Goal: Transaction & Acquisition: Purchase product/service

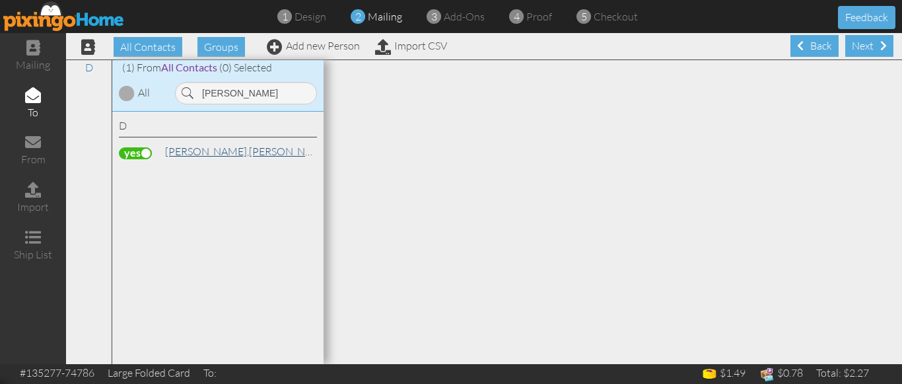
click at [197, 152] on link "[PERSON_NAME]" at bounding box center [248, 151] width 168 height 16
click at [196, 149] on link "[PERSON_NAME]" at bounding box center [248, 151] width 168 height 16
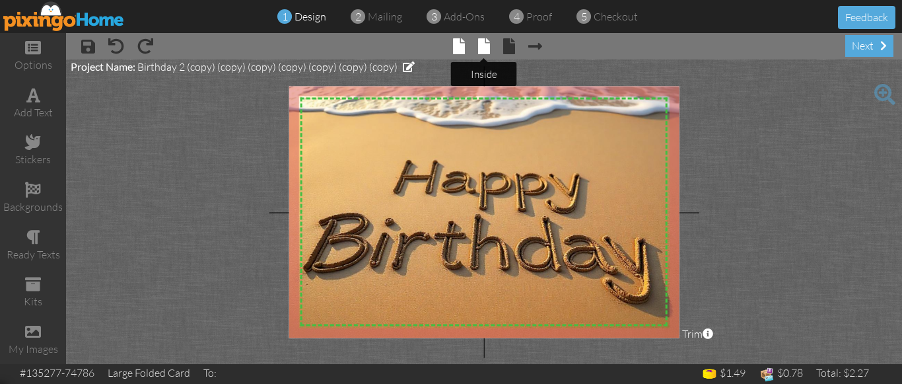
click at [482, 48] on span at bounding box center [484, 46] width 12 height 16
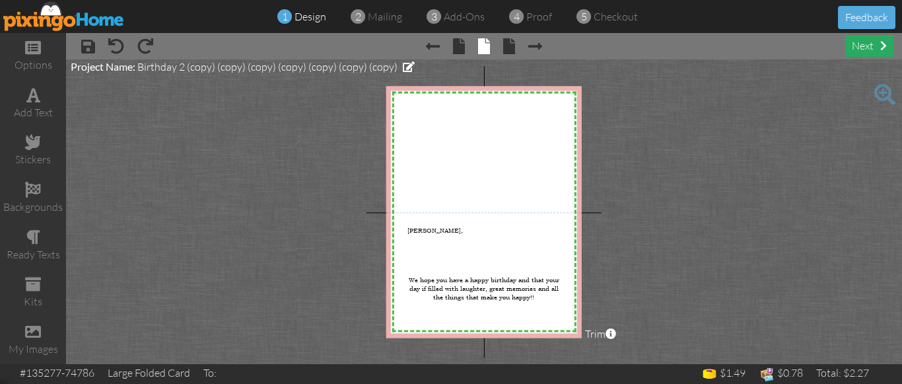
click at [859, 46] on div "next" at bounding box center [870, 46] width 48 height 22
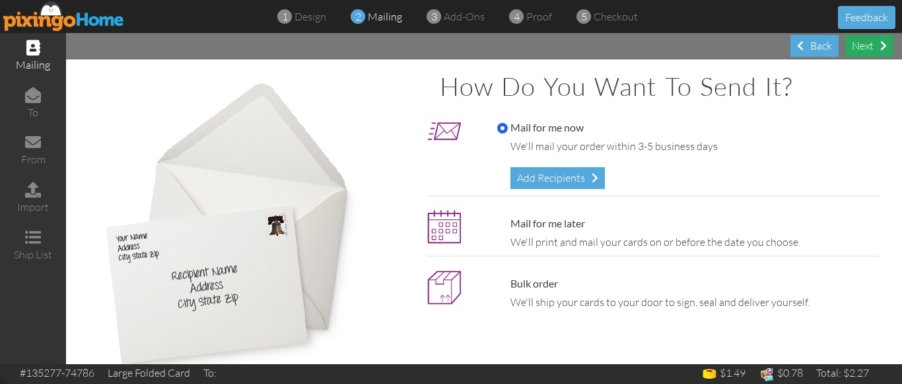
click at [850, 46] on div "Next" at bounding box center [870, 46] width 48 height 22
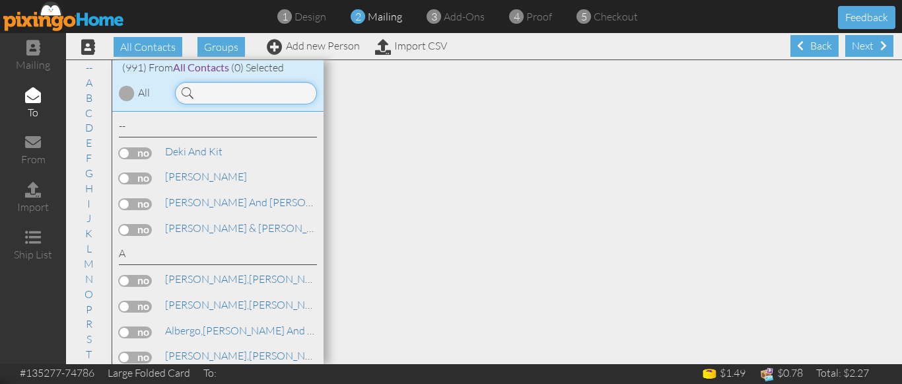
click at [237, 96] on input at bounding box center [246, 93] width 142 height 22
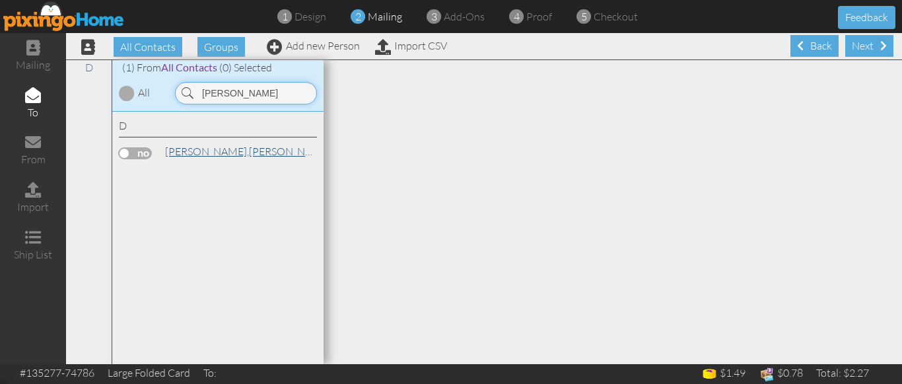
type input "dietz"
click at [178, 151] on span "[PERSON_NAME]," at bounding box center [207, 151] width 84 height 13
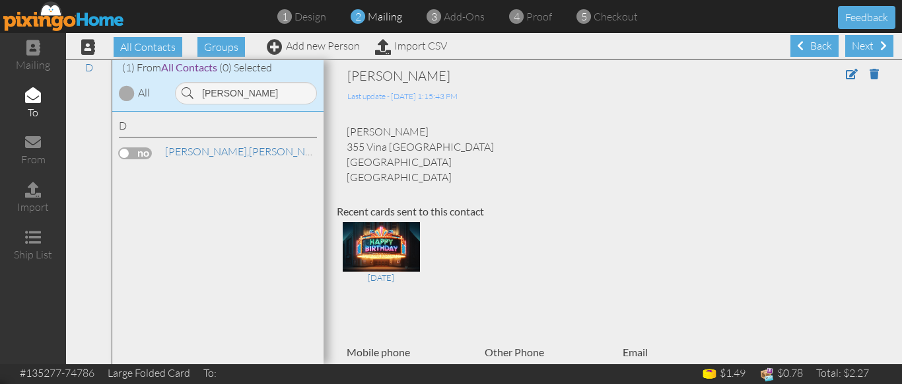
click at [127, 153] on label at bounding box center [135, 153] width 33 height 12
click at [0, 0] on input "checkbox" at bounding box center [0, 0] width 0 height 0
click at [853, 44] on div "Next" at bounding box center [870, 46] width 48 height 22
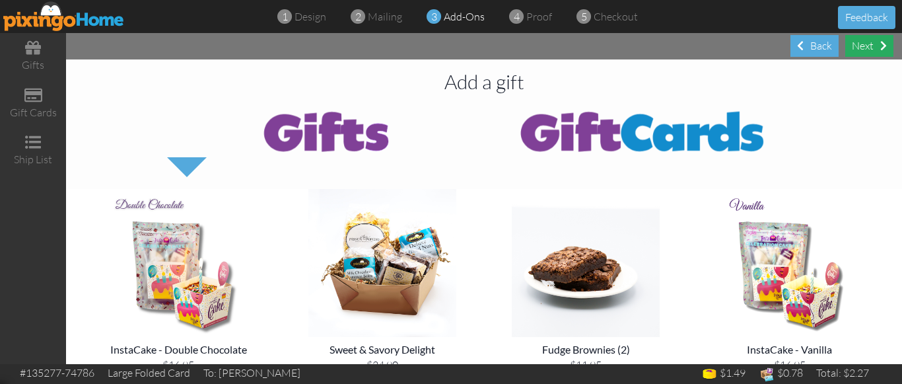
click at [871, 54] on div "Next" at bounding box center [870, 46] width 48 height 22
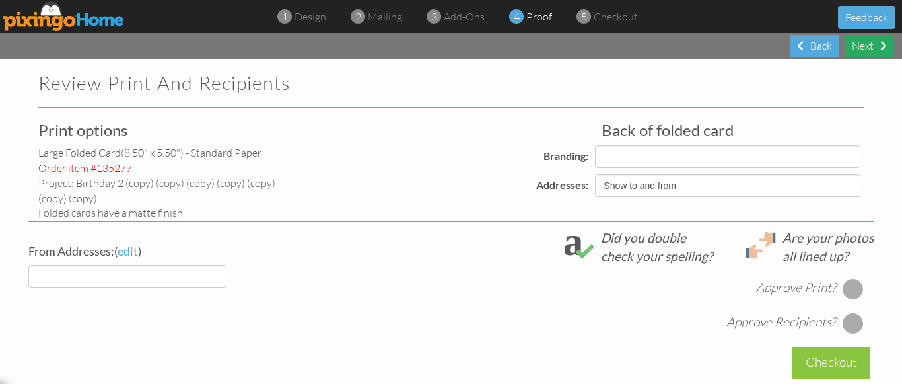
select select "object:3545"
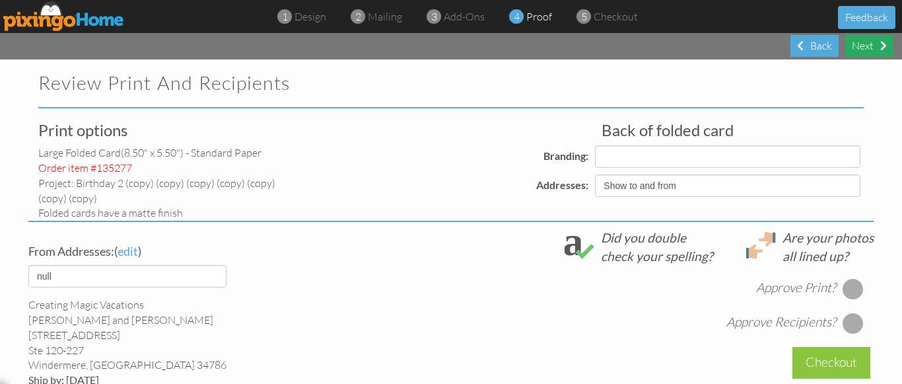
select select "object:3558"
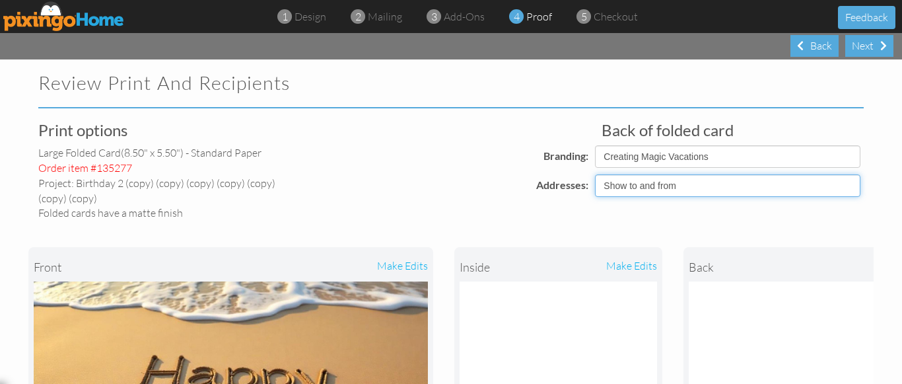
click at [826, 190] on select "Show to and from Show from only Hide to and from" at bounding box center [728, 185] width 266 height 22
select select "object:3542"
click at [595, 174] on select "Show to and from Show from only Hide to and from" at bounding box center [728, 185] width 266 height 22
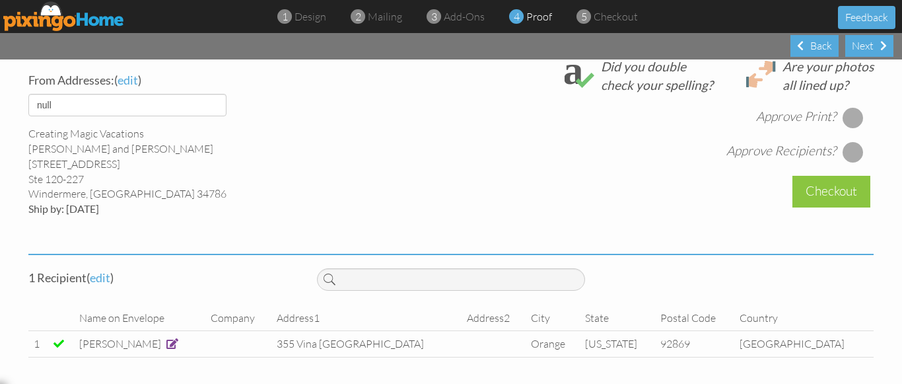
scroll to position [527, 0]
click at [844, 124] on div at bounding box center [853, 117] width 21 height 21
click at [850, 154] on div at bounding box center [853, 151] width 21 height 21
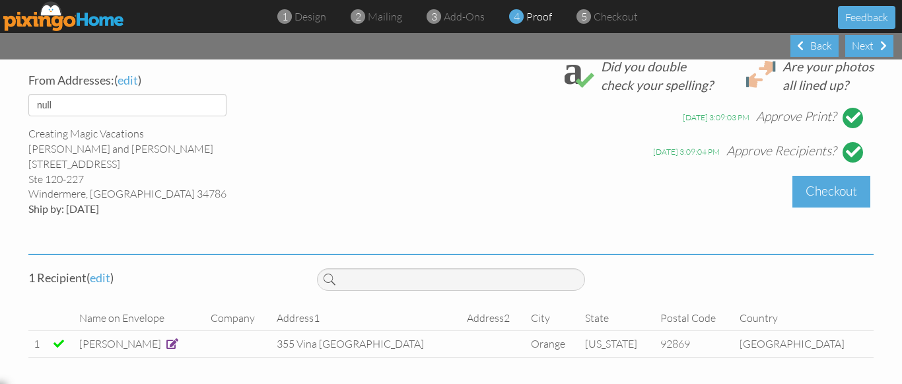
click at [838, 196] on div "Checkout" at bounding box center [832, 191] width 78 height 31
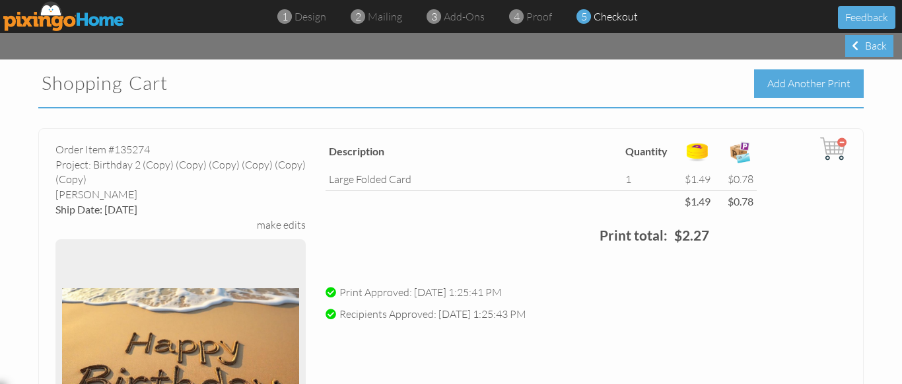
click at [792, 81] on div "Add Another Print" at bounding box center [809, 83] width 110 height 28
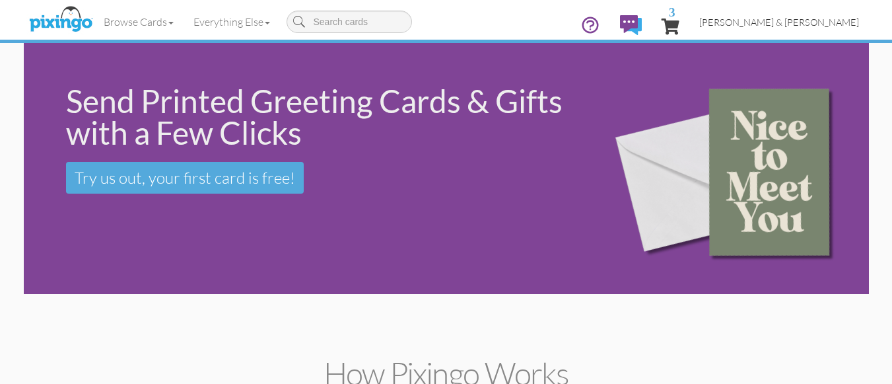
click at [805, 18] on span "[PERSON_NAME] & [PERSON_NAME]" at bounding box center [780, 22] width 160 height 11
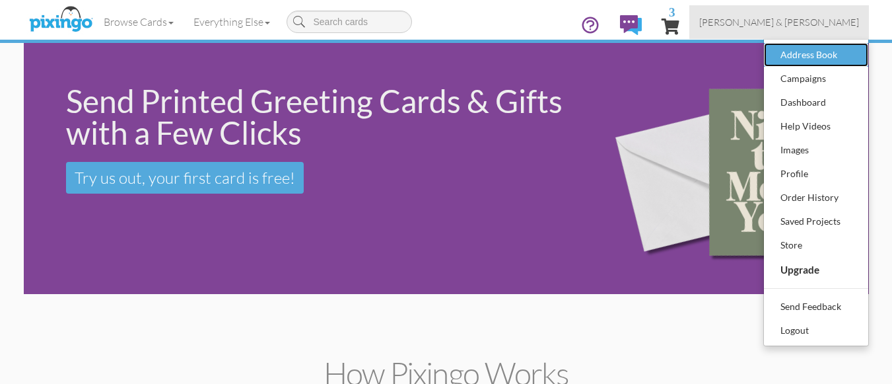
click at [789, 60] on div "Address Book" at bounding box center [817, 55] width 78 height 20
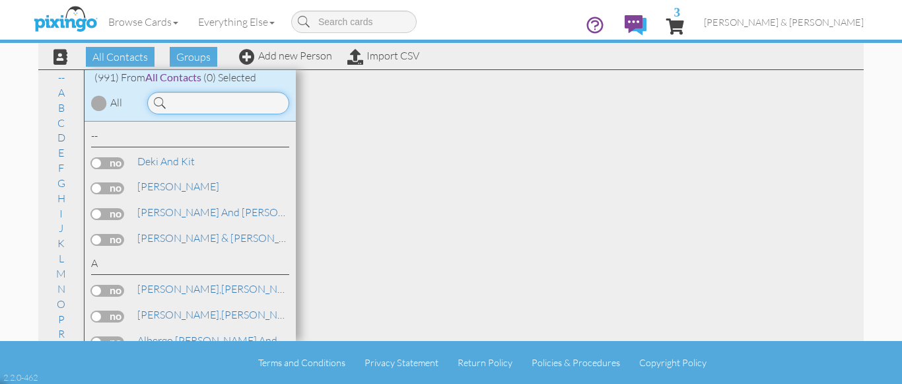
click at [206, 104] on input at bounding box center [218, 103] width 142 height 22
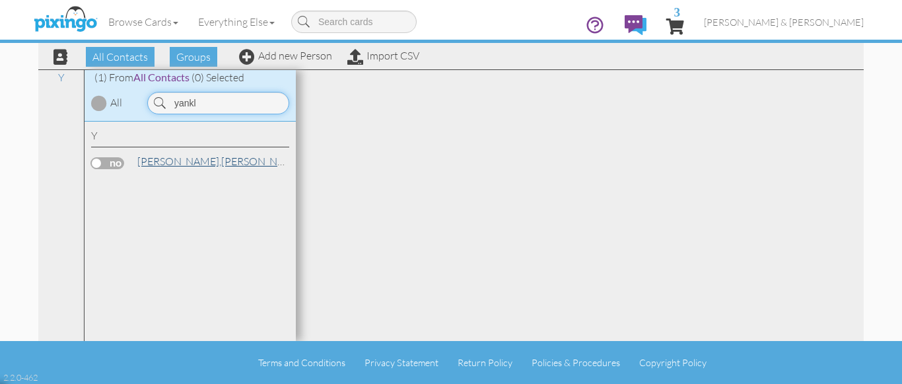
type input "yankl"
click at [191, 163] on link "Yankle, Amy and Matthew" at bounding box center [272, 161] width 273 height 16
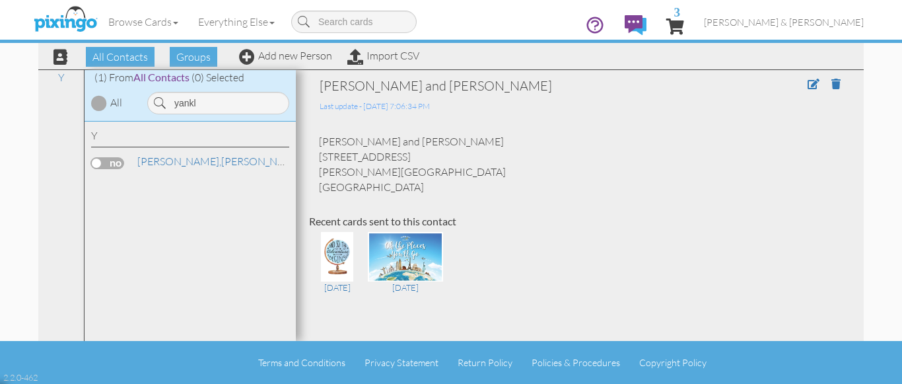
click at [491, 148] on div "Amy and Matthew Yankle 180 Colonial Drive Canfield, OH 44406 United States" at bounding box center [580, 164] width 542 height 60
click at [808, 82] on span at bounding box center [814, 84] width 12 height 11
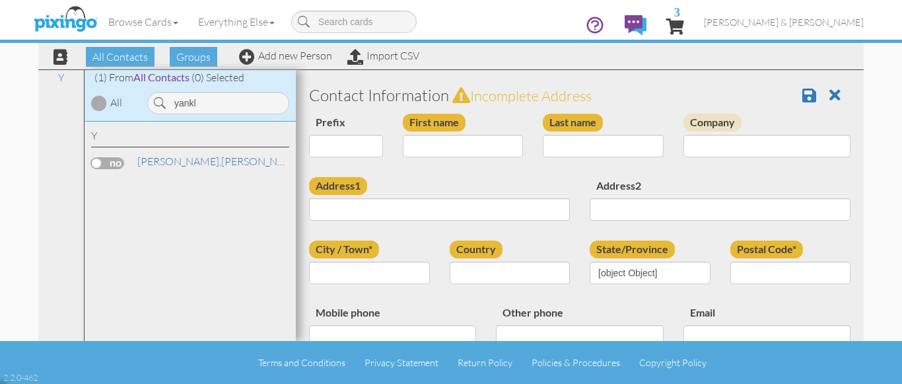
type input "Amy and Matthew"
type input "Yankle"
type input "180 Colonial Drive"
type input "Canfield"
type input "44406"
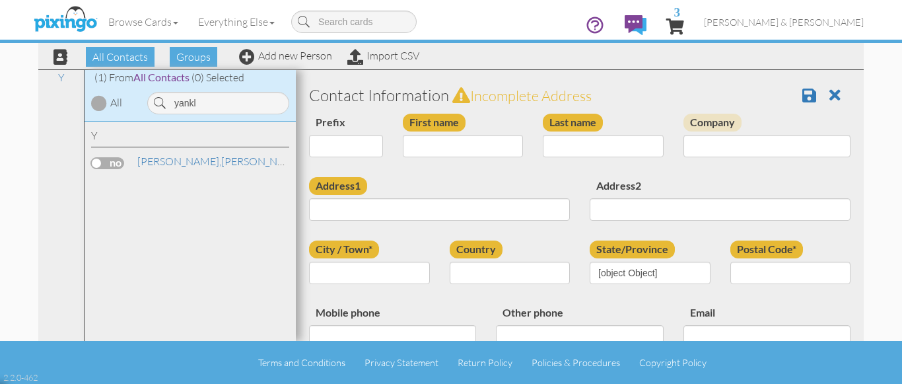
type input "330-565-8732"
type input "asebest@sbcglobal.net"
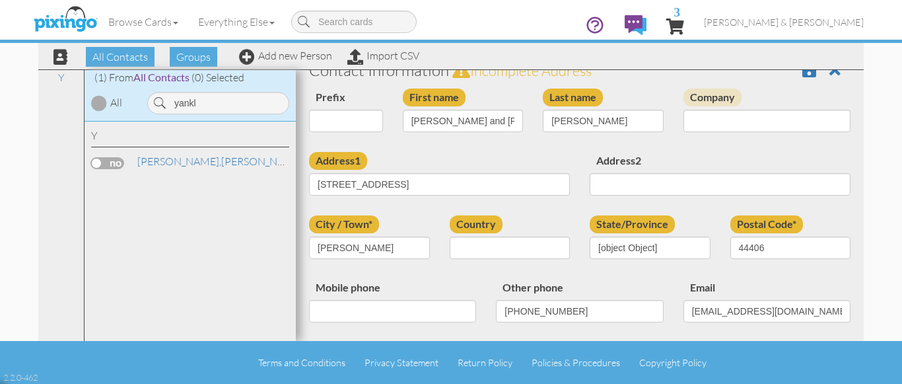
select select "object:6402"
select select "object:6647"
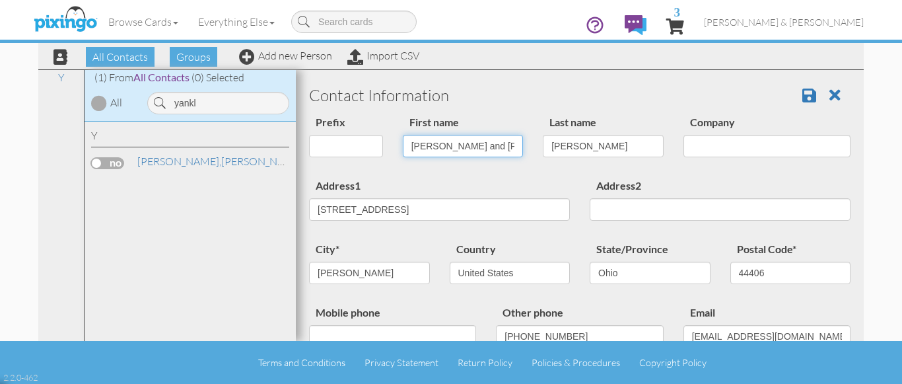
click at [488, 145] on input "Amy and Matthew" at bounding box center [463, 146] width 121 height 22
type input "[PERSON_NAME]"
click at [406, 183] on div "Address1 180 Colonial Drive" at bounding box center [439, 204] width 281 height 54
click at [803, 93] on span at bounding box center [810, 95] width 14 height 16
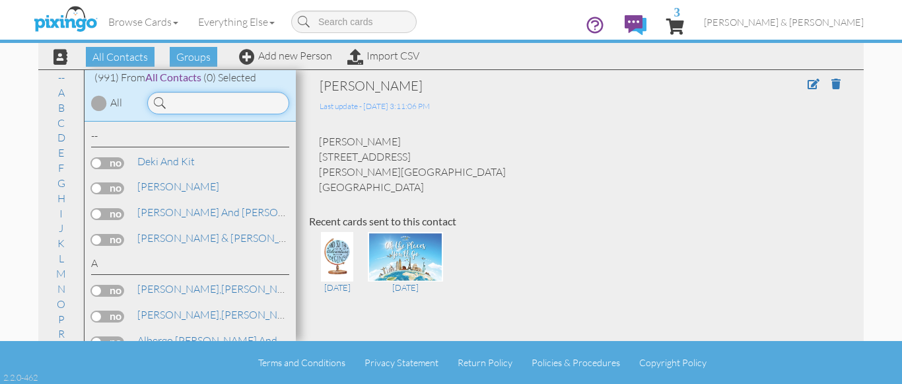
click at [219, 95] on input at bounding box center [218, 103] width 142 height 22
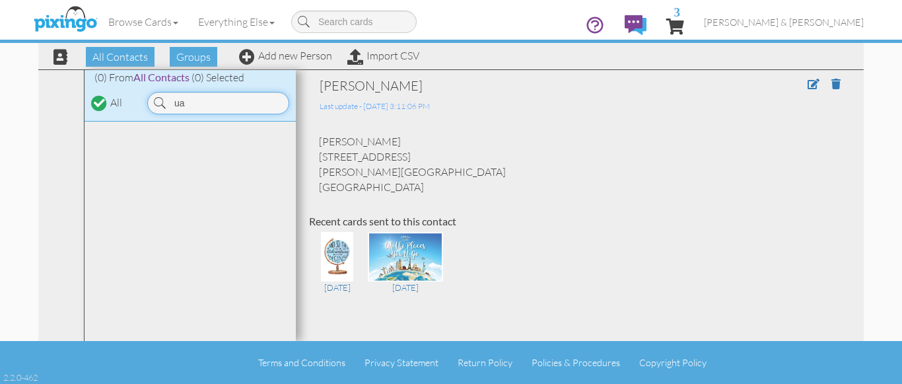
type input "u"
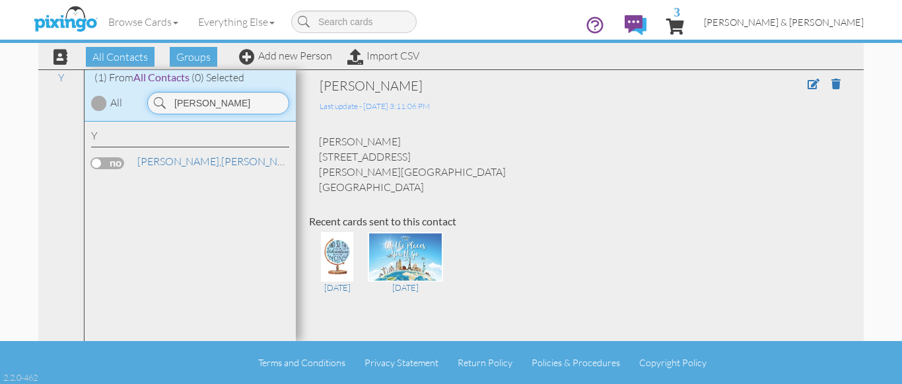
type input "[PERSON_NAME]"
click at [816, 24] on span "[PERSON_NAME] & [PERSON_NAME]" at bounding box center [784, 22] width 160 height 11
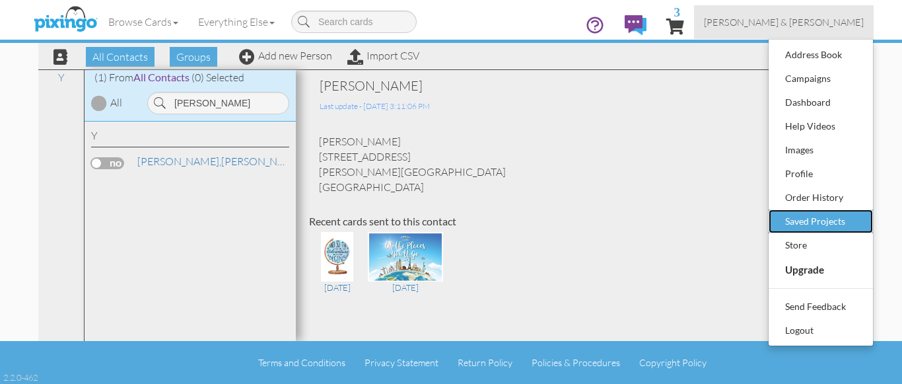
click at [815, 217] on div "Saved Projects" at bounding box center [821, 221] width 78 height 20
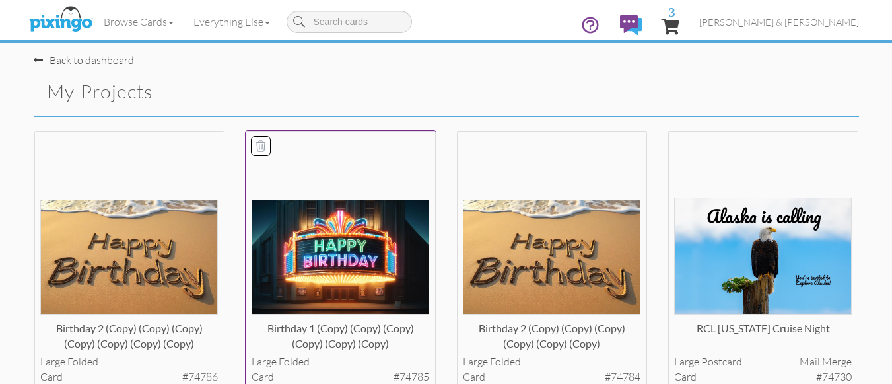
click at [357, 264] on img at bounding box center [341, 256] width 178 height 114
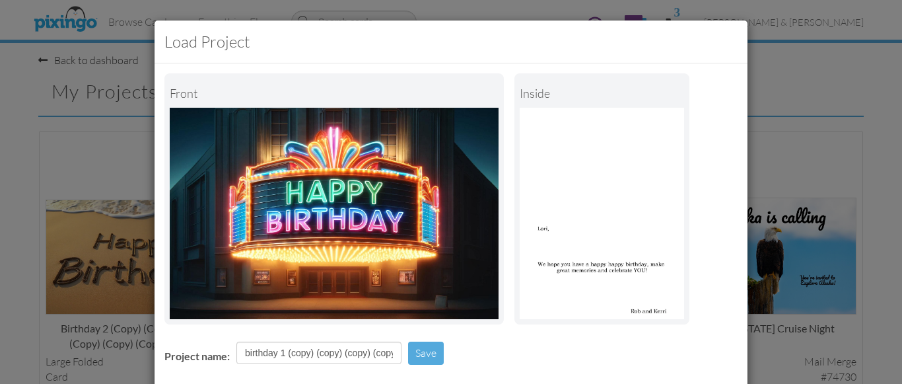
click at [468, 348] on div "Project name: birthday 1 (copy) (copy) (copy) (copy) (copy) (copy) Save" at bounding box center [451, 355] width 593 height 46
click at [559, 347] on div "Project name: birthday 1 (copy) (copy) (copy) (copy) (copy) (copy) Save" at bounding box center [451, 355] width 593 height 46
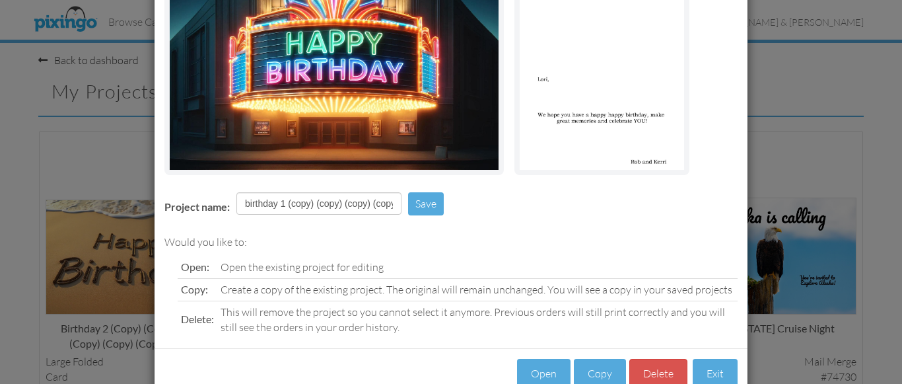
scroll to position [184, 0]
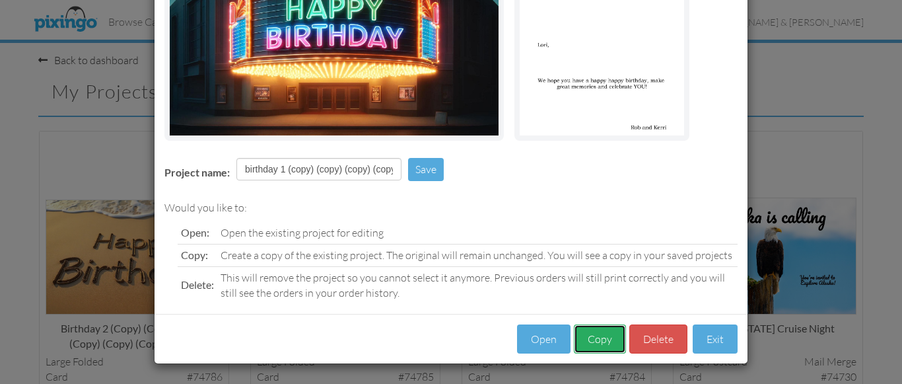
click at [585, 332] on button "Copy" at bounding box center [600, 339] width 52 height 30
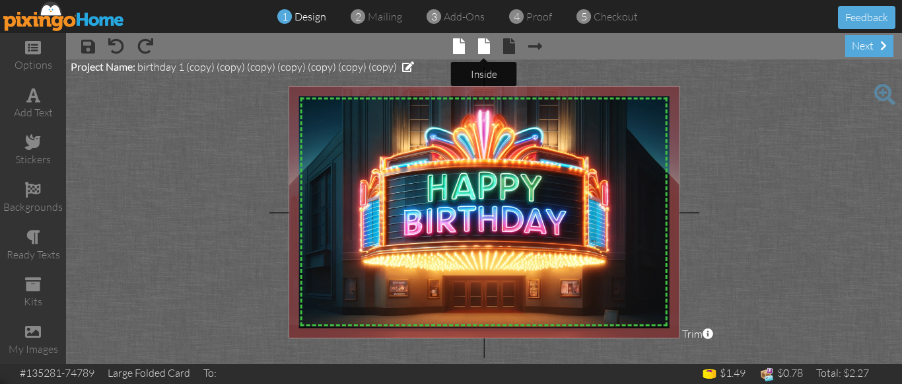
click at [484, 48] on span at bounding box center [484, 46] width 12 height 16
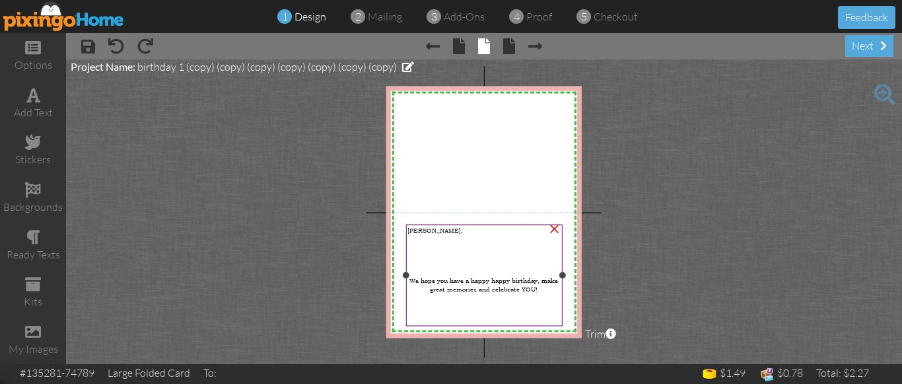
click at [413, 232] on span "Lori," at bounding box center [435, 230] width 55 height 9
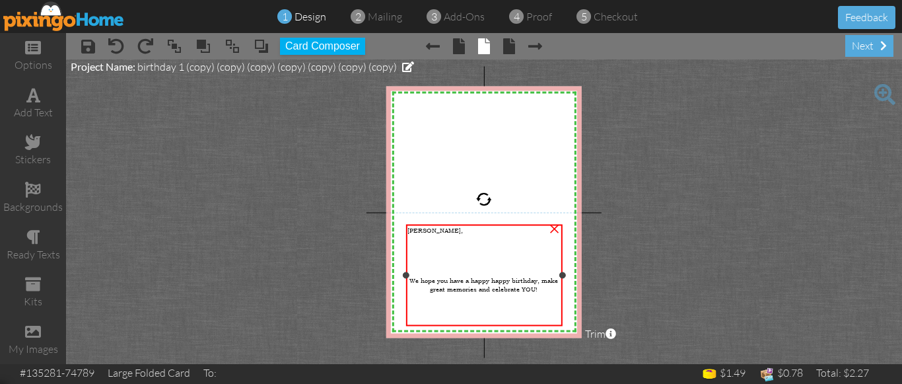
click at [413, 232] on span "Lori," at bounding box center [435, 230] width 55 height 9
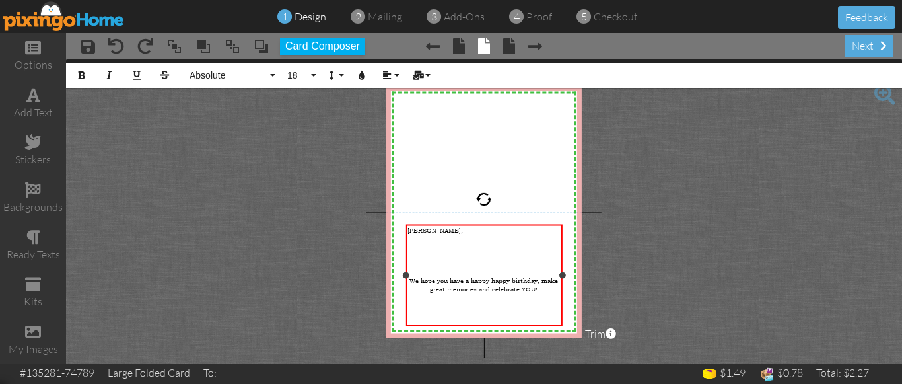
click at [413, 232] on span "Lori," at bounding box center [435, 230] width 55 height 9
click at [614, 269] on project-studio-wrapper "X X X X X X X X X X X X X X X X X X X X X X X X X X X X X X X X X X X X X X X X…" at bounding box center [484, 211] width 836 height 305
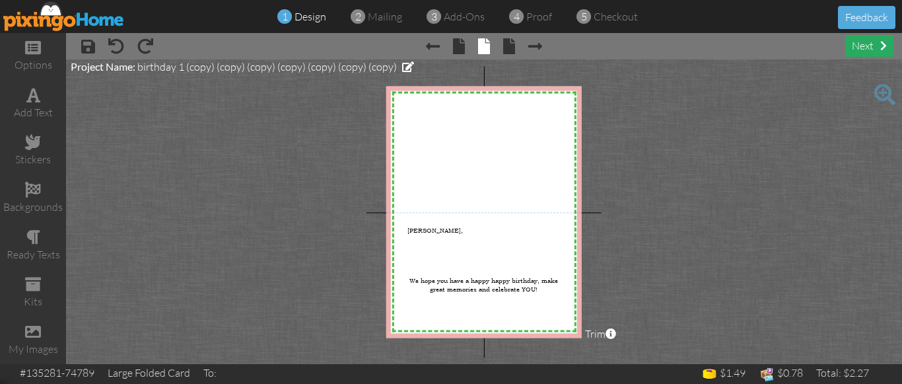
click at [865, 50] on div "next" at bounding box center [870, 46] width 48 height 22
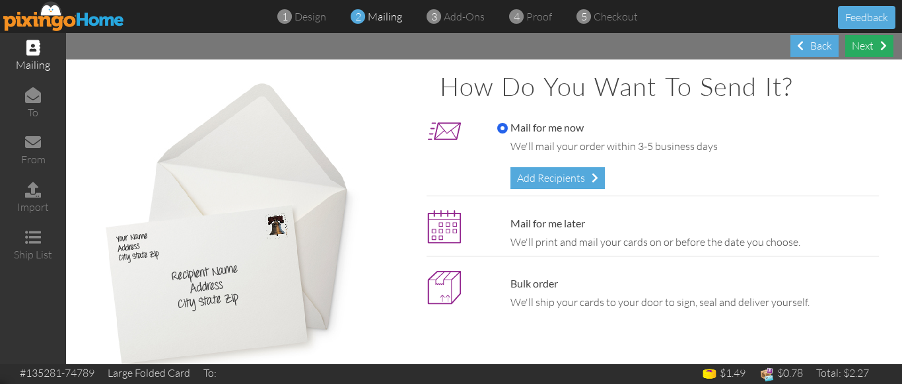
click at [855, 46] on div "Next" at bounding box center [870, 46] width 48 height 22
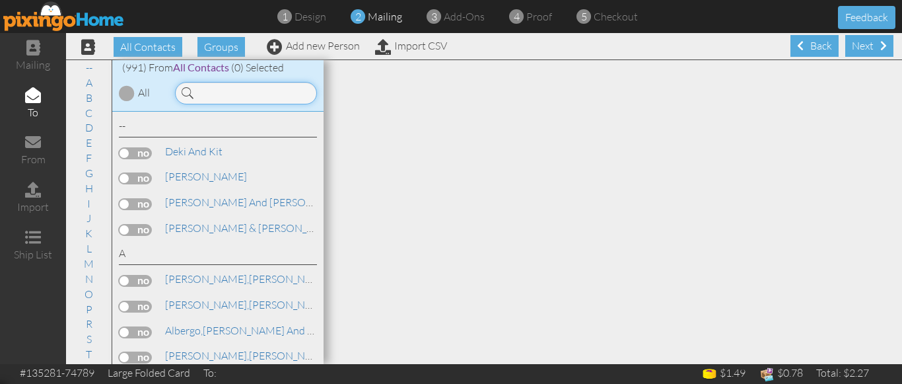
click at [225, 94] on input at bounding box center [246, 93] width 142 height 22
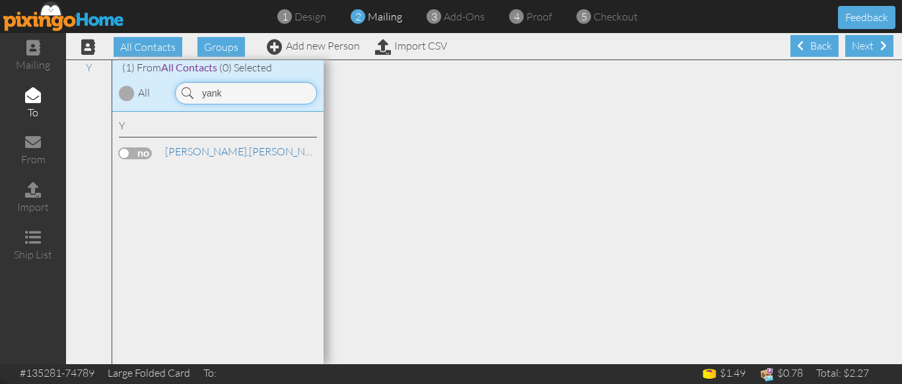
type input "yank"
click at [124, 155] on label at bounding box center [135, 153] width 33 height 12
click at [0, 0] on input "checkbox" at bounding box center [0, 0] width 0 height 0
click at [199, 157] on link "Yankle, Amy" at bounding box center [248, 151] width 168 height 16
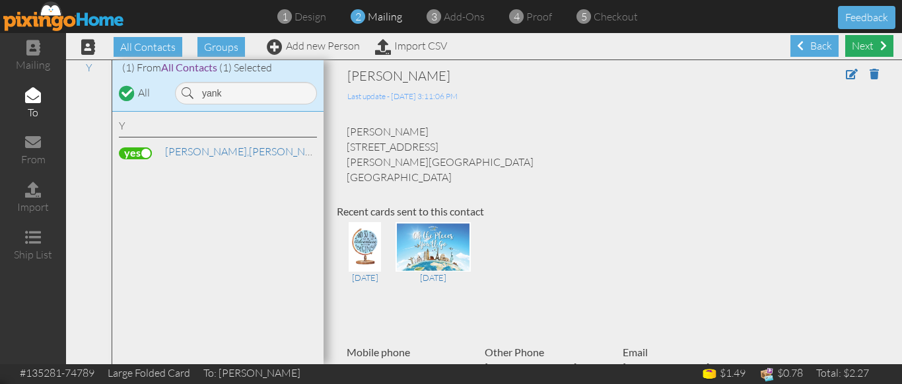
click at [847, 47] on div "Next" at bounding box center [870, 46] width 48 height 22
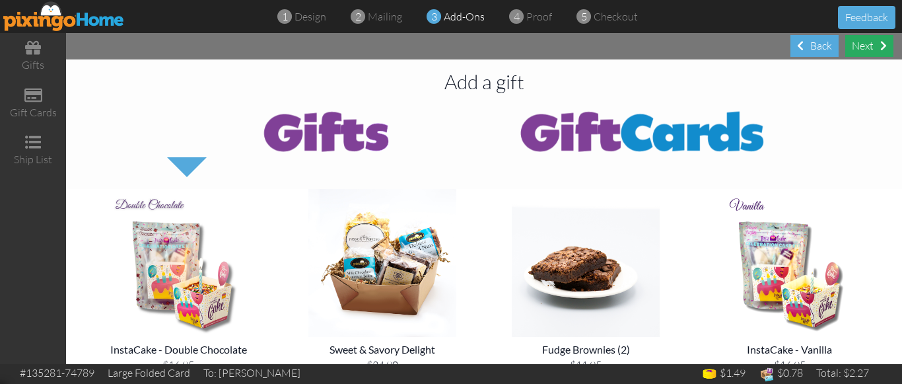
click at [862, 48] on div "Next" at bounding box center [870, 46] width 48 height 22
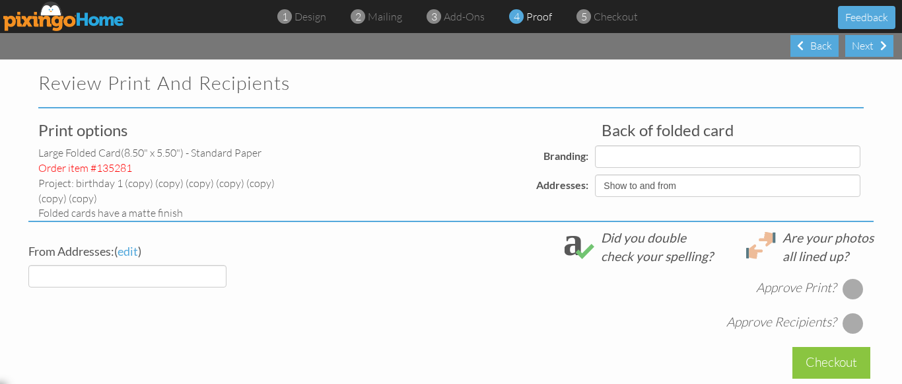
select select "object:8491"
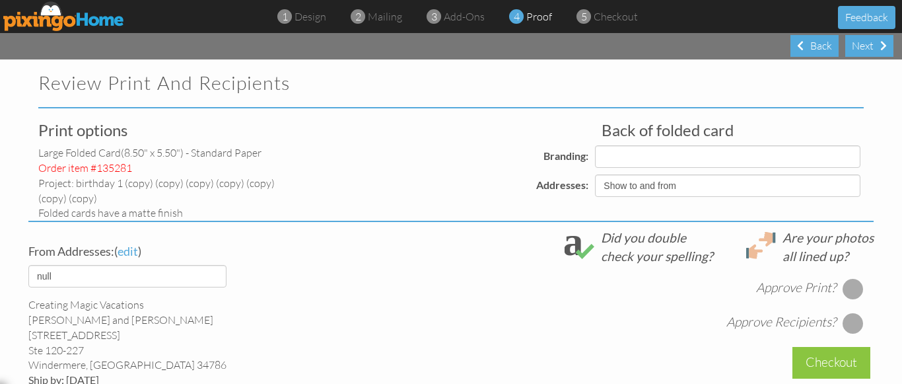
select select "object:8495"
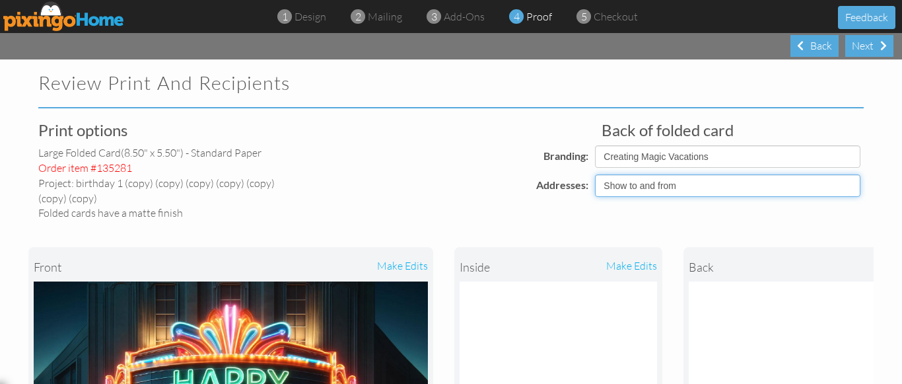
click at [636, 186] on select "Show to and from Show from only Hide to and from" at bounding box center [728, 185] width 266 height 22
select select "object:8488"
click at [595, 174] on select "Show to and from Show from only Hide to and from" at bounding box center [728, 185] width 266 height 22
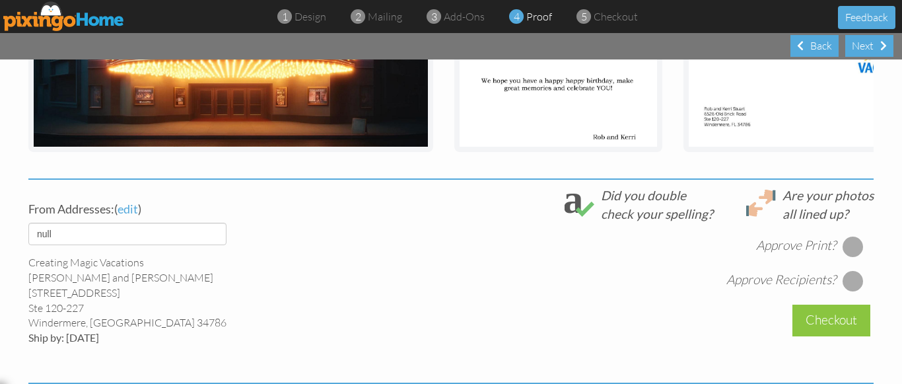
scroll to position [449, 0]
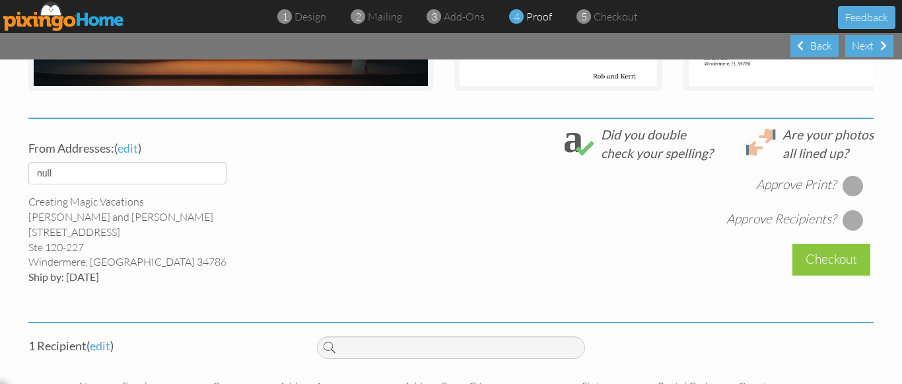
click at [845, 194] on div at bounding box center [853, 185] width 21 height 21
click at [846, 228] on div at bounding box center [853, 219] width 21 height 21
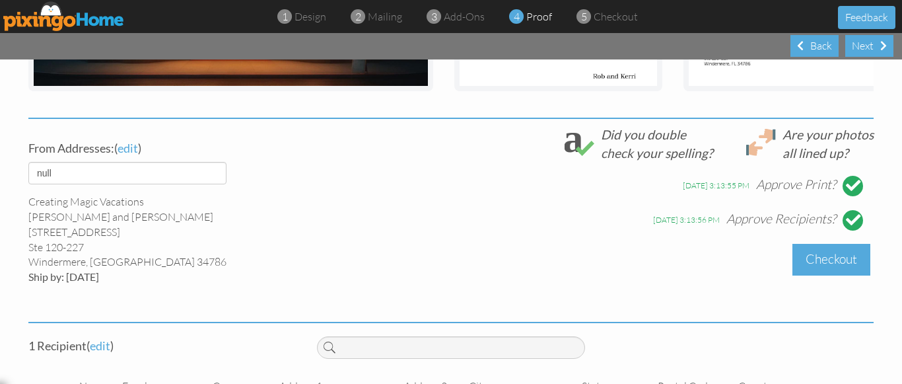
click at [827, 273] on div "Checkout" at bounding box center [832, 259] width 78 height 31
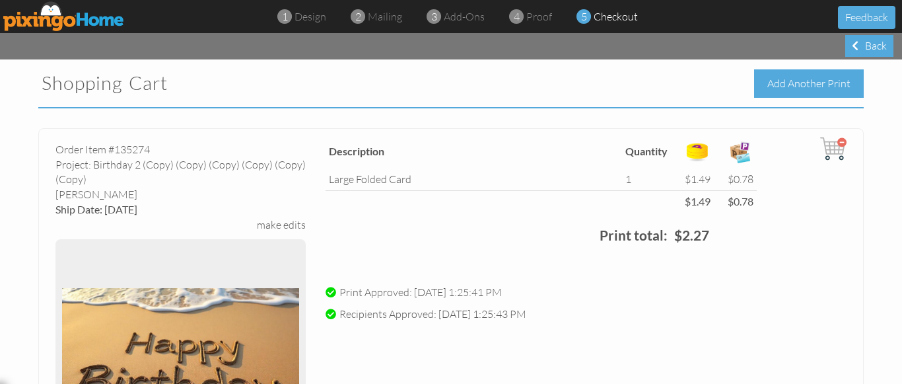
click at [800, 78] on div "Add Another Print" at bounding box center [809, 83] width 110 height 28
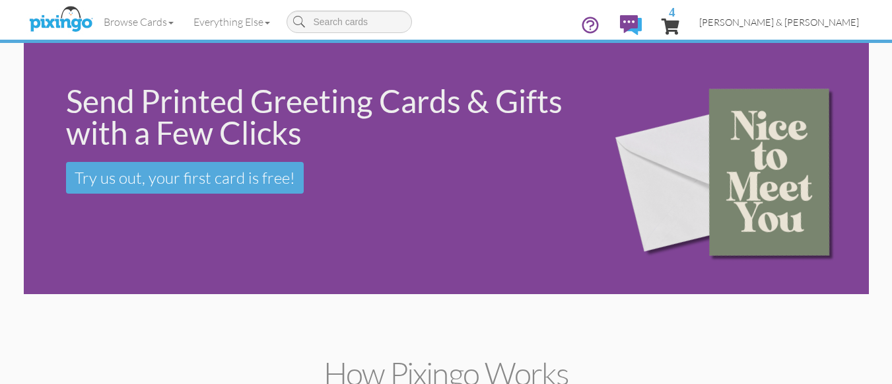
click at [799, 23] on span "[PERSON_NAME] & [PERSON_NAME]" at bounding box center [780, 22] width 160 height 11
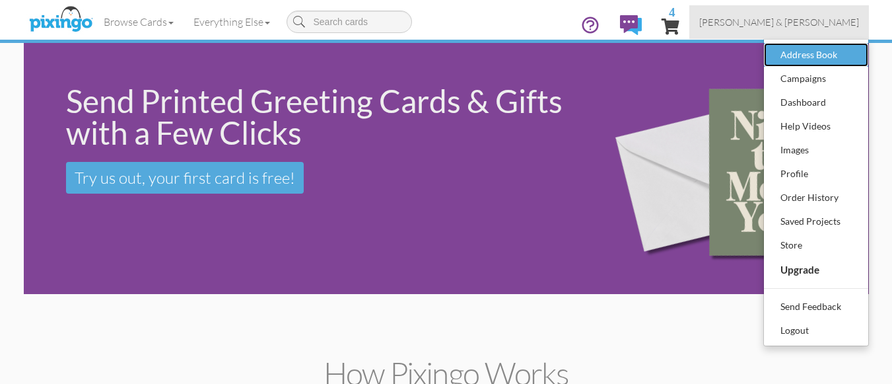
click at [795, 60] on div "Address Book" at bounding box center [817, 55] width 78 height 20
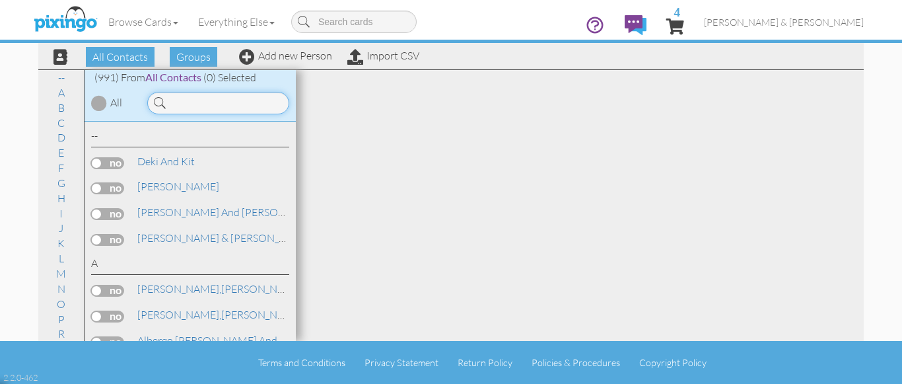
click at [199, 106] on input at bounding box center [218, 103] width 142 height 22
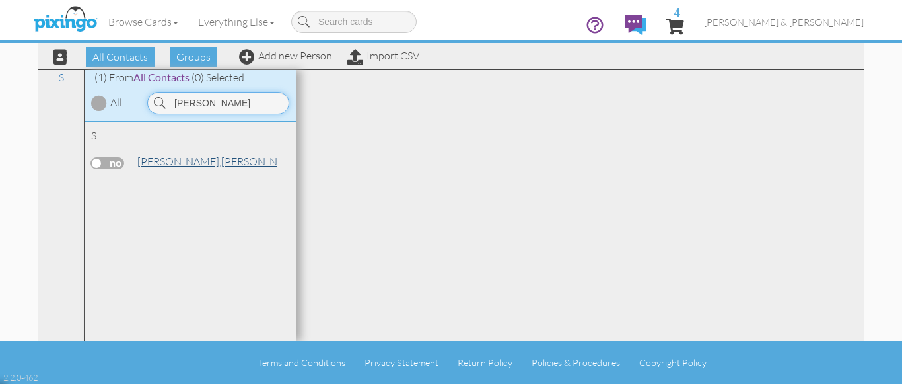
type input "ronald se"
click at [166, 162] on span "[PERSON_NAME]," at bounding box center [179, 161] width 84 height 13
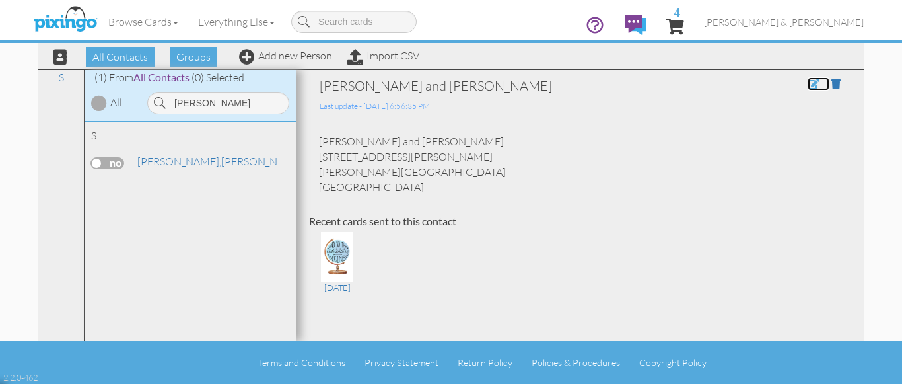
click at [808, 82] on span at bounding box center [814, 84] width 12 height 11
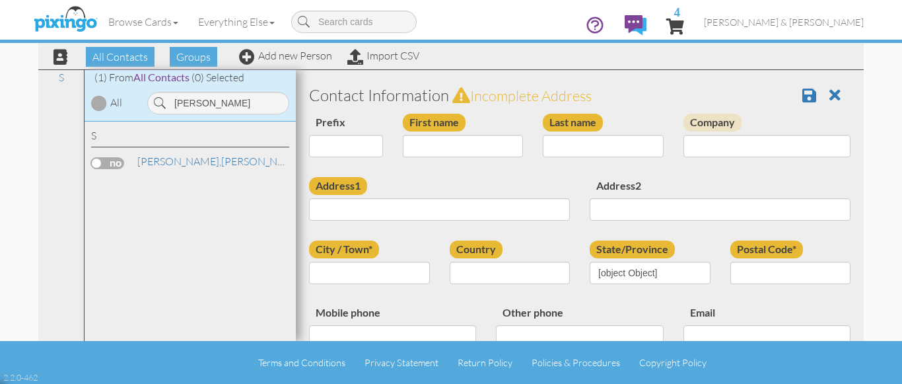
type input "Ronald and Linda"
type input "Sebest"
type input "491 Sanderson Ave"
type input "Campbell"
type input "44405"
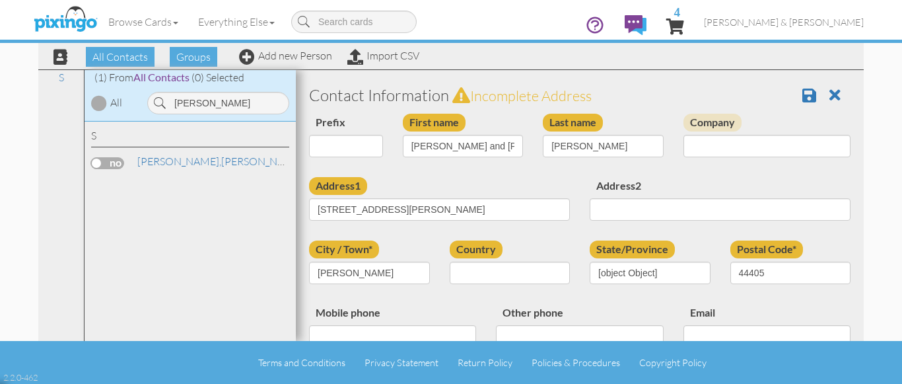
select select "object:11317"
select select "object:11562"
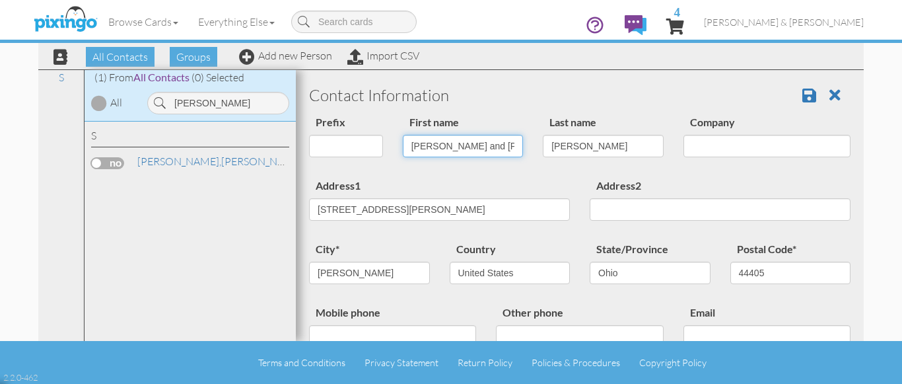
click at [495, 148] on input "Ronald and Linda" at bounding box center [463, 146] width 121 height 22
type input "[PERSON_NAME]"
click at [398, 176] on div "Prefix Dr. Mr. Mrs. First name Ronald Last name Sebest Company" at bounding box center [579, 145] width 561 height 63
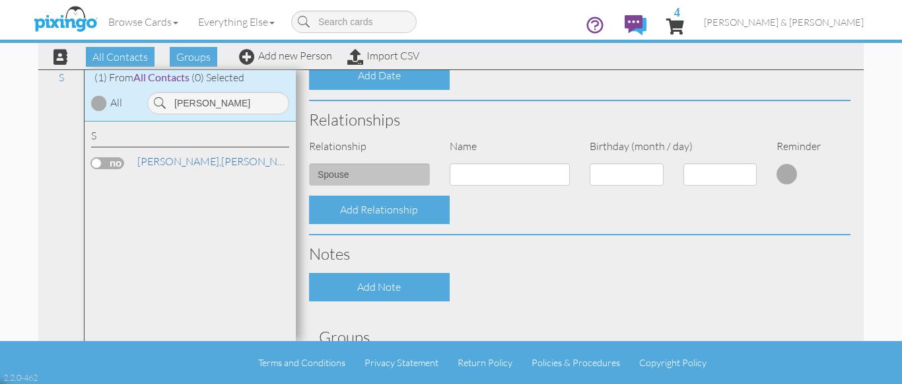
scroll to position [476, 0]
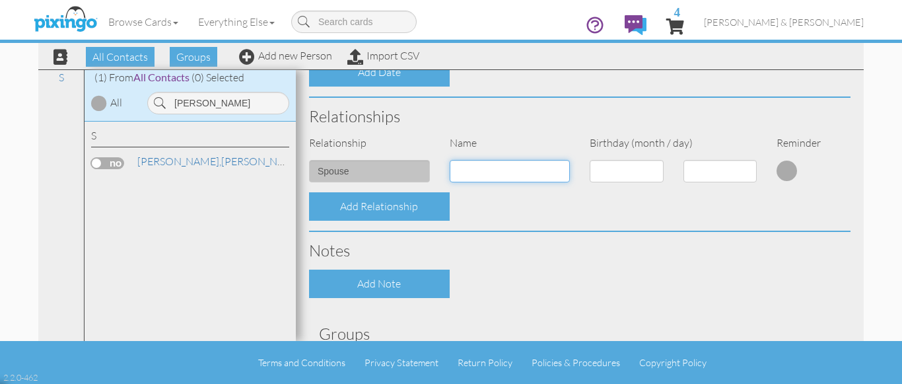
click at [485, 170] on input at bounding box center [510, 171] width 121 height 22
type input "[PERSON_NAME]"
click at [610, 106] on div "Relationships" at bounding box center [579, 116] width 561 height 37
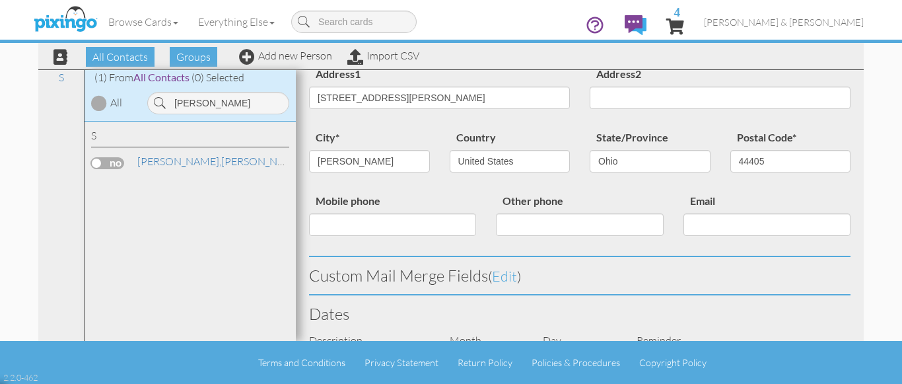
scroll to position [0, 0]
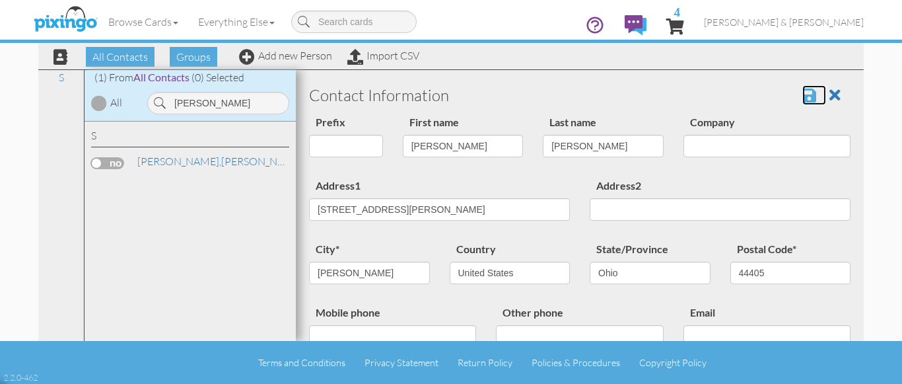
click at [803, 94] on span at bounding box center [810, 95] width 14 height 16
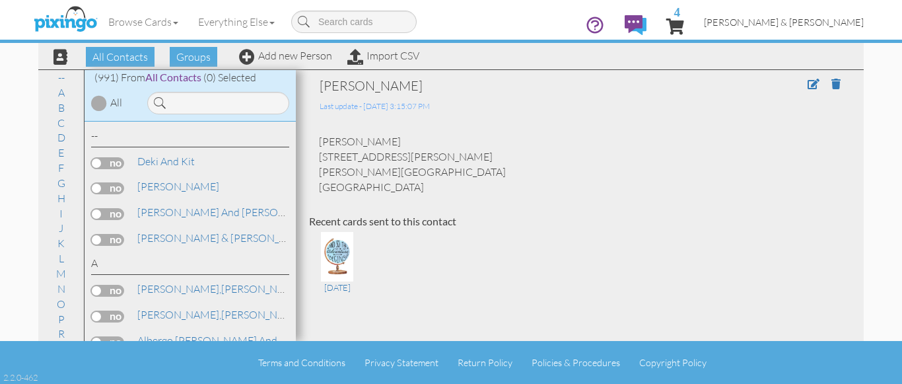
click at [810, 24] on span "[PERSON_NAME] & [PERSON_NAME]" at bounding box center [784, 22] width 160 height 11
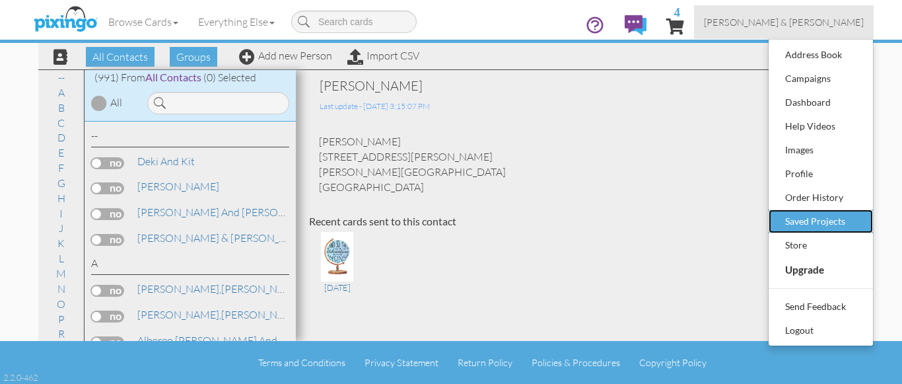
click at [805, 221] on div "Saved Projects" at bounding box center [821, 221] width 78 height 20
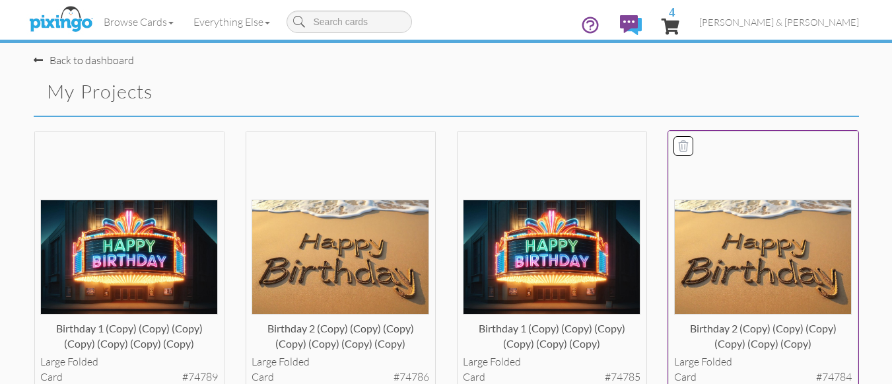
click at [735, 254] on img at bounding box center [763, 256] width 178 height 114
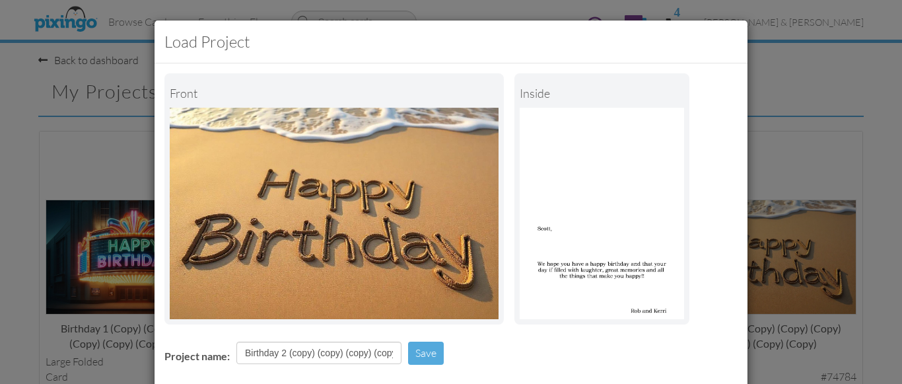
click at [504, 347] on div "Project name: Birthday 2 (copy) (copy) (copy) (copy) (copy) (copy) Save" at bounding box center [451, 355] width 593 height 46
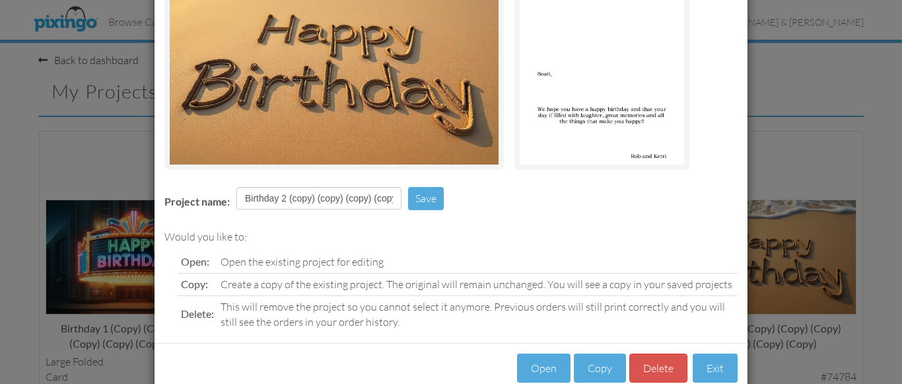
scroll to position [184, 0]
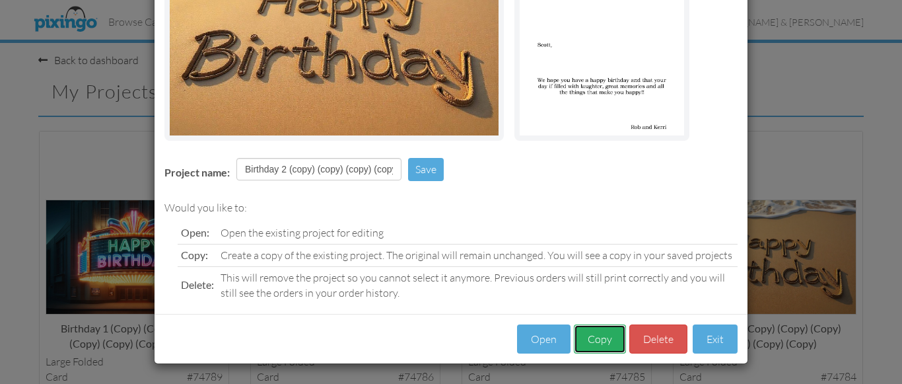
click at [592, 337] on button "Copy" at bounding box center [600, 339] width 52 height 30
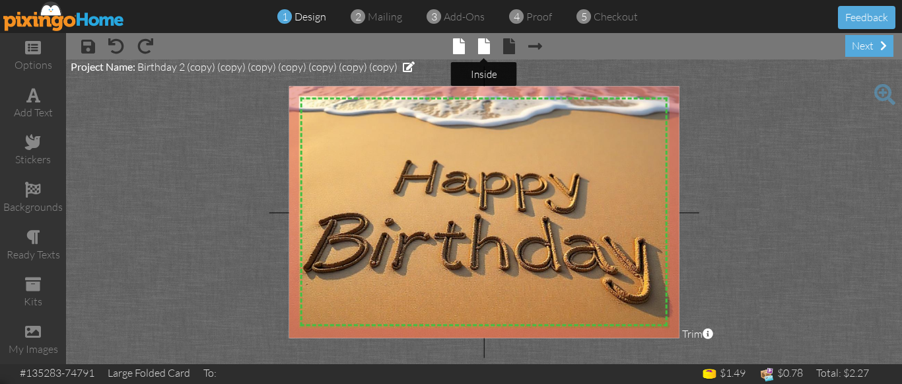
click at [482, 44] on span at bounding box center [484, 46] width 12 height 16
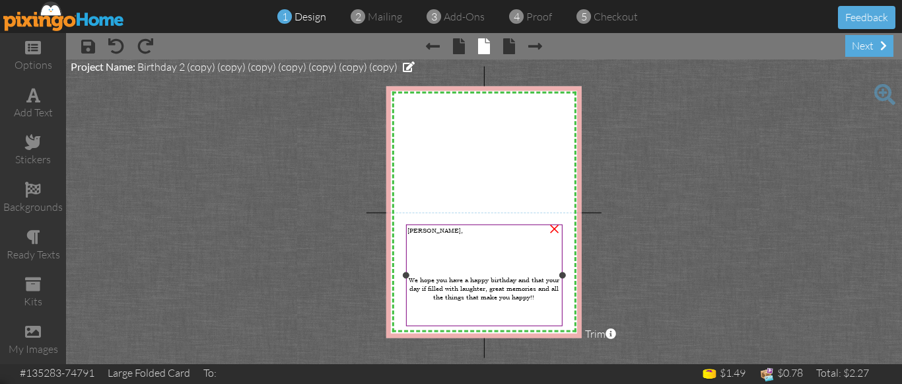
click at [417, 230] on span "Scott," at bounding box center [435, 230] width 55 height 9
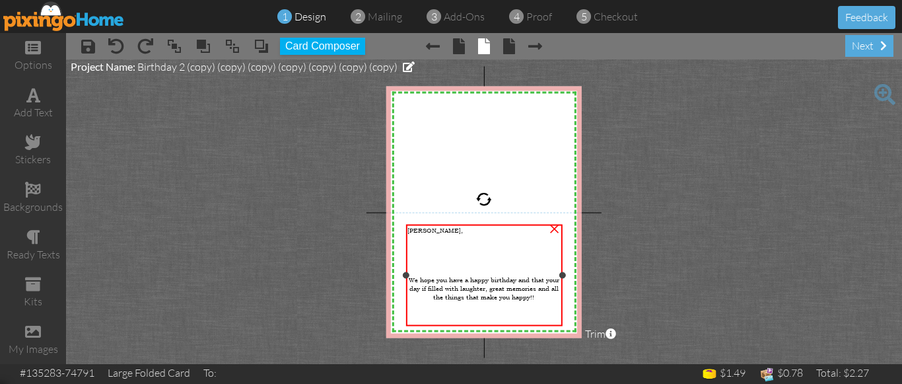
click at [417, 230] on span "Scott," at bounding box center [435, 230] width 55 height 9
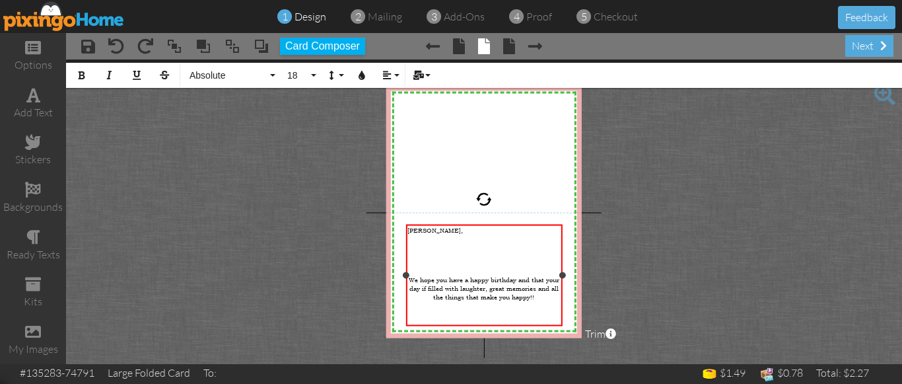
click at [417, 230] on span "Scott," at bounding box center [435, 230] width 55 height 9
click at [649, 257] on project-studio-wrapper "X X X X X X X X X X X X X X X X X X X X X X X X X X X X X X X X X X X X X X X X…" at bounding box center [484, 211] width 836 height 305
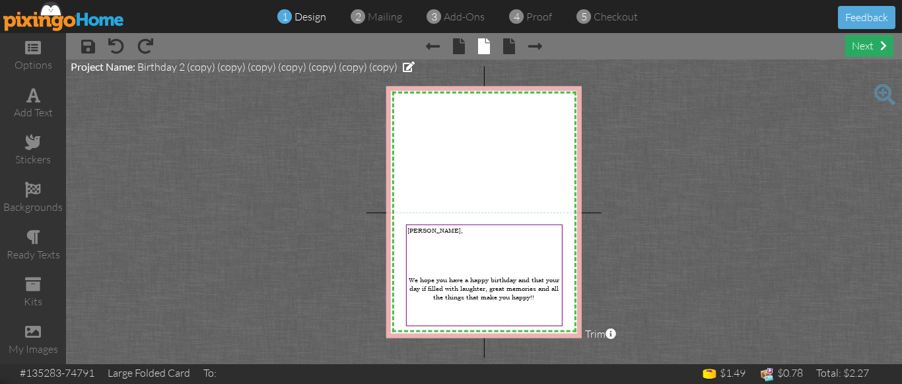
click at [862, 44] on div "next" at bounding box center [870, 46] width 48 height 22
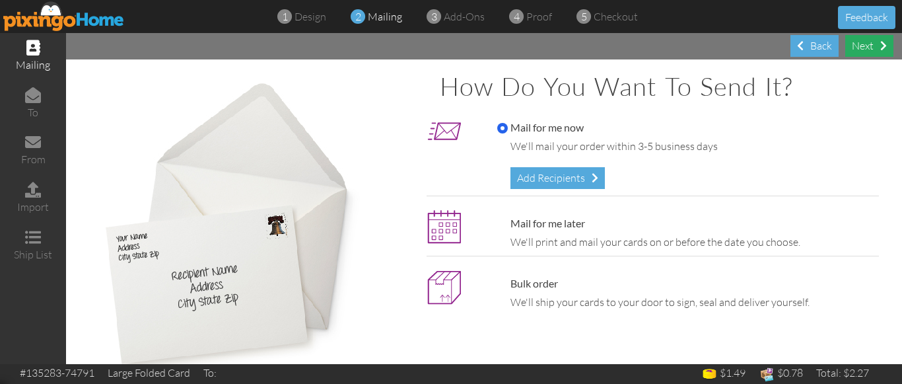
click at [862, 44] on div "Next" at bounding box center [870, 46] width 48 height 22
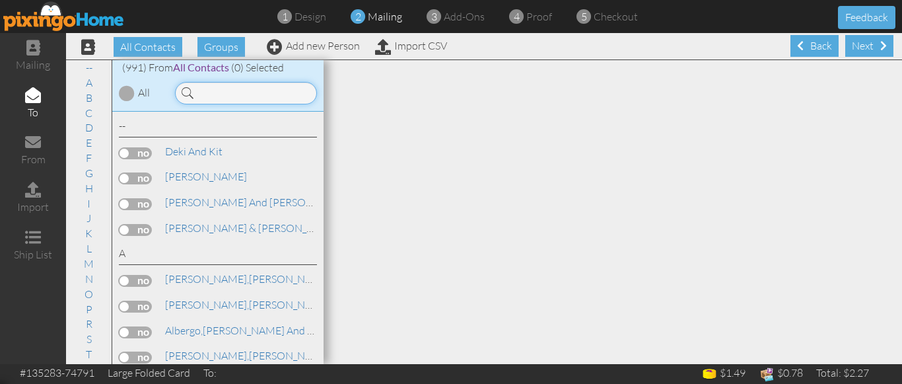
click at [215, 95] on input at bounding box center [246, 93] width 142 height 22
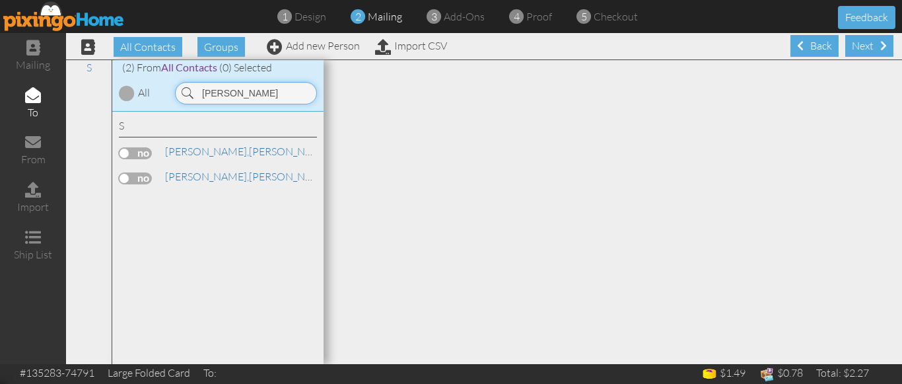
type input "sebest"
click at [127, 153] on label at bounding box center [135, 153] width 33 height 12
click at [0, 0] on input "checkbox" at bounding box center [0, 0] width 0 height 0
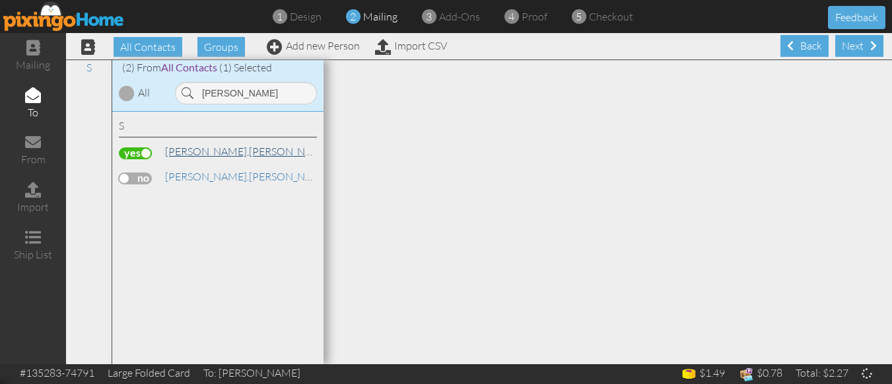
click at [192, 150] on span "[PERSON_NAME]," at bounding box center [207, 151] width 84 height 13
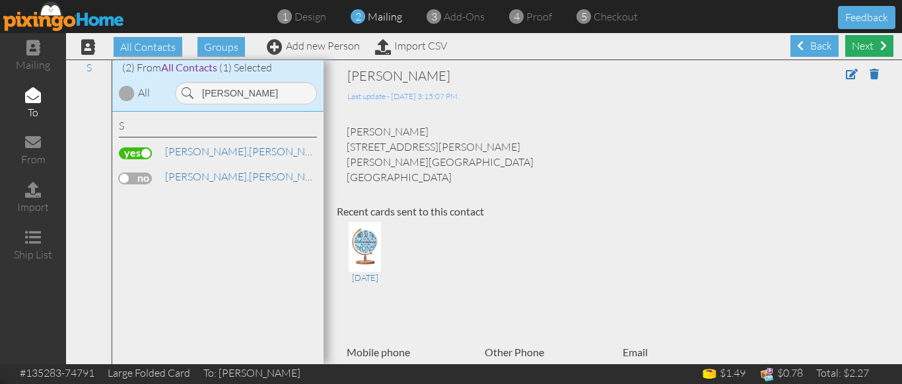
click at [855, 42] on div "Next" at bounding box center [870, 46] width 48 height 22
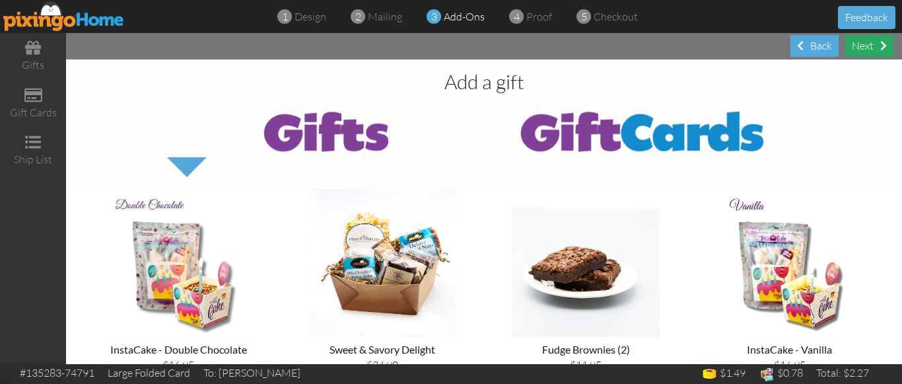
click at [857, 44] on div "Next" at bounding box center [870, 46] width 48 height 22
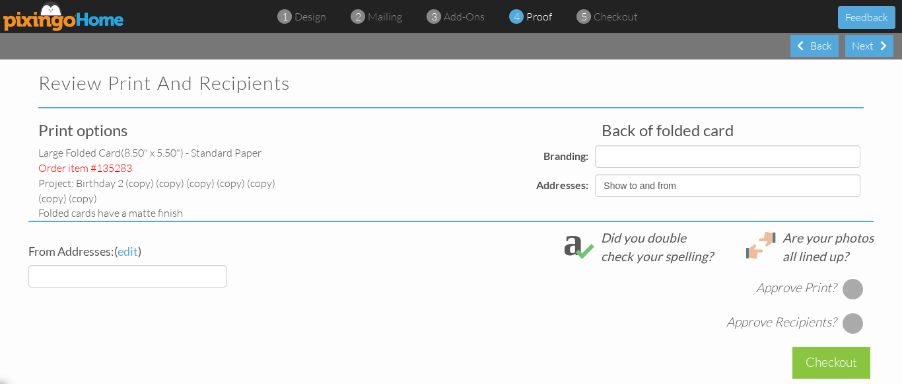
select select "object:6276"
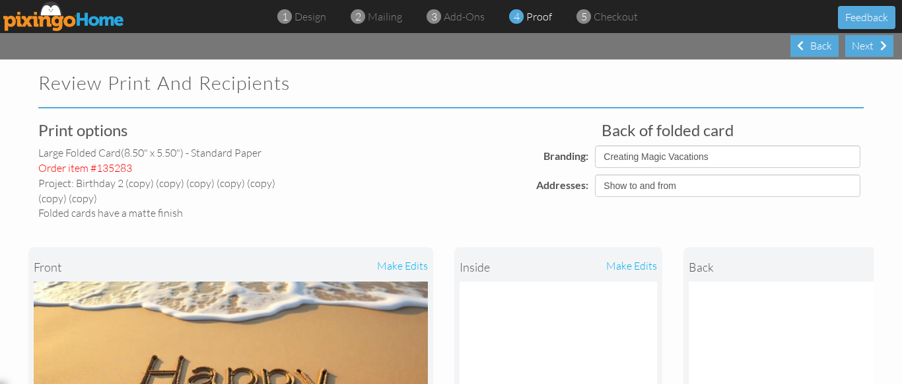
select select "object:6289"
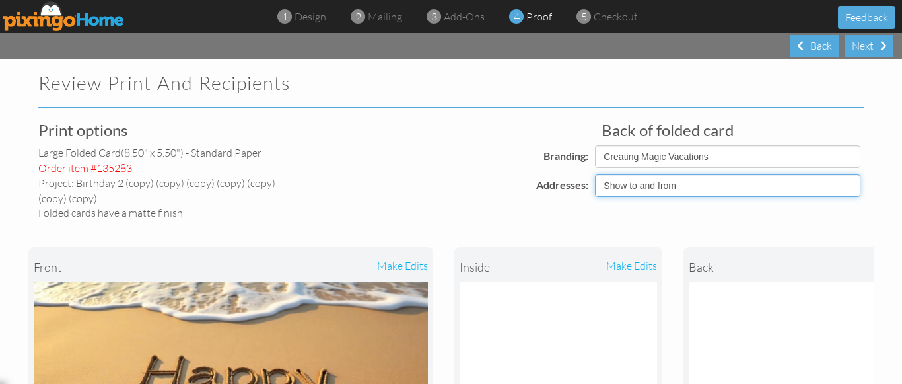
click at [659, 189] on select "Show to and from Show from only Hide to and from" at bounding box center [728, 185] width 266 height 22
select select "object:6273"
click at [595, 174] on select "Show to and from Show from only Hide to and from" at bounding box center [728, 185] width 266 height 22
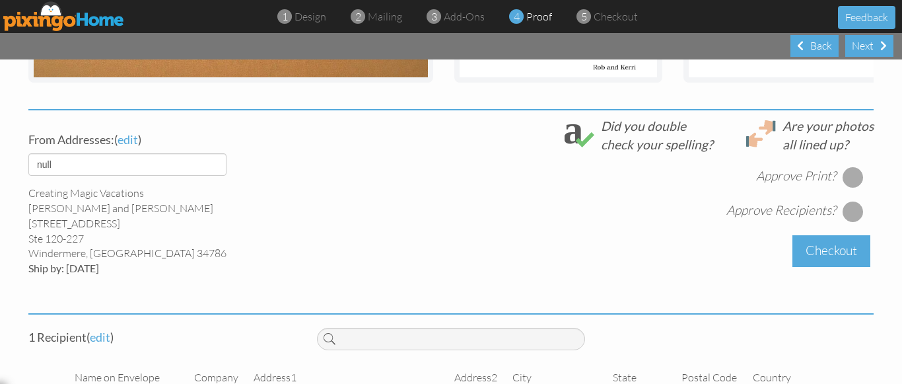
scroll to position [482, 0]
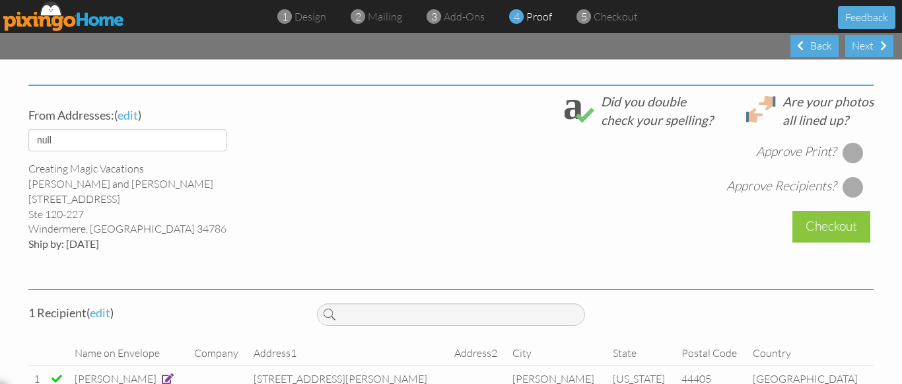
click at [848, 163] on div at bounding box center [853, 152] width 21 height 21
click at [848, 196] on div at bounding box center [853, 186] width 21 height 21
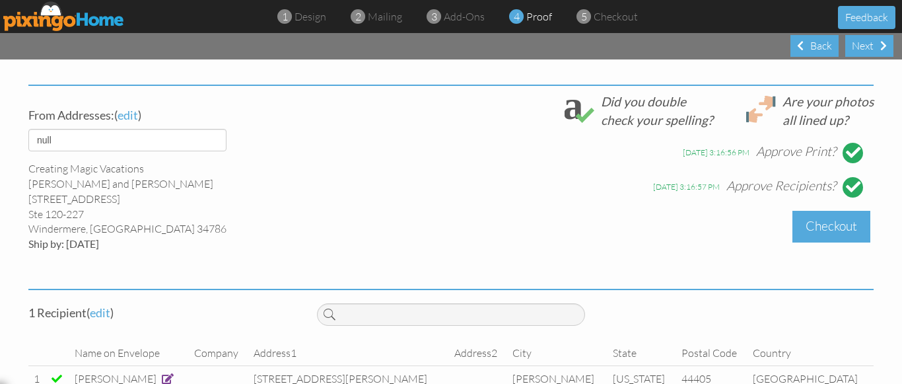
click at [821, 237] on div "Checkout" at bounding box center [832, 226] width 78 height 31
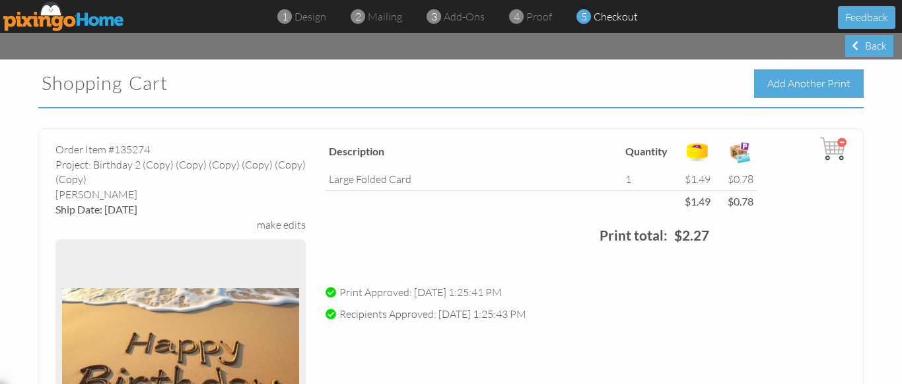
click at [780, 84] on div "Add Another Print" at bounding box center [809, 83] width 110 height 28
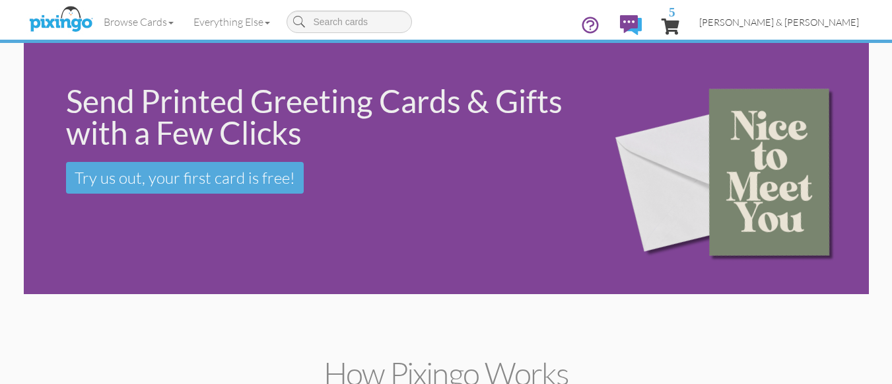
click at [805, 23] on span "[PERSON_NAME] & [PERSON_NAME]" at bounding box center [780, 22] width 160 height 11
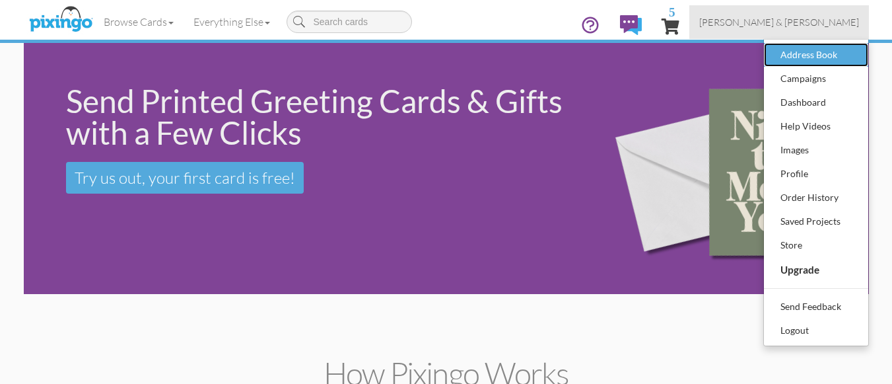
click at [795, 55] on div "Address Book" at bounding box center [817, 55] width 78 height 20
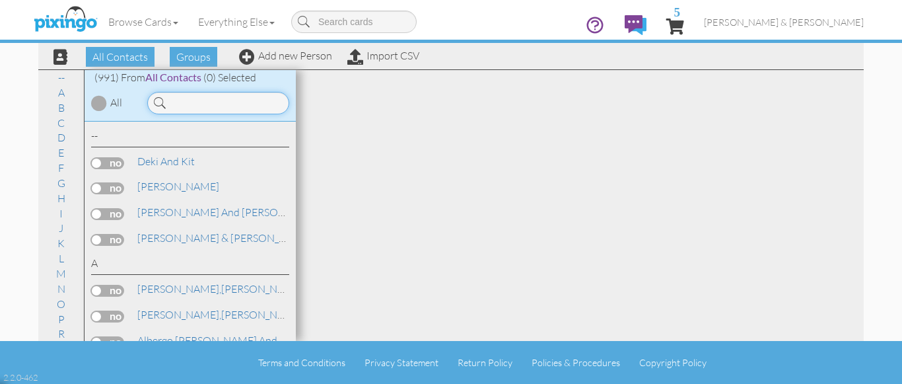
click at [196, 100] on input at bounding box center [218, 103] width 142 height 22
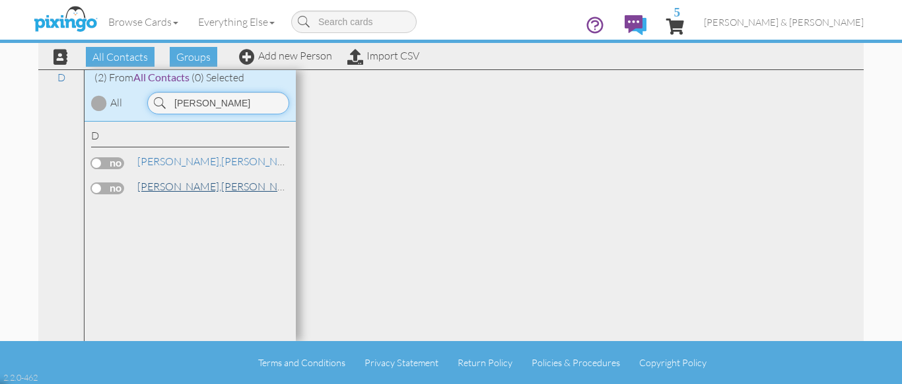
type input "dickson"
click at [169, 186] on span "[PERSON_NAME]," at bounding box center [179, 186] width 84 height 13
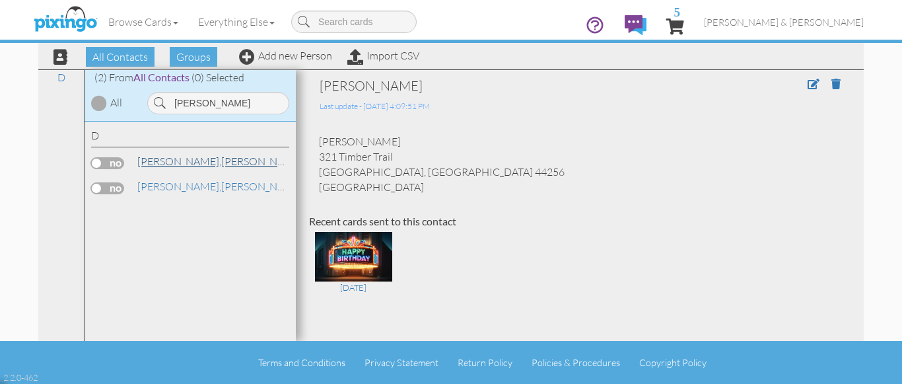
click at [186, 163] on link "Dickson, Becky and Connie" at bounding box center [272, 161] width 273 height 16
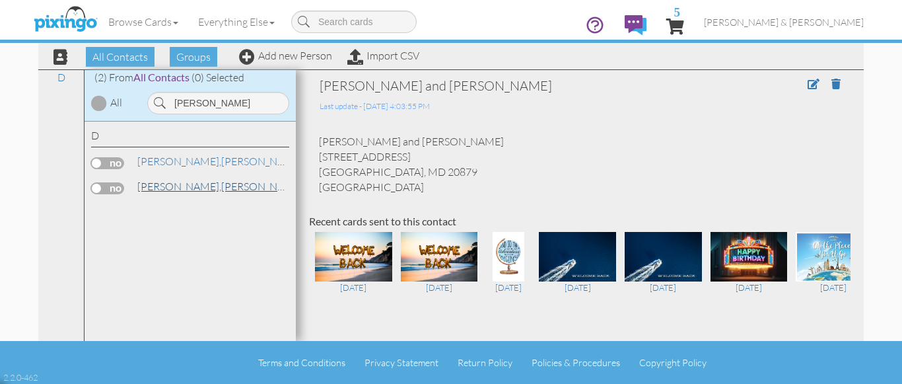
click at [186, 185] on link "Dickson, Connie" at bounding box center [220, 186] width 168 height 16
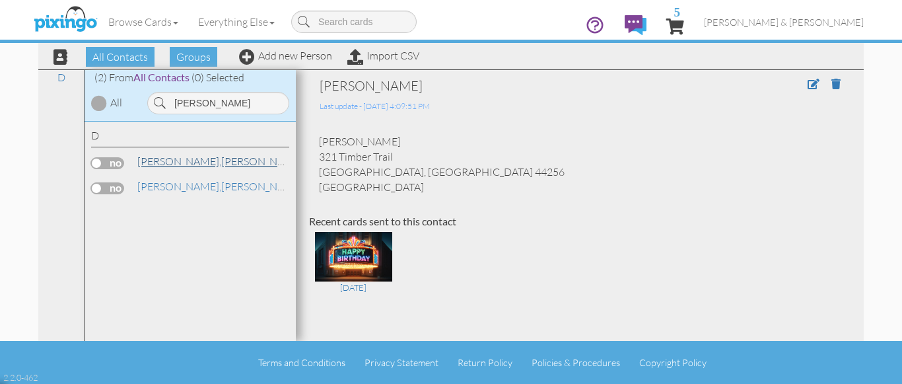
click at [191, 159] on link "Dickson, Becky and Connie" at bounding box center [272, 161] width 273 height 16
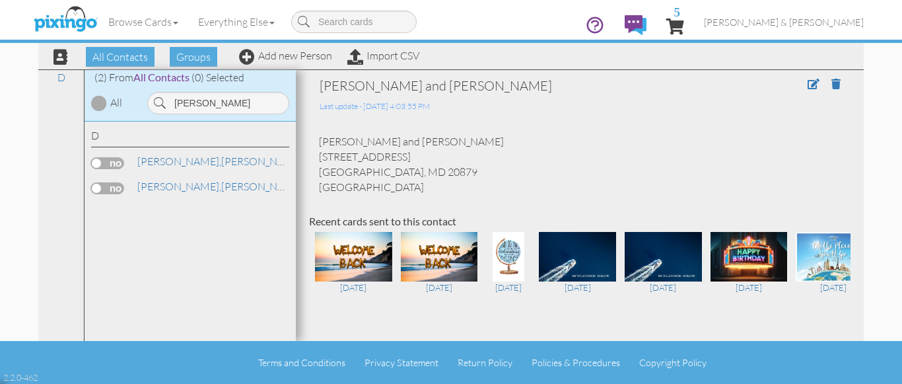
click at [561, 172] on div "Becky and Connie Dickson 7508 Elioak Terrace Gaithersburg, MD 20879 United Stat…" at bounding box center [580, 164] width 542 height 60
click at [808, 83] on span at bounding box center [814, 84] width 12 height 11
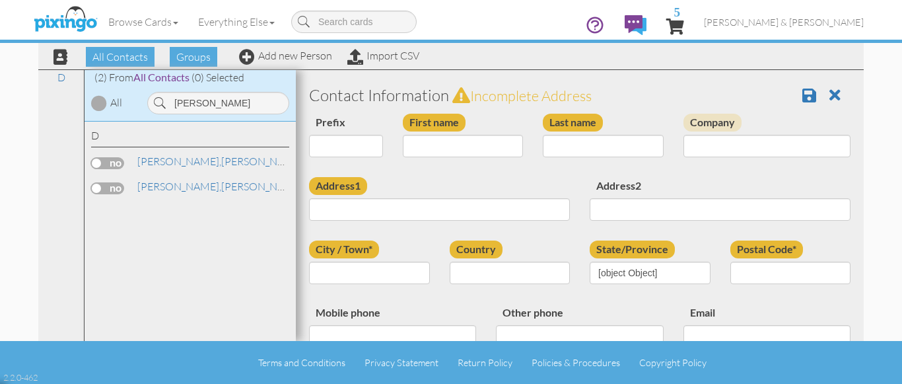
type input "Becky and Connie"
type input "Dickson"
type input "7508 Elioak Terrace"
type input "Gaithersburg"
type input "20879"
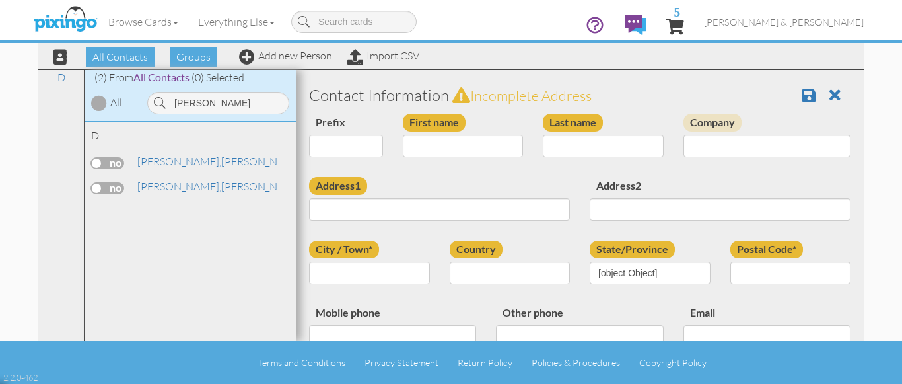
type input "330-635-6271"
type input "14rebeccadickson@gmail.com"
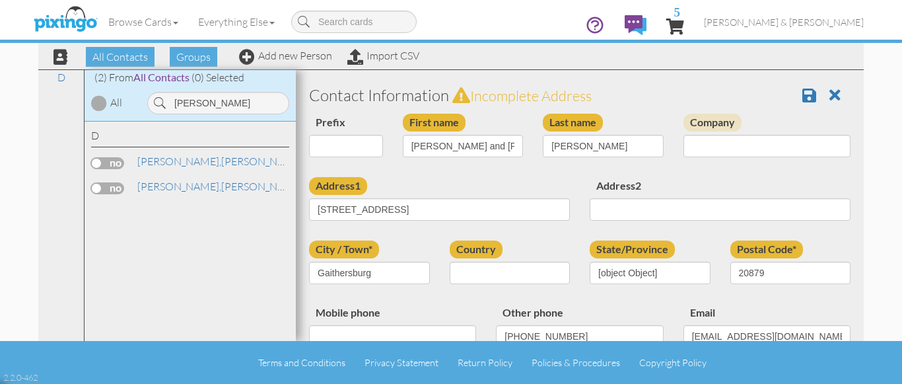
select select "object:9244"
select select "object:9489"
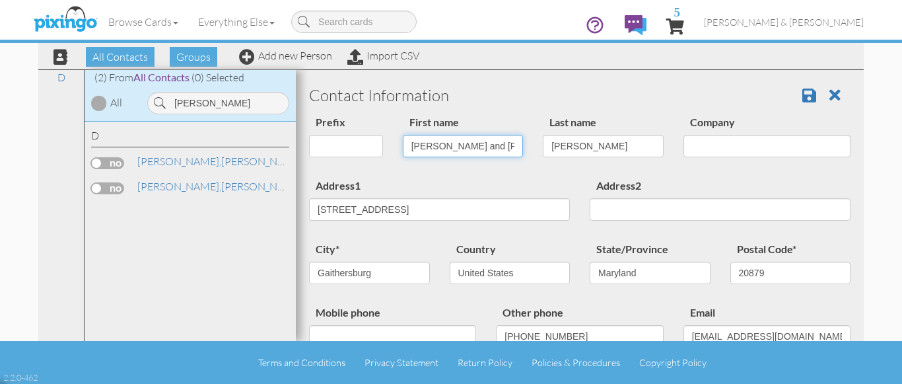
click at [484, 144] on input "Becky and Connie" at bounding box center [463, 146] width 121 height 22
type input "[PERSON_NAME]"
click at [803, 94] on span at bounding box center [810, 95] width 14 height 16
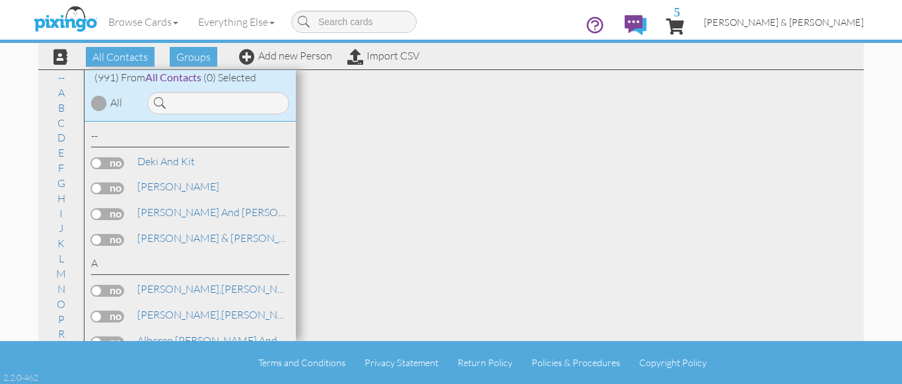
click at [811, 24] on span "[PERSON_NAME] & [PERSON_NAME]" at bounding box center [784, 22] width 160 height 11
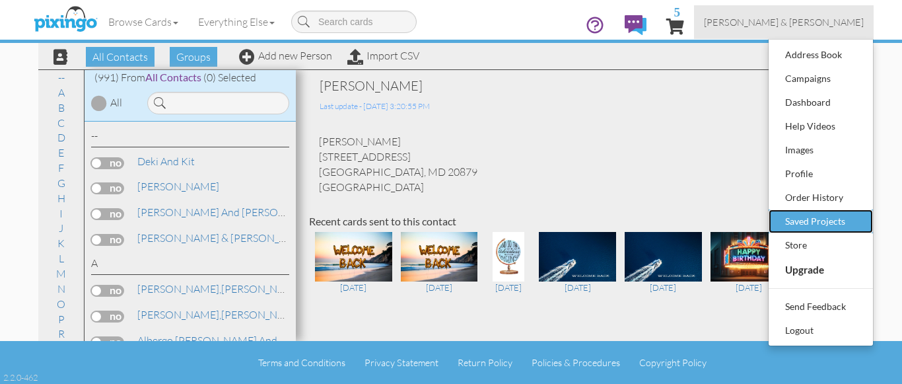
click at [832, 227] on div "Saved Projects" at bounding box center [821, 221] width 78 height 20
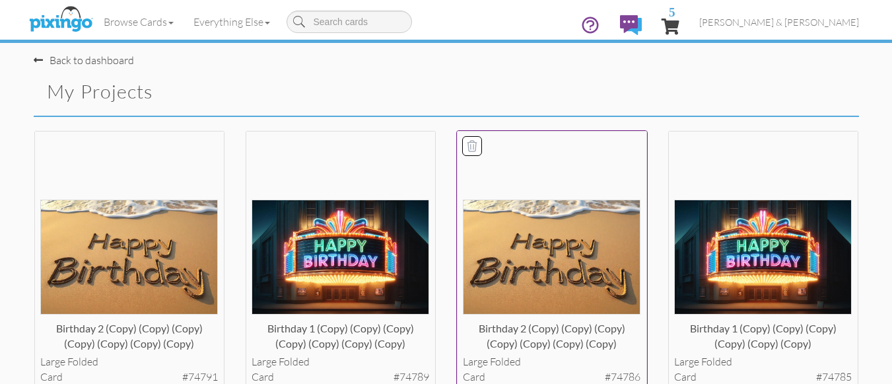
click at [542, 266] on img at bounding box center [552, 256] width 178 height 114
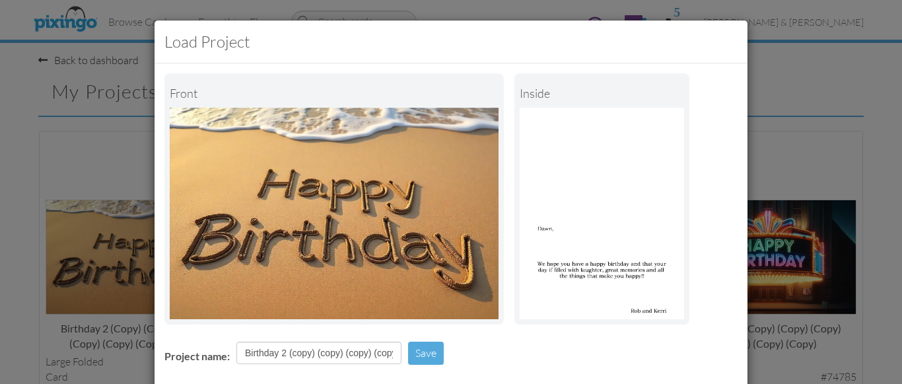
click at [495, 341] on div "Project name: Birthday 2 (copy) (copy) (copy) (copy) (copy) (copy) (copy) Save" at bounding box center [451, 355] width 593 height 46
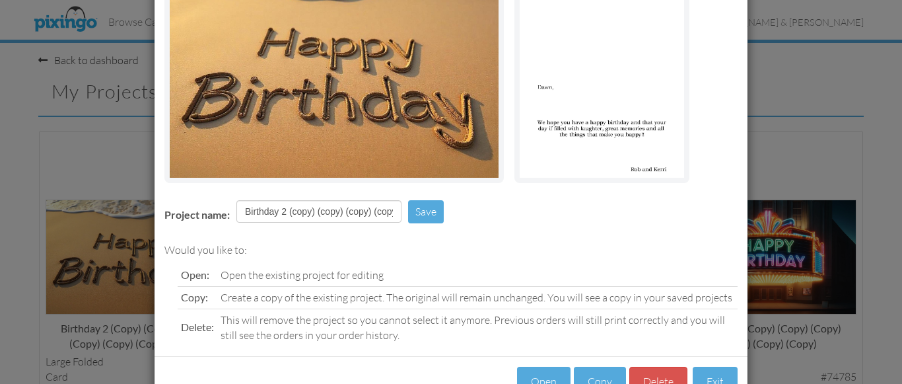
scroll to position [184, 0]
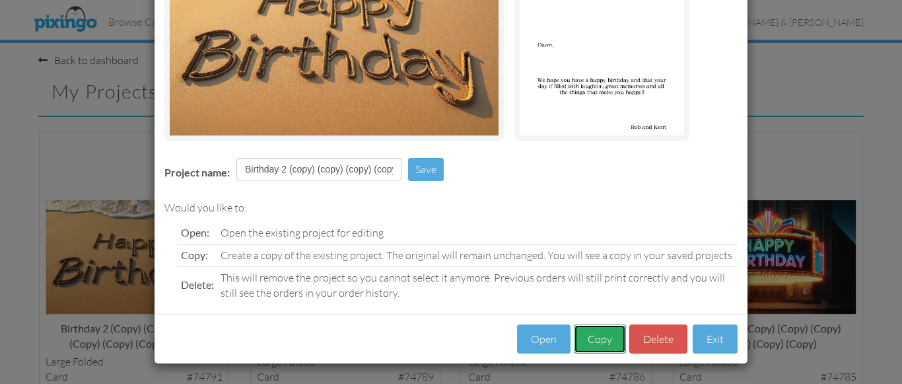
click at [597, 342] on button "Copy" at bounding box center [600, 339] width 52 height 30
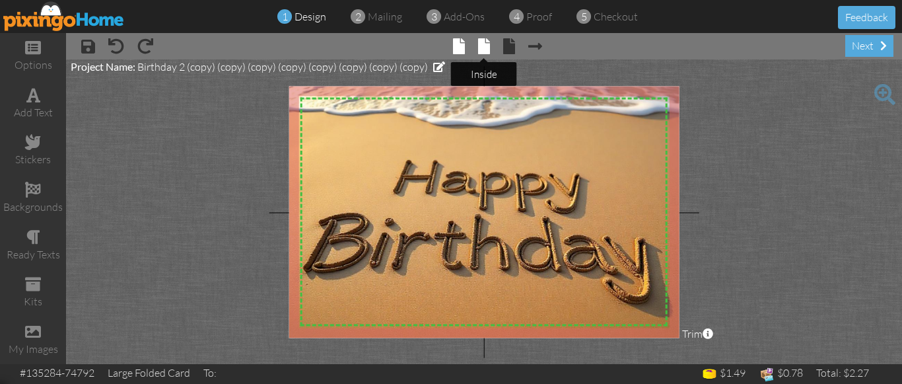
click at [485, 43] on span at bounding box center [484, 46] width 12 height 16
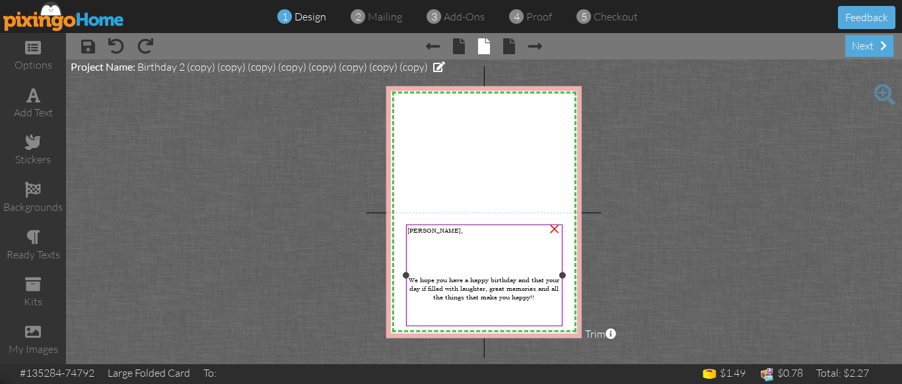
click at [417, 228] on span "Dawn," at bounding box center [435, 230] width 55 height 9
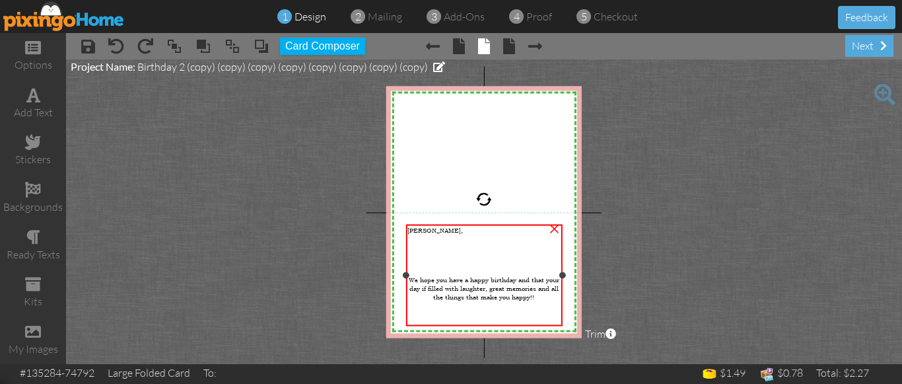
click at [417, 228] on span "Dawn," at bounding box center [435, 230] width 55 height 9
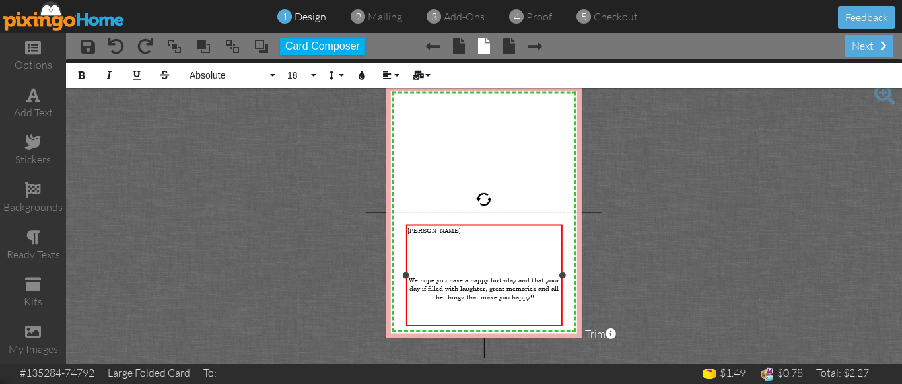
click at [417, 228] on span "Dawn," at bounding box center [435, 230] width 55 height 9
click at [633, 215] on project-studio-wrapper "X X X X X X X X X X X X X X X X X X X X X X X X X X X X X X X X X X X X X X X X…" at bounding box center [484, 211] width 836 height 305
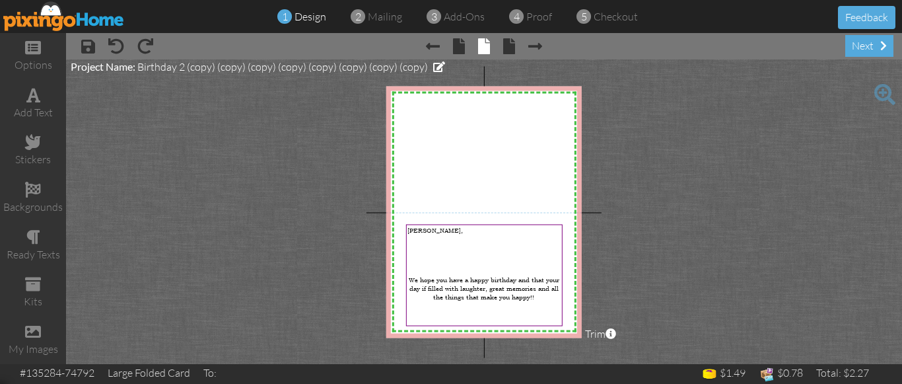
click at [689, 174] on project-studio-wrapper "X X X X X X X X X X X X X X X X X X X X X X X X X X X X X X X X X X X X X X X X…" at bounding box center [484, 211] width 836 height 305
click at [867, 48] on div "next" at bounding box center [870, 46] width 48 height 22
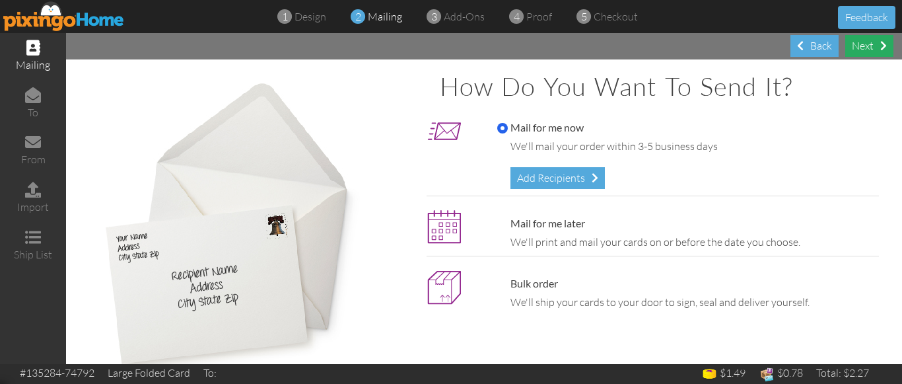
click at [867, 48] on div "Next" at bounding box center [870, 46] width 48 height 22
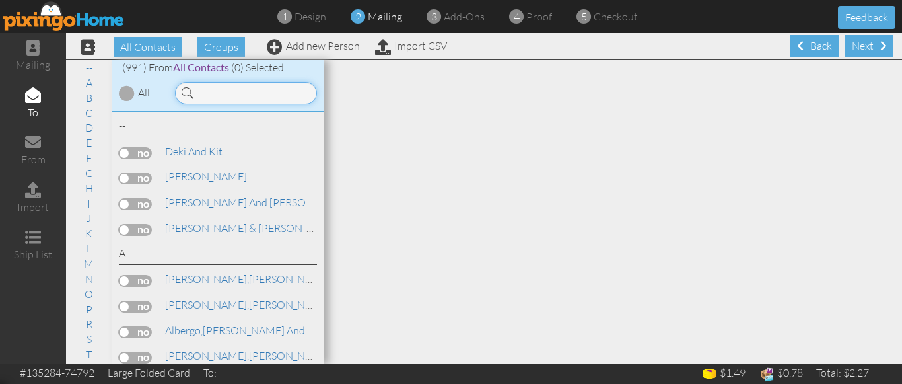
click at [231, 89] on input at bounding box center [246, 93] width 142 height 22
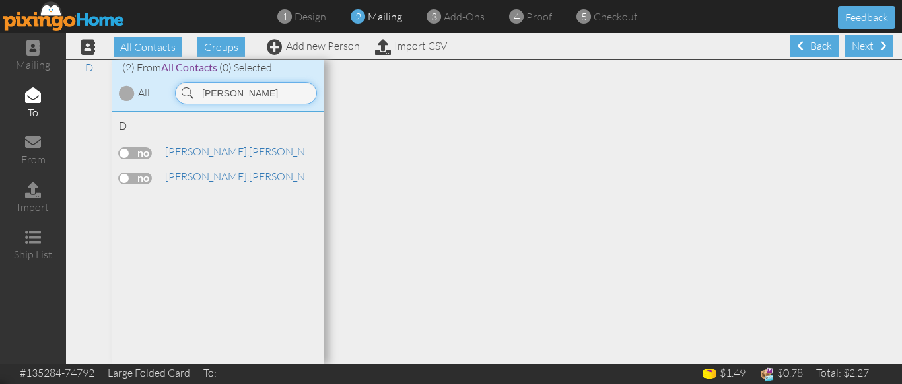
type input "dickson"
click at [121, 153] on label at bounding box center [135, 153] width 33 height 12
click at [0, 0] on input "checkbox" at bounding box center [0, 0] width 0 height 0
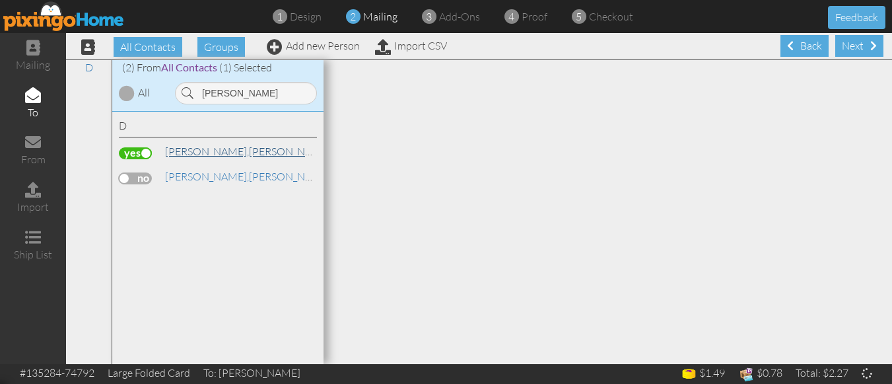
click at [190, 148] on span "[PERSON_NAME]," at bounding box center [207, 151] width 84 height 13
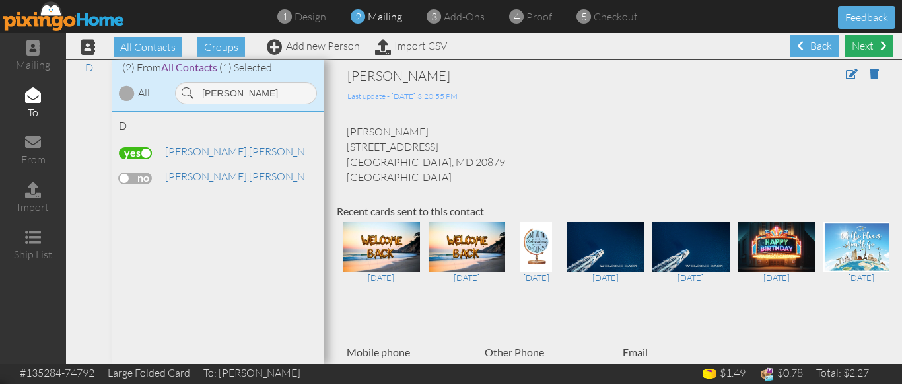
click at [869, 42] on div "Next" at bounding box center [870, 46] width 48 height 22
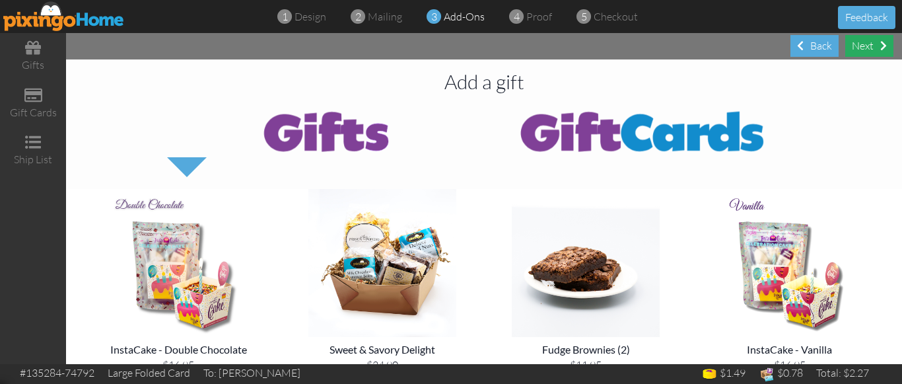
click at [861, 44] on div "Next" at bounding box center [870, 46] width 48 height 22
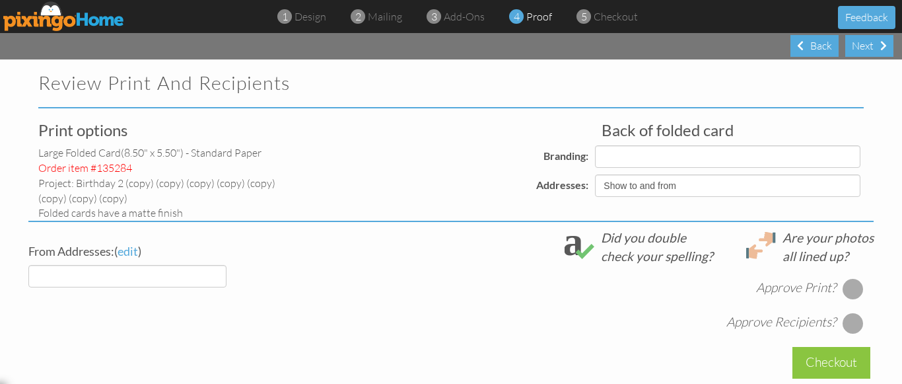
select select "object:6299"
select select "object:6303"
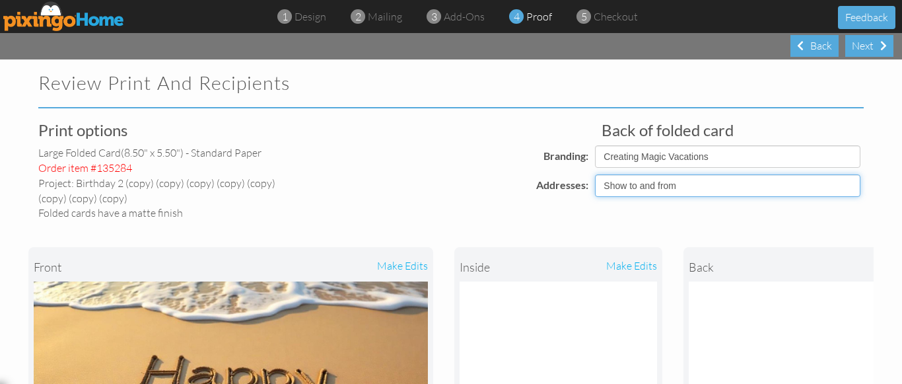
click at [642, 188] on select "Show to and from Show from only Hide to and from" at bounding box center [728, 185] width 266 height 22
select select "object:6297"
click at [595, 174] on select "Show to and from Show from only Hide to and from" at bounding box center [728, 185] width 266 height 22
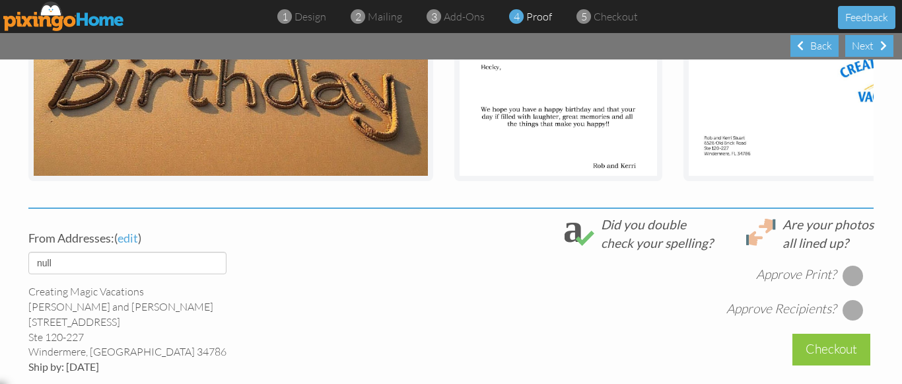
scroll to position [396, 0]
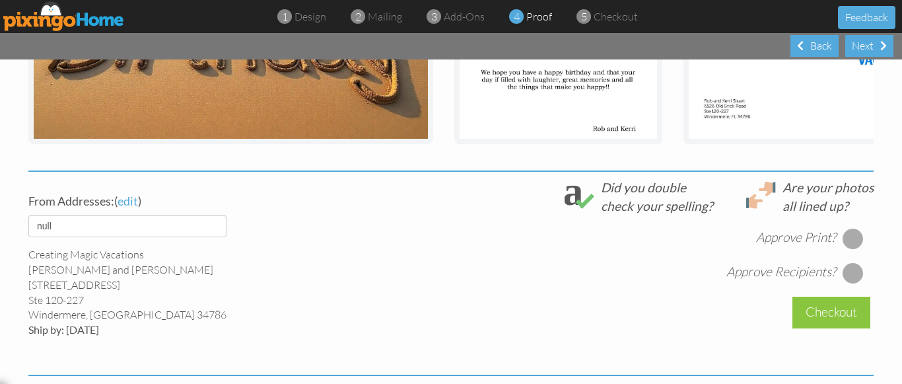
click at [849, 247] on div at bounding box center [853, 238] width 21 height 21
click at [846, 283] on div at bounding box center [853, 272] width 21 height 21
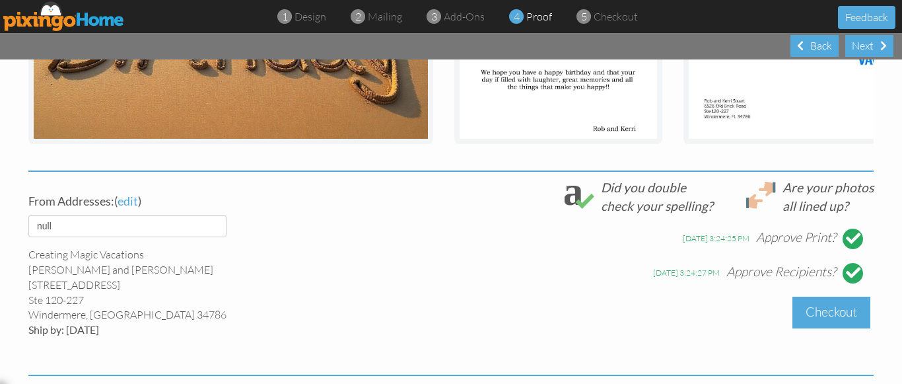
click at [819, 328] on div "Checkout" at bounding box center [832, 312] width 78 height 31
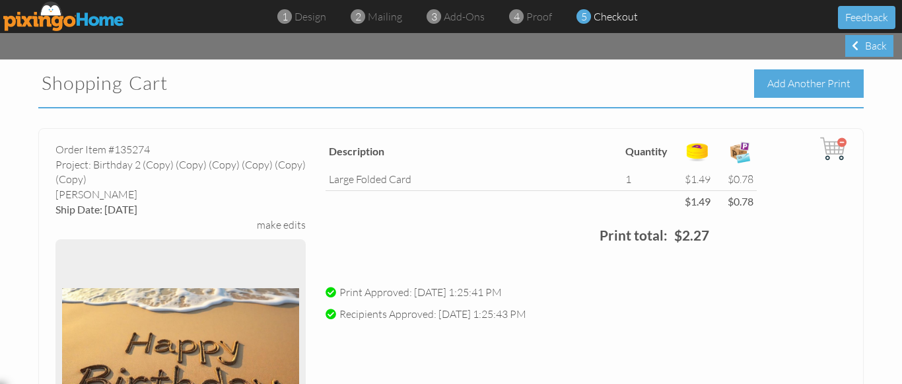
click at [801, 79] on div "Add Another Print" at bounding box center [809, 83] width 110 height 28
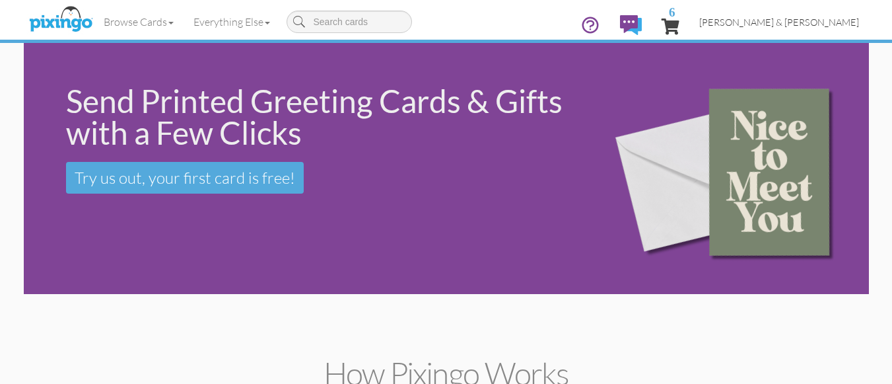
click at [790, 20] on span "[PERSON_NAME] & [PERSON_NAME]" at bounding box center [780, 22] width 160 height 11
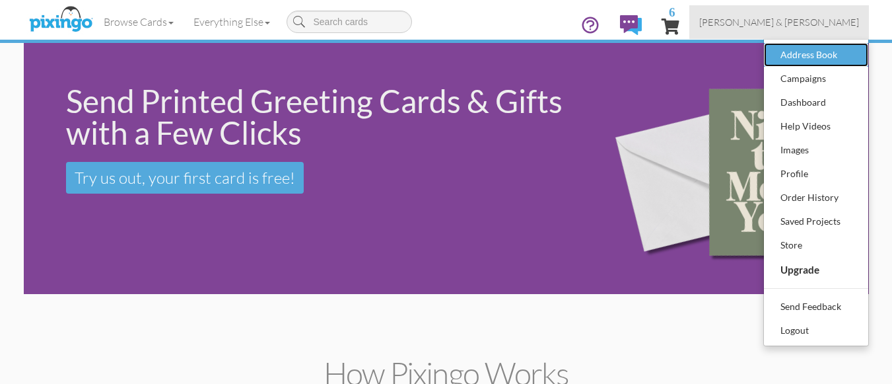
click at [801, 61] on div "Address Book" at bounding box center [817, 55] width 78 height 20
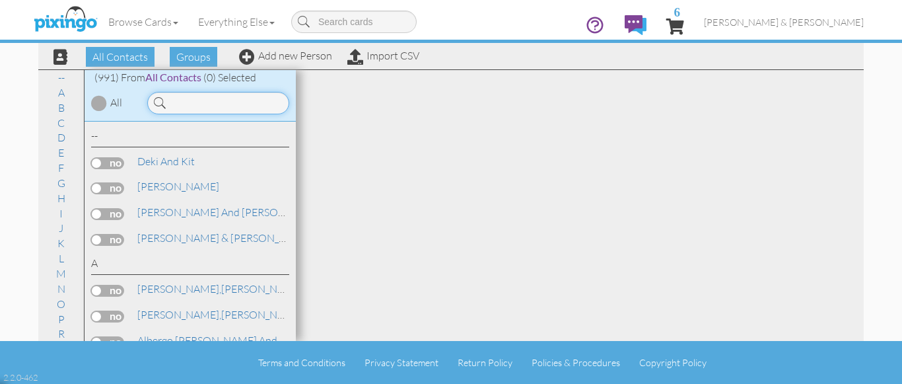
click at [194, 105] on input at bounding box center [218, 103] width 142 height 22
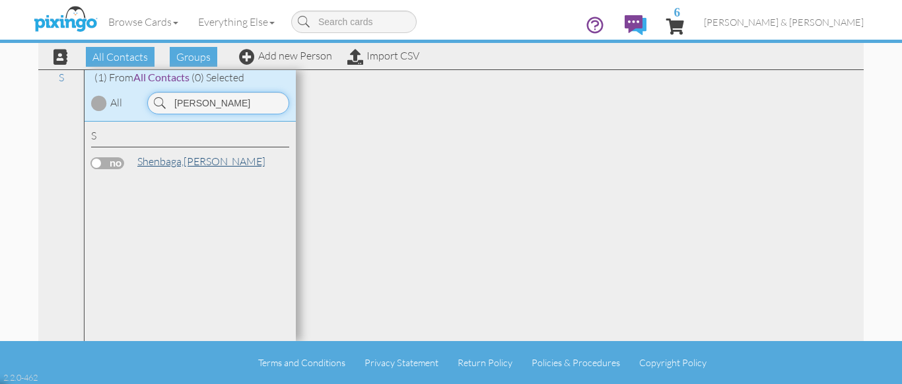
type input "margo"
click at [161, 161] on span "Shenbaga," at bounding box center [160, 161] width 46 height 13
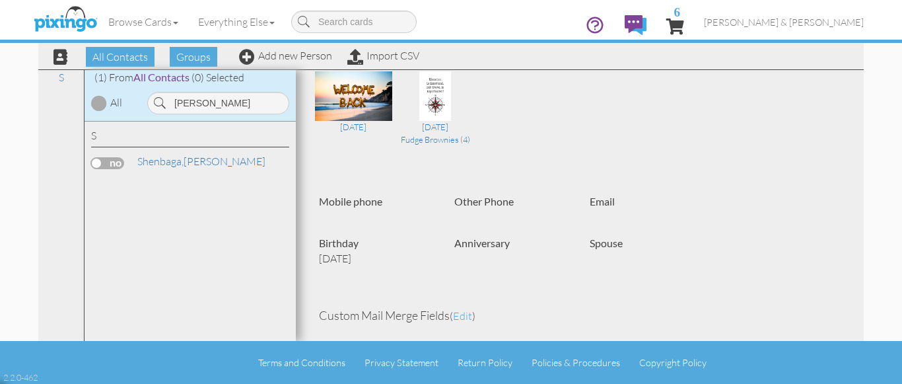
scroll to position [150, 0]
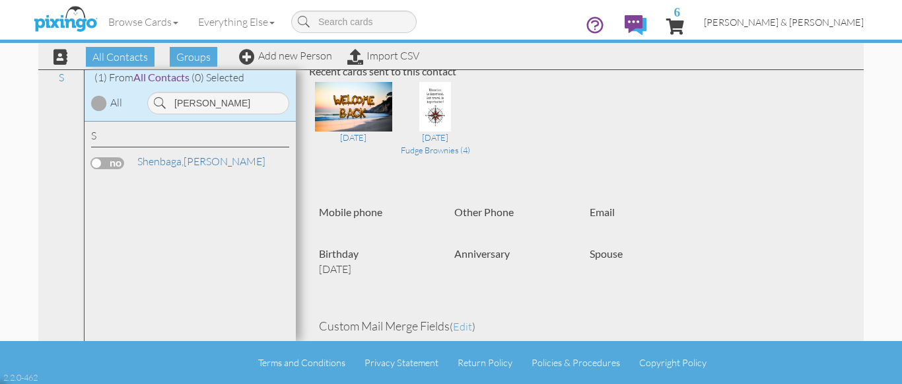
click at [813, 20] on span "[PERSON_NAME] & [PERSON_NAME]" at bounding box center [784, 22] width 160 height 11
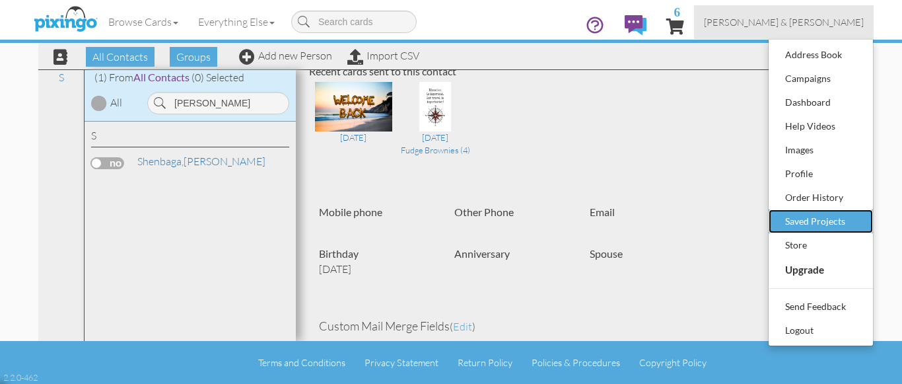
click at [838, 216] on div "Saved Projects" at bounding box center [821, 221] width 78 height 20
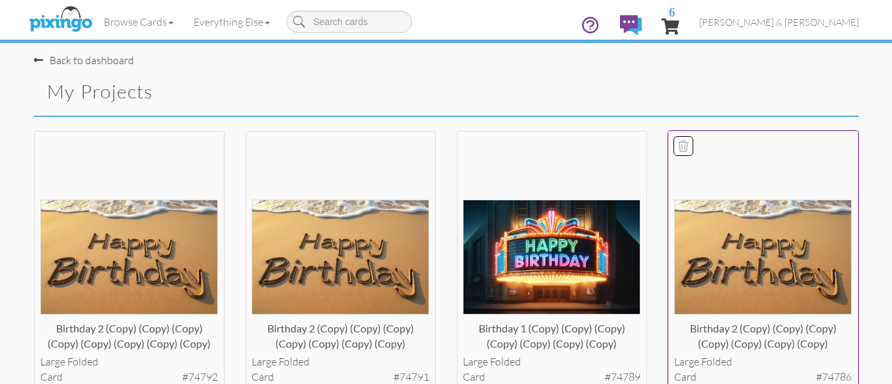
click at [720, 239] on img at bounding box center [763, 256] width 178 height 114
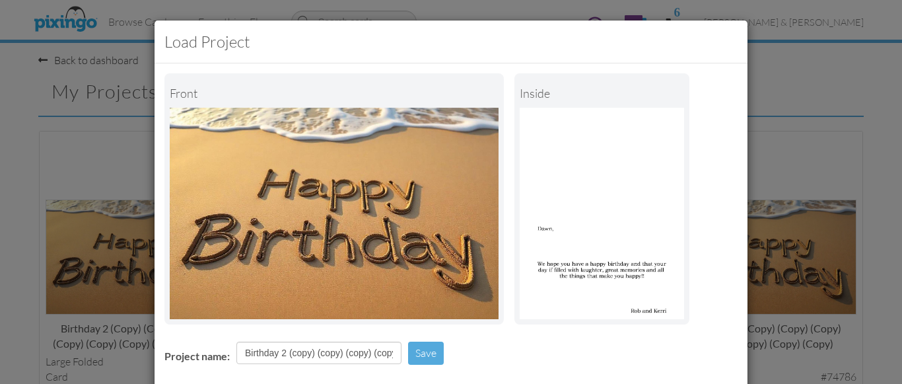
click at [502, 342] on div "Project name: Birthday 2 (copy) (copy) (copy) (copy) (copy) (copy) (copy) Save" at bounding box center [451, 355] width 593 height 46
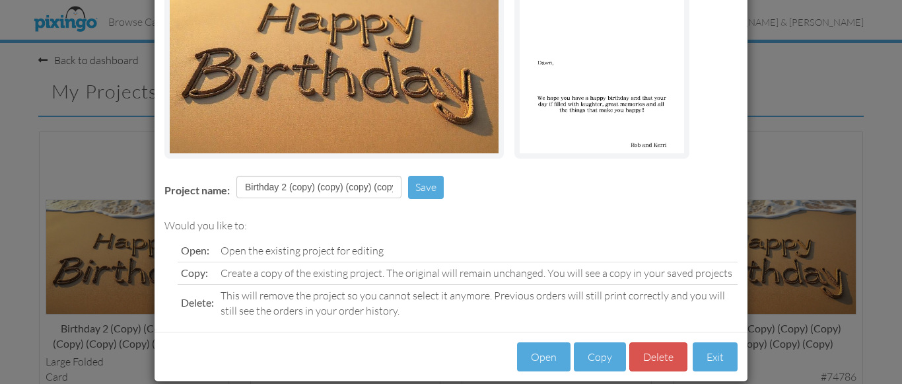
scroll to position [184, 0]
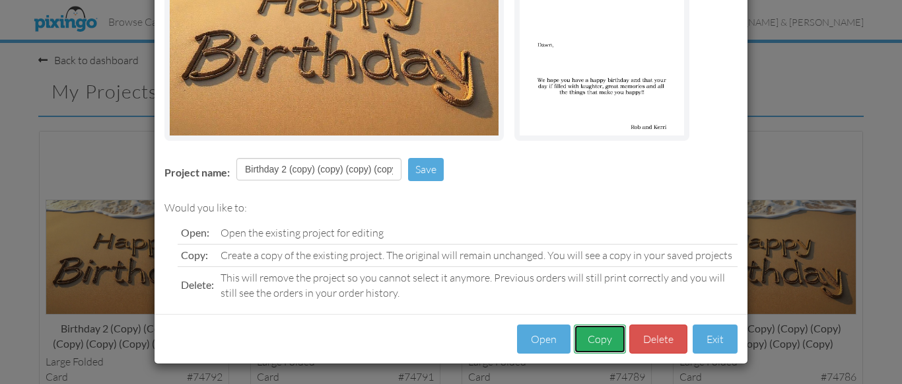
click at [593, 335] on button "Copy" at bounding box center [600, 339] width 52 height 30
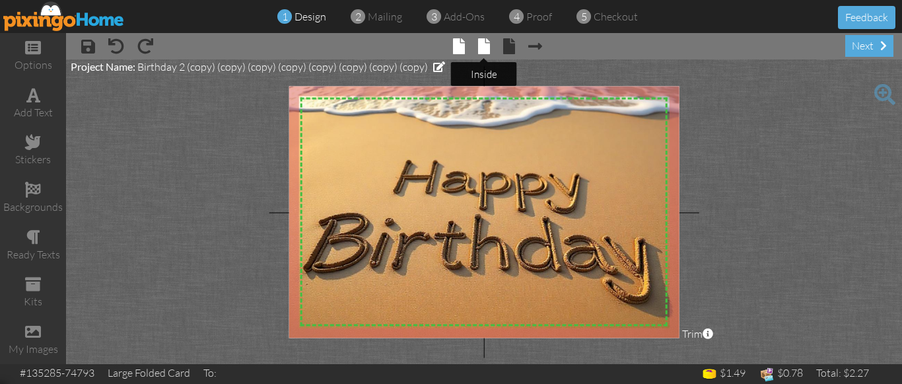
click at [483, 48] on span at bounding box center [484, 46] width 12 height 16
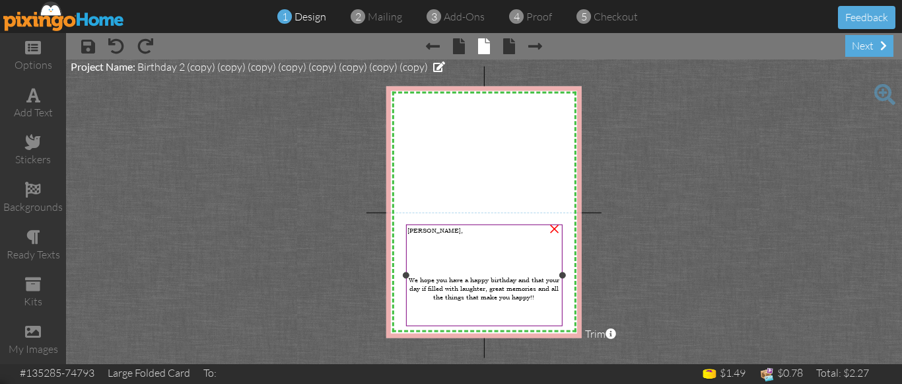
click at [416, 231] on span "Dawn," at bounding box center [435, 230] width 55 height 9
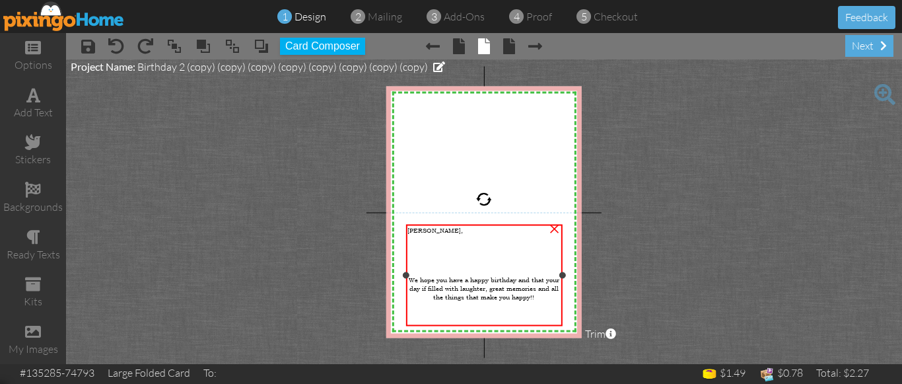
click at [416, 231] on span "Dawn," at bounding box center [435, 230] width 55 height 9
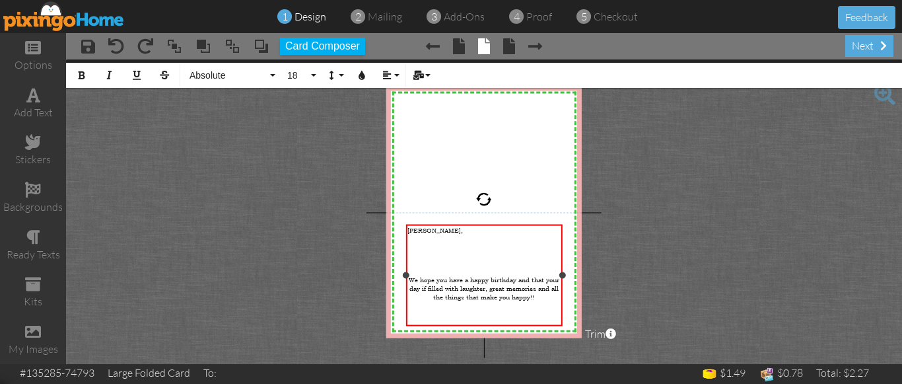
click at [416, 231] on span "Dawn," at bounding box center [435, 230] width 55 height 9
click at [661, 279] on project-studio-wrapper "X X X X X X X X X X X X X X X X X X X X X X X X X X X X X X X X X X X X X X X X…" at bounding box center [484, 211] width 836 height 305
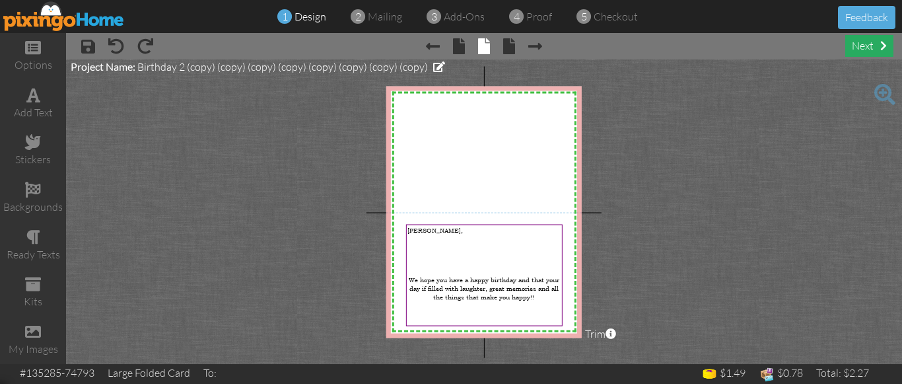
click at [873, 42] on div "next" at bounding box center [870, 46] width 48 height 22
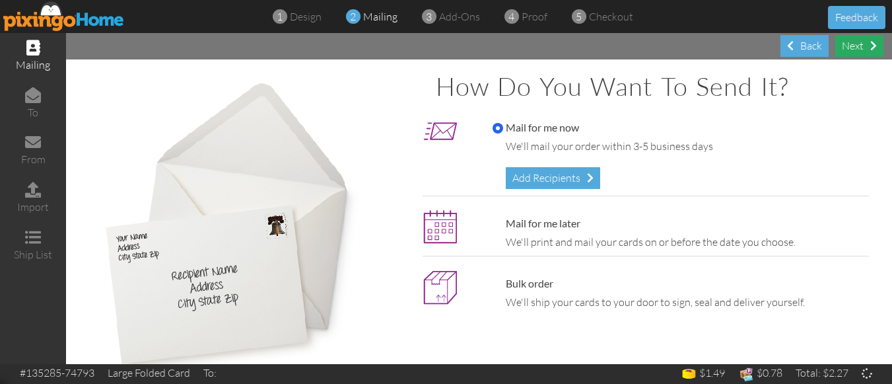
click at [854, 44] on div "Next" at bounding box center [860, 46] width 48 height 22
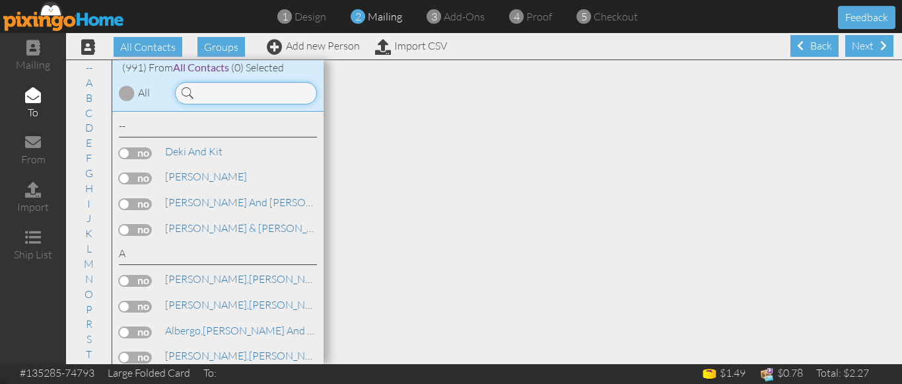
click at [234, 92] on input at bounding box center [246, 93] width 142 height 22
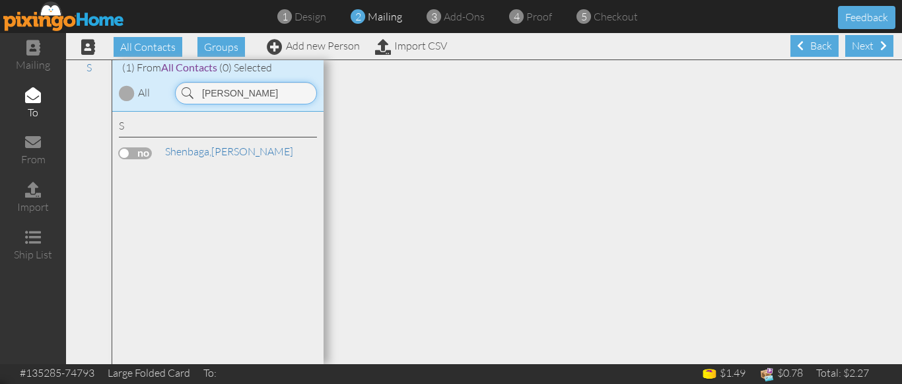
type input "[PERSON_NAME]"
click at [126, 151] on label at bounding box center [135, 153] width 33 height 12
click at [0, 0] on input "checkbox" at bounding box center [0, 0] width 0 height 0
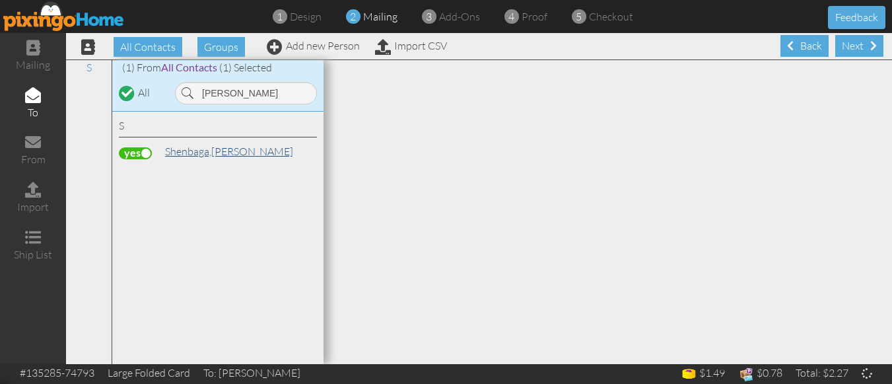
click at [189, 150] on span "Shenbaga," at bounding box center [188, 151] width 46 height 13
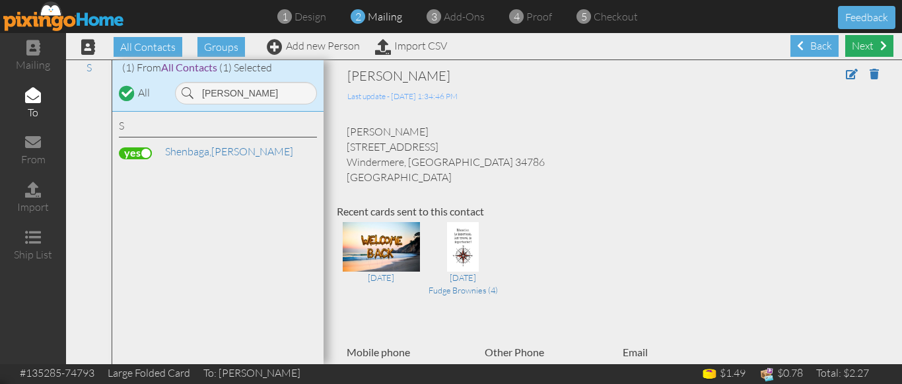
click at [855, 46] on div "Next" at bounding box center [870, 46] width 48 height 22
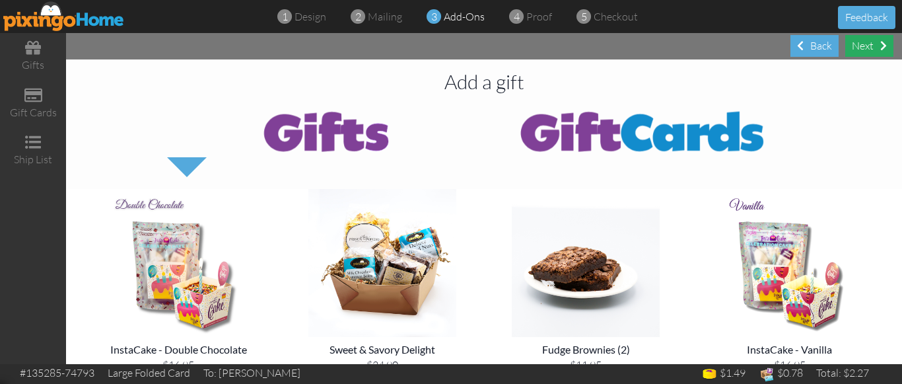
click at [871, 50] on div "Next" at bounding box center [870, 46] width 48 height 22
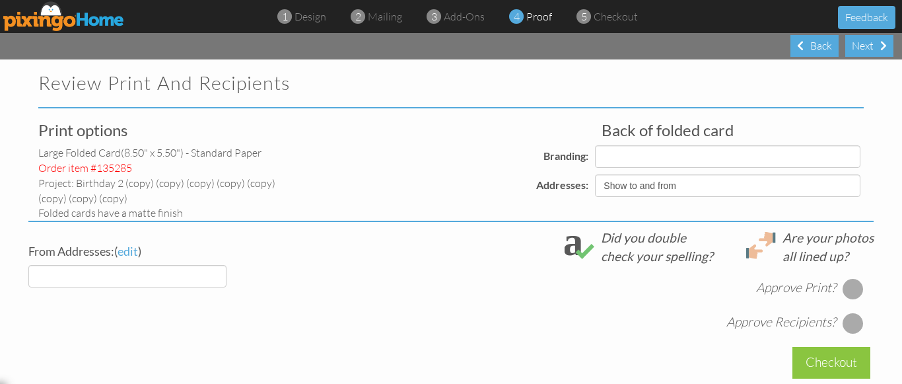
select select "object:12038"
select select "object:12042"
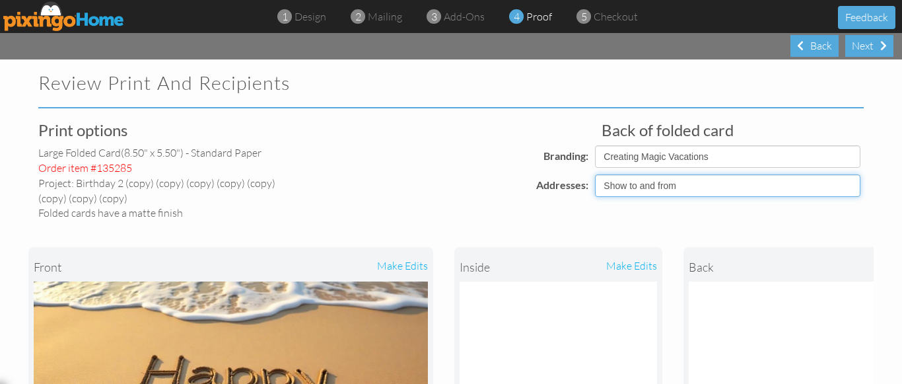
click at [662, 183] on select "Show to and from Show from only Hide to and from" at bounding box center [728, 185] width 266 height 22
select select "object:12036"
click at [595, 174] on select "Show to and from Show from only Hide to and from" at bounding box center [728, 185] width 266 height 22
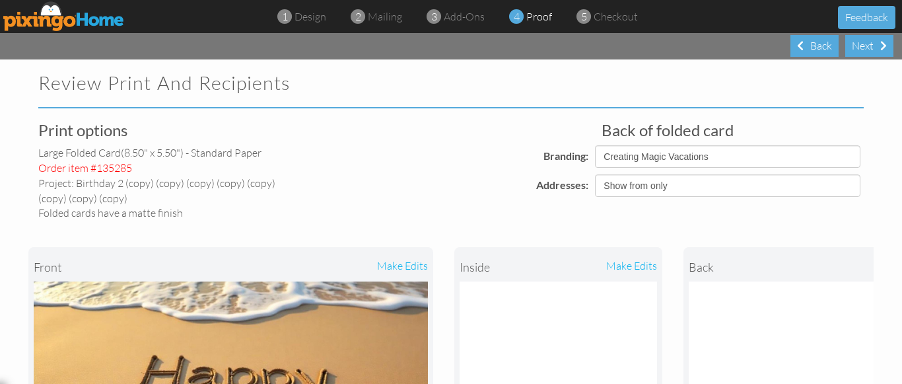
click at [450, 174] on div "Addresses:" at bounding box center [456, 185] width 272 height 22
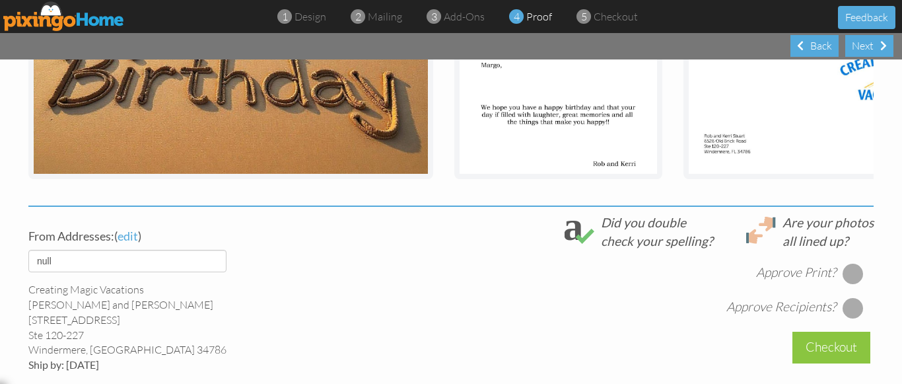
scroll to position [396, 0]
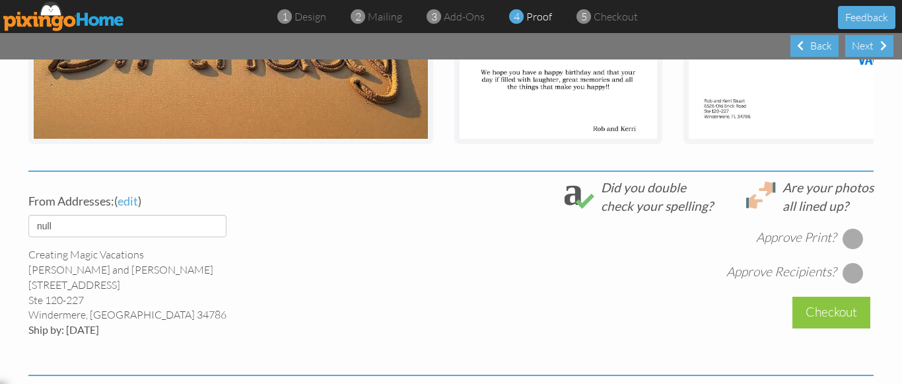
click at [843, 243] on div at bounding box center [853, 238] width 21 height 21
click at [849, 279] on div at bounding box center [853, 272] width 21 height 21
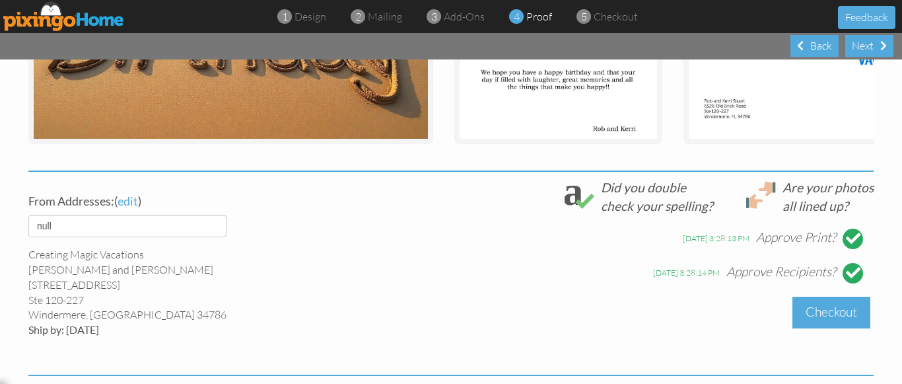
click at [830, 325] on div "Checkout" at bounding box center [832, 312] width 78 height 31
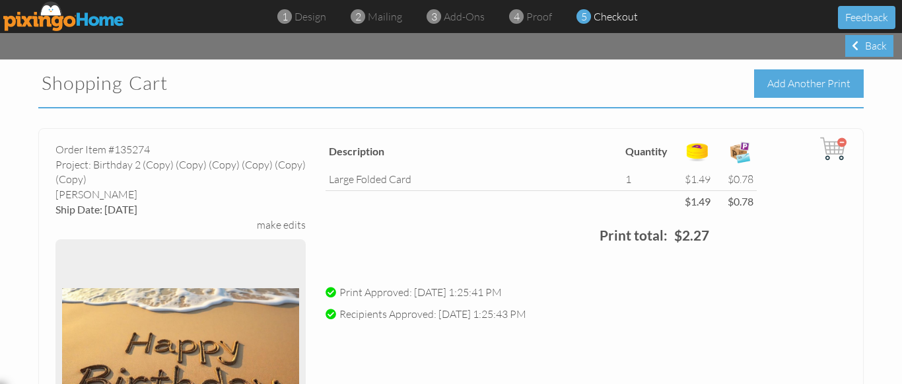
click at [780, 87] on div "Add Another Print" at bounding box center [809, 83] width 110 height 28
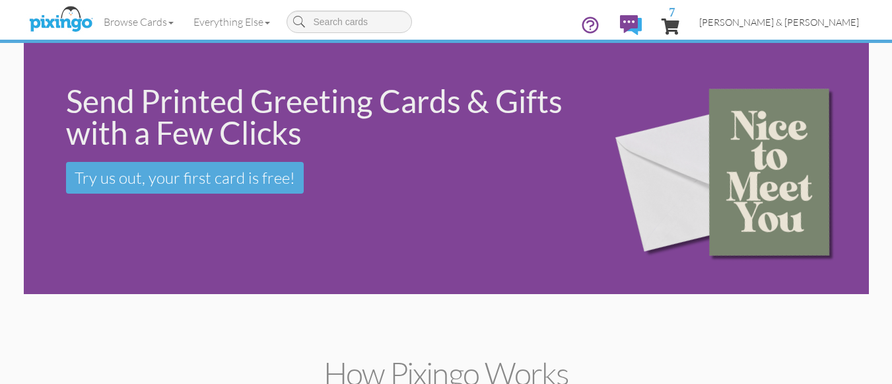
click at [795, 22] on span "[PERSON_NAME] & [PERSON_NAME]" at bounding box center [780, 22] width 160 height 11
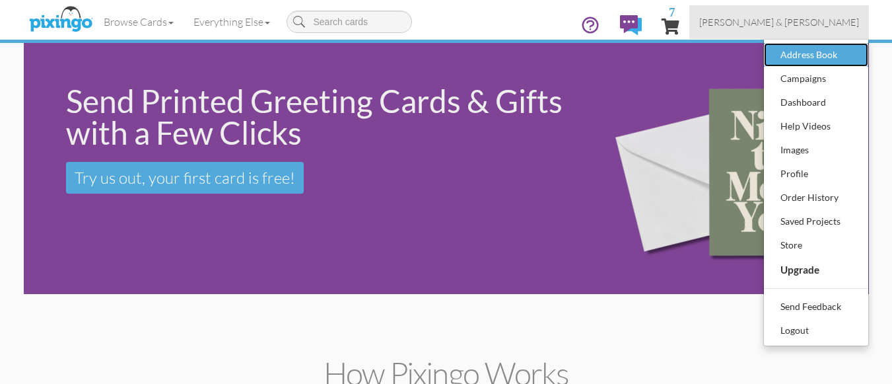
click at [793, 55] on div "Address Book" at bounding box center [817, 55] width 78 height 20
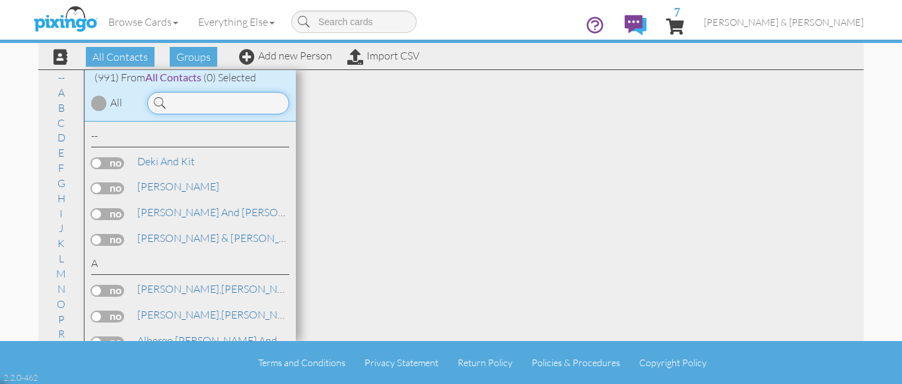
click at [187, 104] on input at bounding box center [218, 103] width 142 height 22
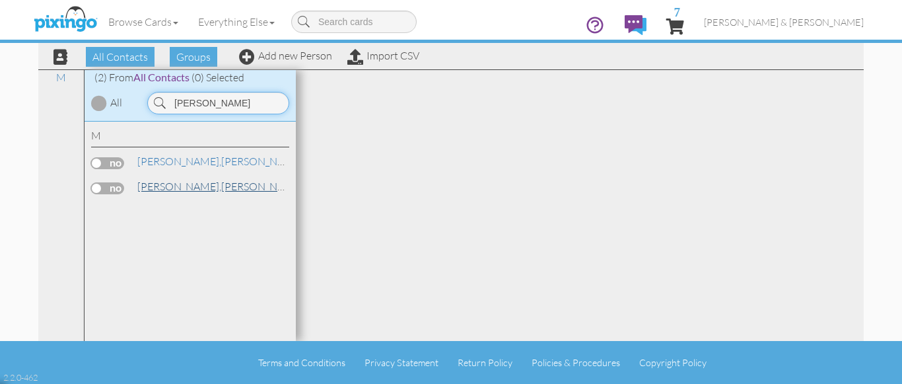
type input "[PERSON_NAME]"
click at [167, 186] on span "[PERSON_NAME]," at bounding box center [179, 186] width 84 height 13
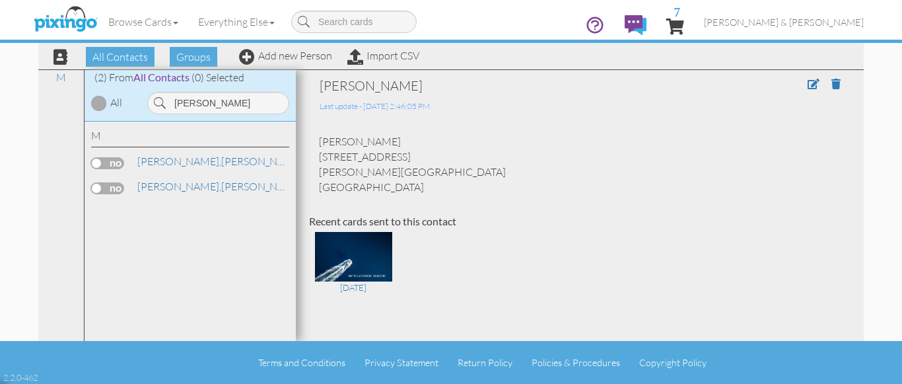
click at [545, 177] on div "Kerry Mahoney 5 Spruce Mountain Drive Putnam Valley, NY 10579 United States" at bounding box center [580, 164] width 542 height 60
click at [808, 85] on span at bounding box center [814, 84] width 12 height 11
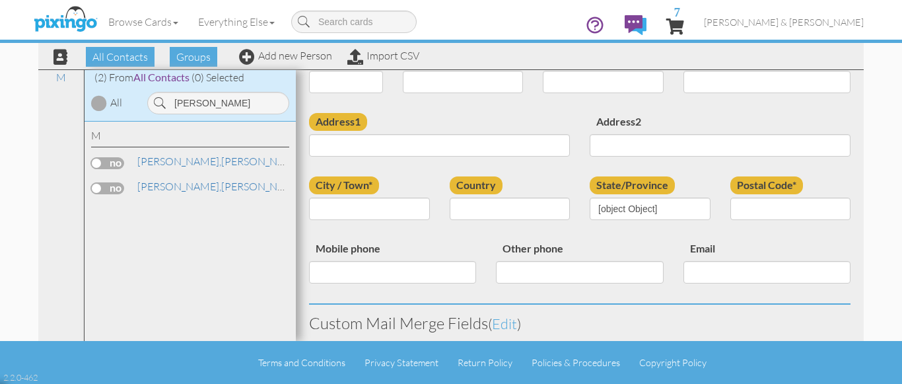
type input "[PERSON_NAME]"
type input "Mahoney"
type input "[STREET_ADDRESS]"
type input "[PERSON_NAME][GEOGRAPHIC_DATA]"
type input "10579"
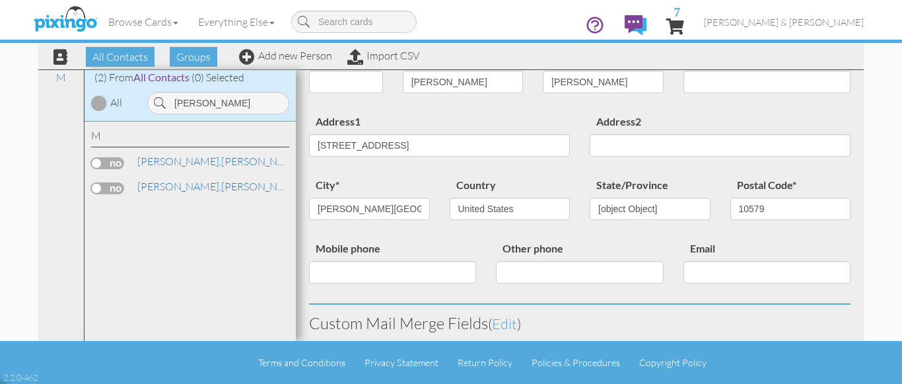
select select "object:14898"
select select "object:15143"
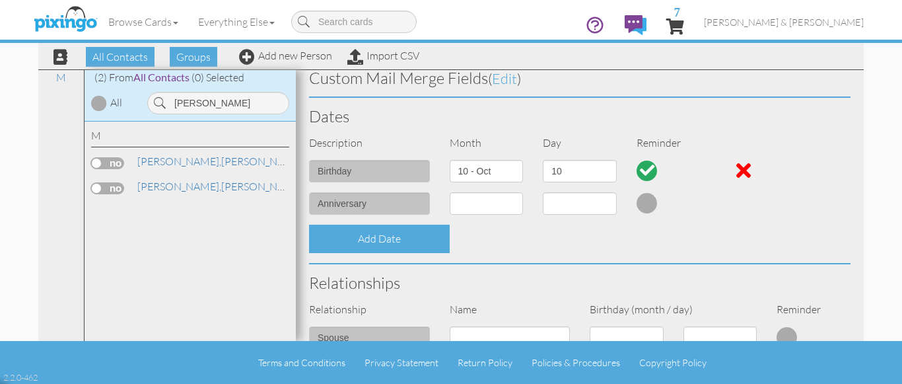
scroll to position [316, 0]
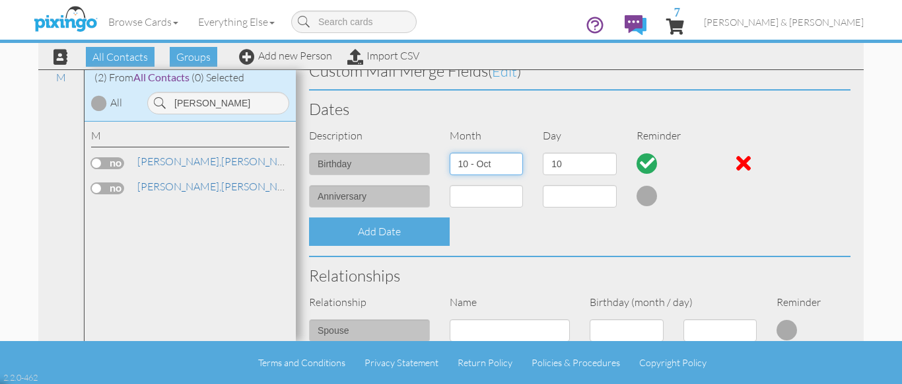
click at [512, 164] on select "1 - Jan 2 - Feb 3 - Mar 4 - Apr 5 - May 6 - Jun 7 - Jul 8 - Aug 9 - Sep 10 - Oc…" at bounding box center [487, 164] width 74 height 22
select select "object:14892"
click at [450, 153] on select "1 - Jan 2 - Feb 3 - Mar 4 - Apr 5 - May 6 - Jun 7 - Jul 8 - Aug 9 - Sep 10 - Oc…" at bounding box center [487, 164] width 74 height 22
click at [582, 170] on select "1 2 3 4 5 6 7 8 9 10 11 12 13 14 15 16 17 18 19 20 21 22 23 24 25 26 27 28 29 30" at bounding box center [580, 164] width 74 height 22
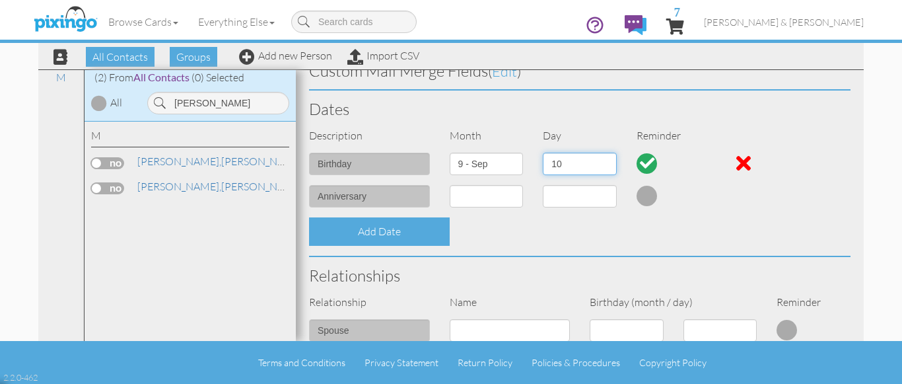
click at [579, 161] on select "1 2 3 4 5 6 7 8 9 10 11 12 13 14 15 16 17 18 19 20 21 22 23 24 25 26 27 28 29 30" at bounding box center [580, 164] width 74 height 22
select select "number:7"
click at [543, 153] on select "1 2 3 4 5 6 7 8 9 10 11 12 13 14 15 16 17 18 19 20 21 22 23 24 25 26 27 28 29 30" at bounding box center [580, 164] width 74 height 22
click at [711, 203] on div at bounding box center [674, 195] width 94 height 21
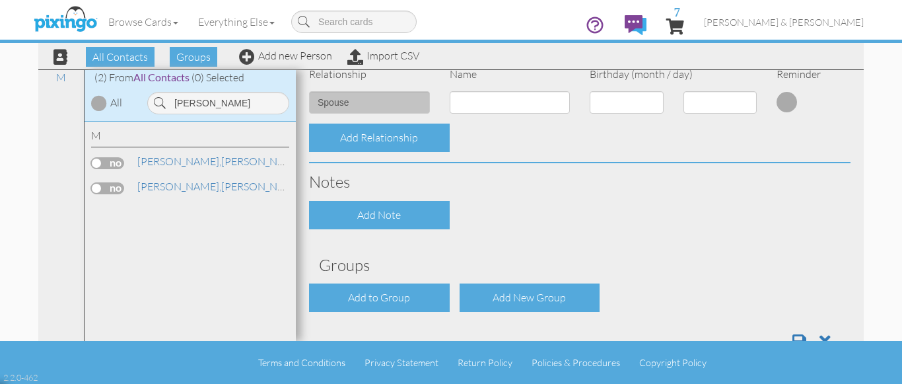
scroll to position [583, 0]
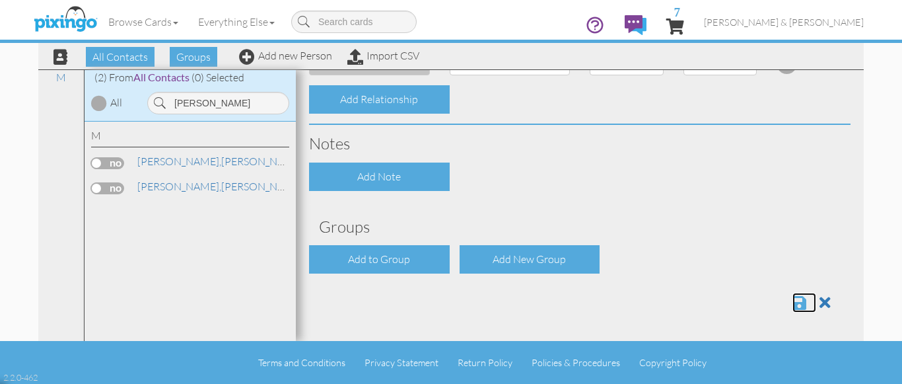
click at [793, 302] on span at bounding box center [800, 303] width 14 height 16
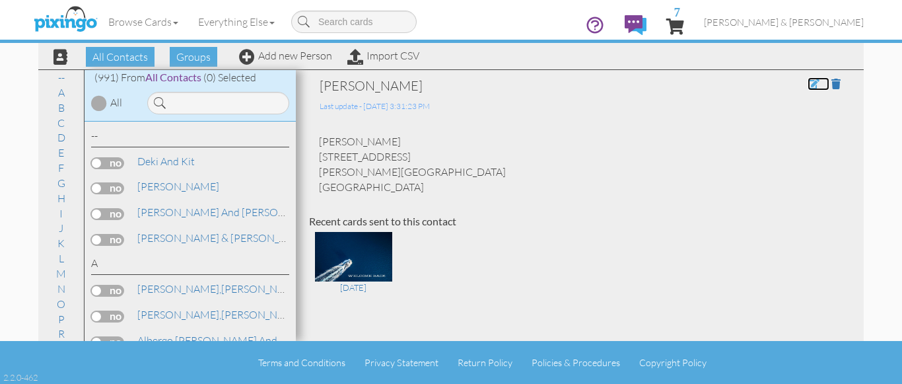
click at [808, 85] on span at bounding box center [814, 84] width 12 height 11
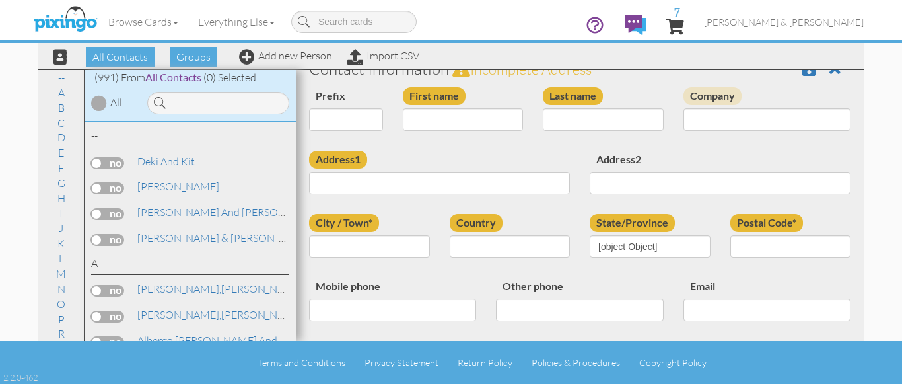
type input "[PERSON_NAME]"
type input "[STREET_ADDRESS]"
type input "[PERSON_NAME][GEOGRAPHIC_DATA]"
type input "10579"
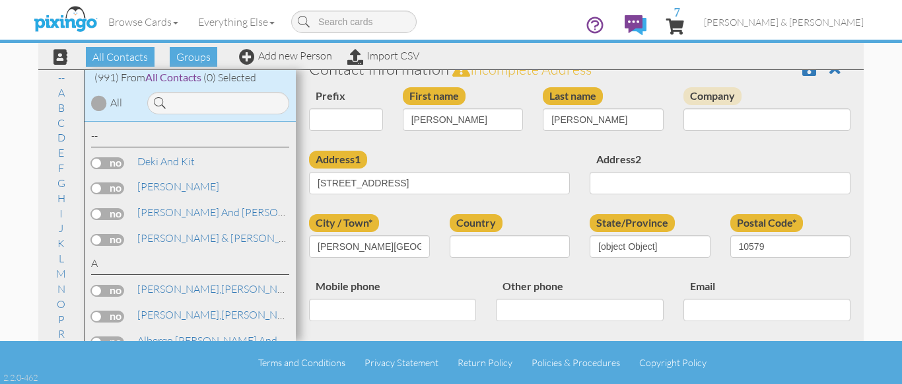
select select "object:3382"
select select "object:3627"
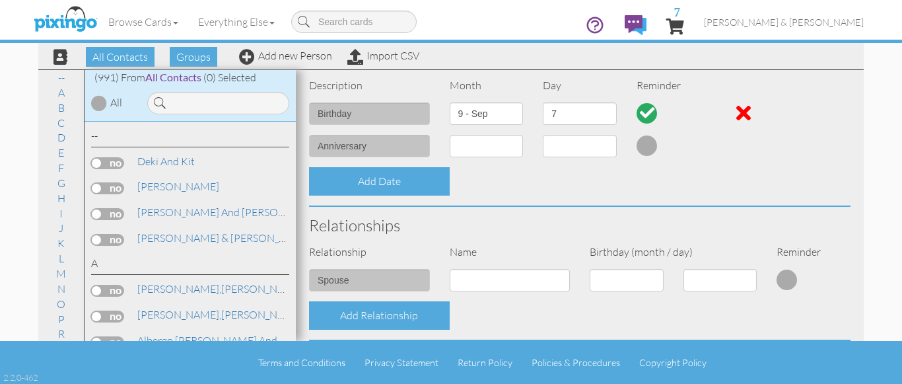
scroll to position [370, 0]
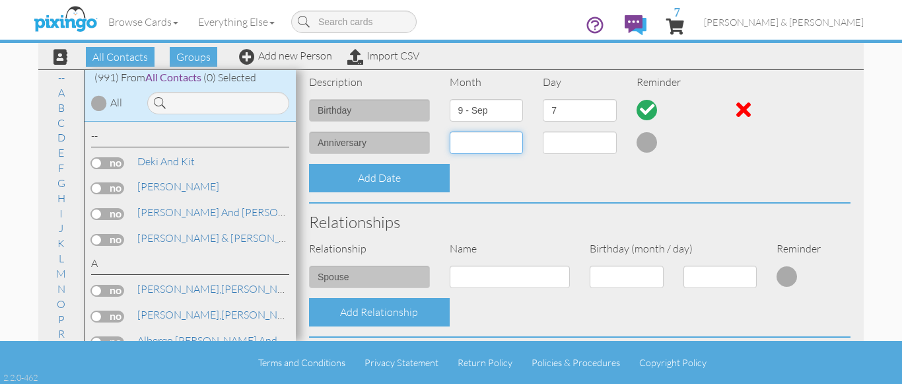
click at [512, 144] on select "1 - [DATE] - [DATE] - [DATE] - [DATE] - [DATE] - [DATE] - [DATE] - [DATE] - [DA…" at bounding box center [487, 142] width 74 height 22
select select "object:3377"
click at [450, 131] on select "1 - [DATE] - [DATE] - [DATE] - [DATE] - [DATE] - [DATE] - [DATE] - [DATE] - [DA…" at bounding box center [487, 142] width 74 height 22
click at [604, 140] on select "1 2 3 4 5 6 7 8 9 10 11 12 13 14 15 16 17 18 19 20 21 22 23 24 25 26 27 28 29 3…" at bounding box center [580, 142] width 74 height 22
select select "number:10"
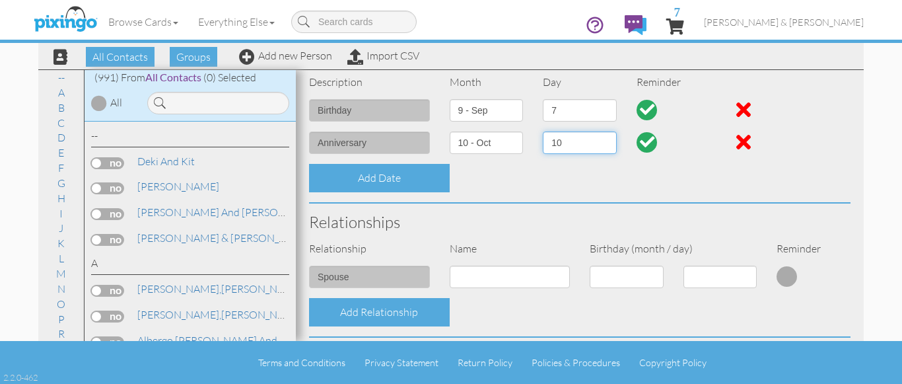
click at [543, 131] on select "1 2 3 4 5 6 7 8 9 10 11 12 13 14 15 16 17 18 19 20 21 22 23 24 25 26 27 28 29 3…" at bounding box center [580, 142] width 74 height 22
click at [783, 176] on div "Add Date" at bounding box center [579, 178] width 561 height 28
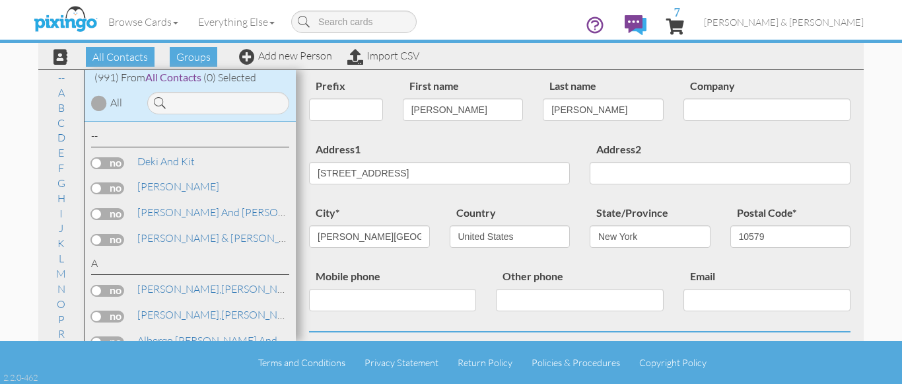
scroll to position [0, 0]
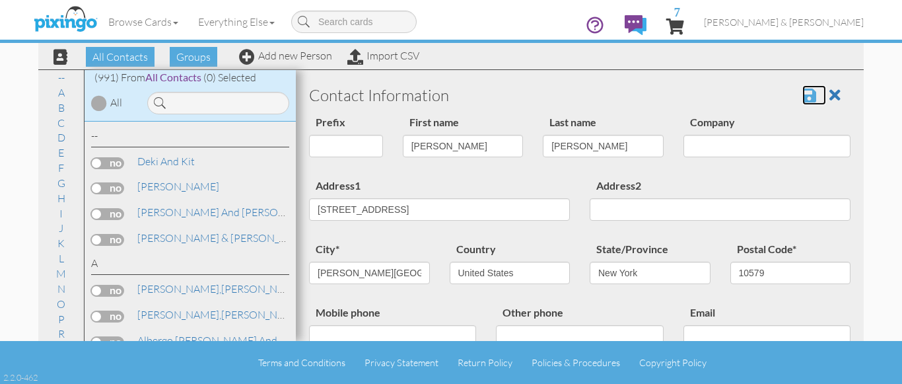
click at [803, 93] on span at bounding box center [810, 95] width 14 height 16
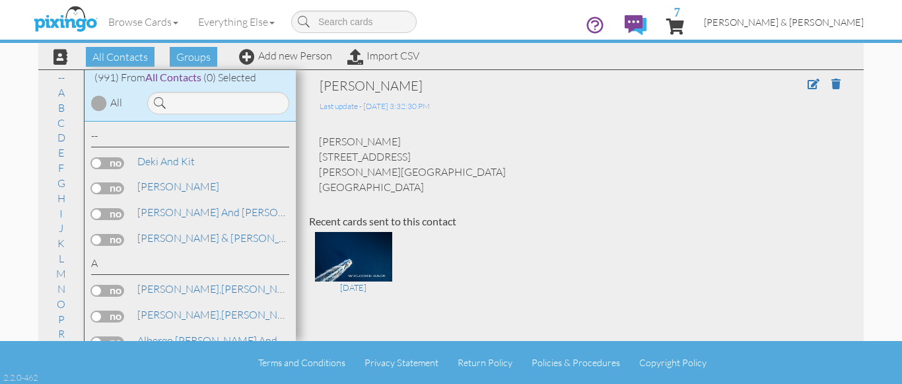
click at [809, 19] on span "[PERSON_NAME] & [PERSON_NAME]" at bounding box center [784, 22] width 160 height 11
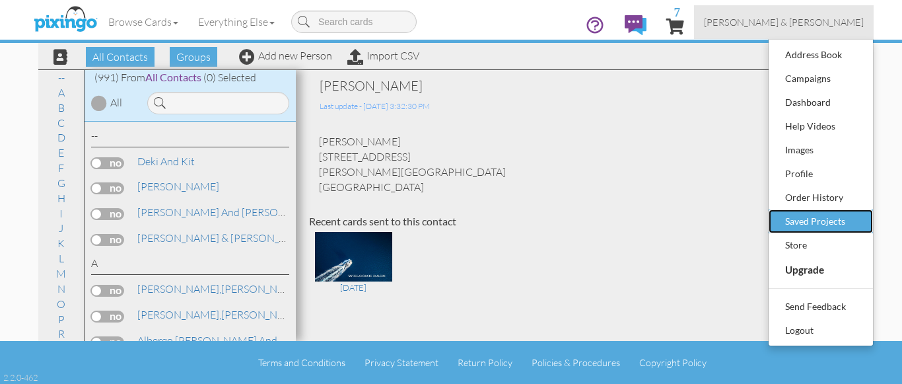
click at [806, 221] on div "Saved Projects" at bounding box center [821, 221] width 78 height 20
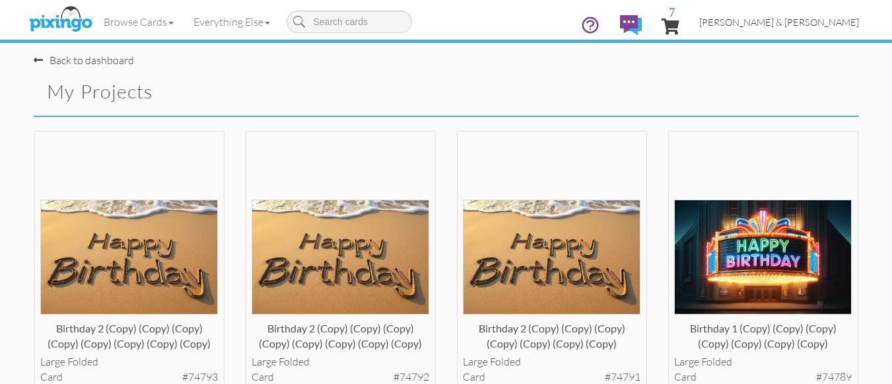
click at [797, 22] on span "[PERSON_NAME] & [PERSON_NAME]" at bounding box center [780, 22] width 160 height 11
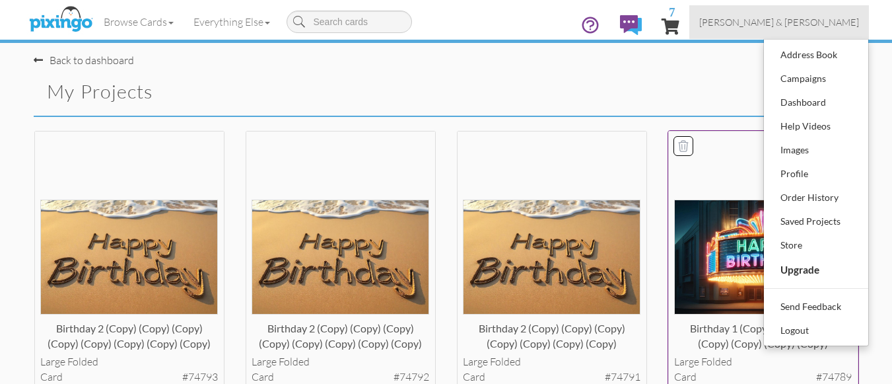
click at [709, 252] on img at bounding box center [763, 256] width 178 height 114
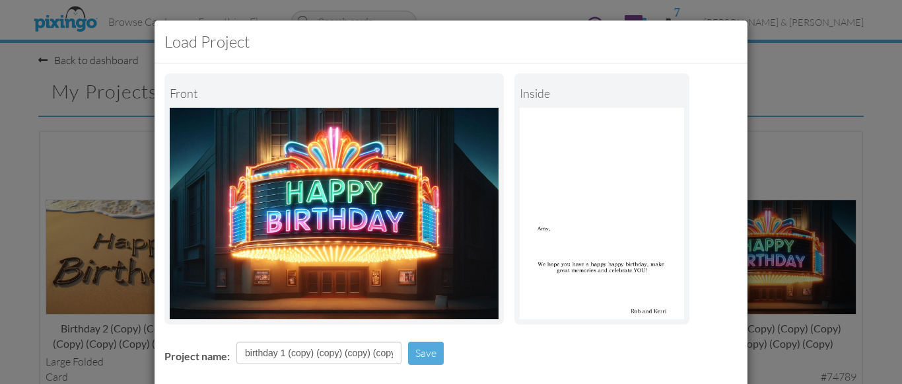
click at [496, 362] on div "Project name: birthday 1 (copy) (copy) (copy) (copy) (copy) (copy) (copy) Save" at bounding box center [451, 355] width 593 height 46
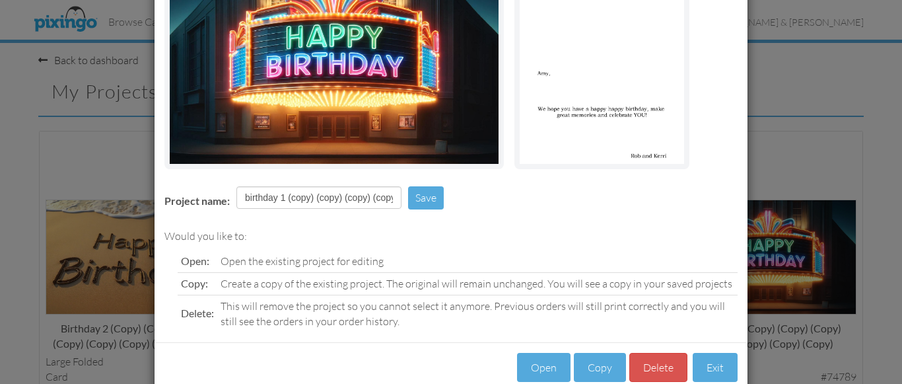
scroll to position [184, 0]
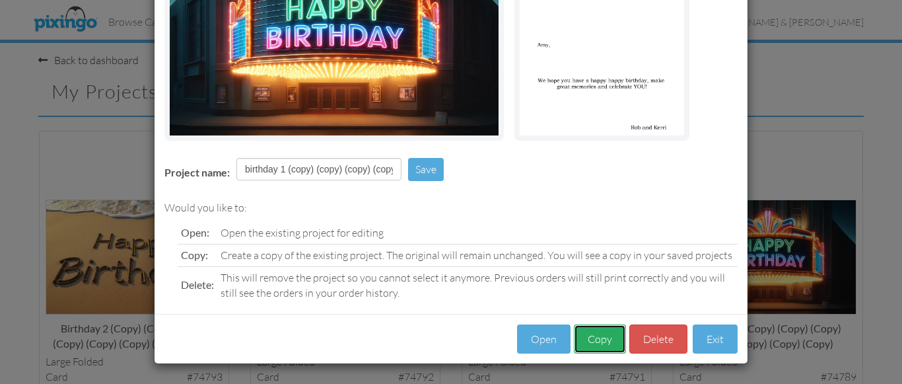
click at [591, 338] on button "Copy" at bounding box center [600, 339] width 52 height 30
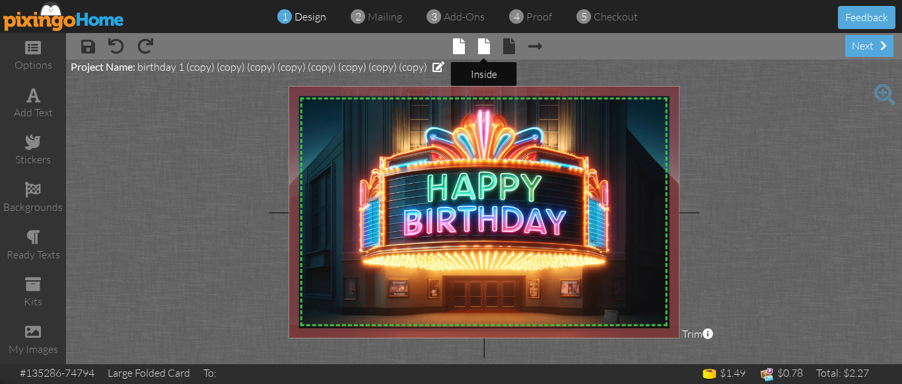
click at [487, 47] on span at bounding box center [484, 46] width 12 height 16
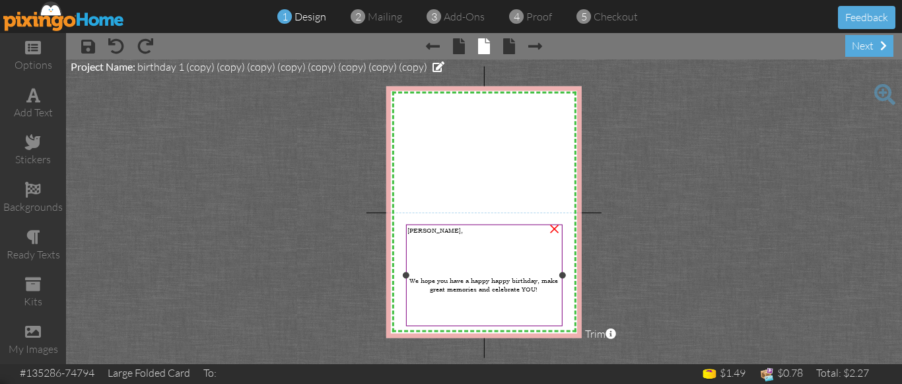
click at [414, 229] on span "[PERSON_NAME]," at bounding box center [435, 230] width 55 height 9
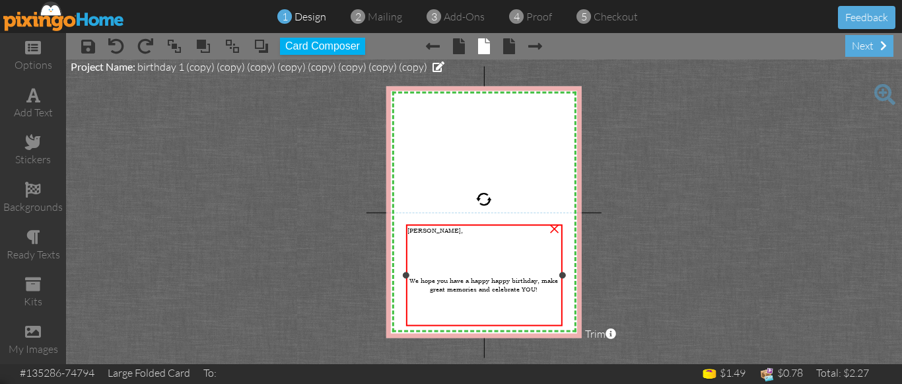
click at [414, 229] on span "[PERSON_NAME]," at bounding box center [435, 230] width 55 height 9
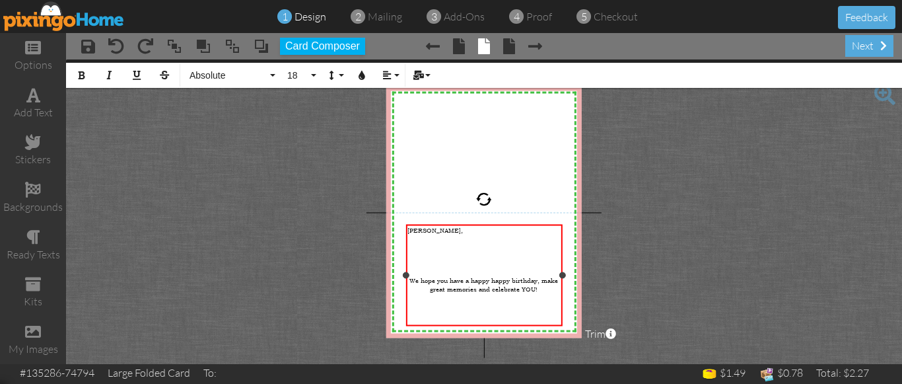
click at [414, 229] on span "[PERSON_NAME]," at bounding box center [435, 230] width 55 height 9
click at [659, 229] on project-studio-wrapper "X X X X X X X X X X X X X X X X X X X X X X X X X X X X X X X X X X X X X X X X…" at bounding box center [484, 211] width 836 height 305
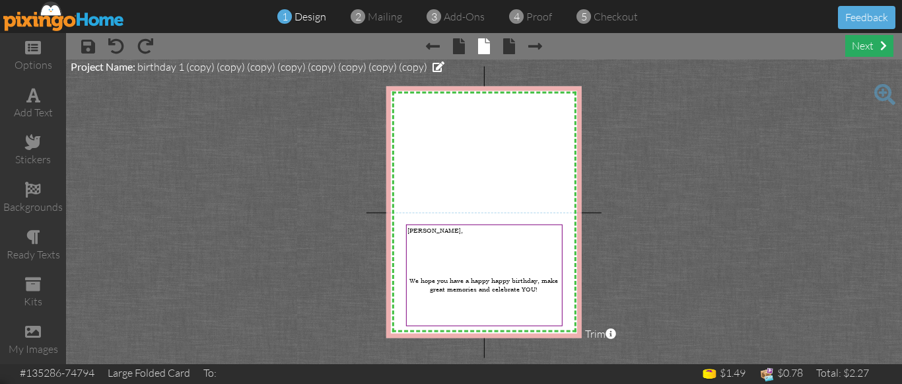
click at [862, 46] on div "next" at bounding box center [870, 46] width 48 height 22
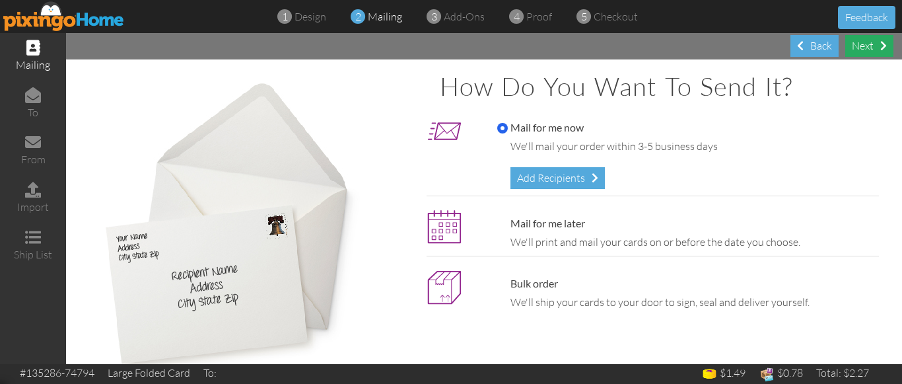
click at [859, 49] on div "Next" at bounding box center [870, 46] width 48 height 22
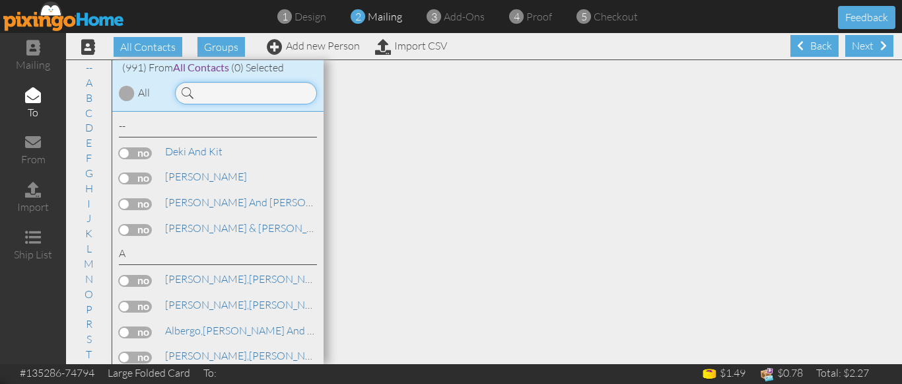
click at [235, 100] on input at bounding box center [246, 93] width 142 height 22
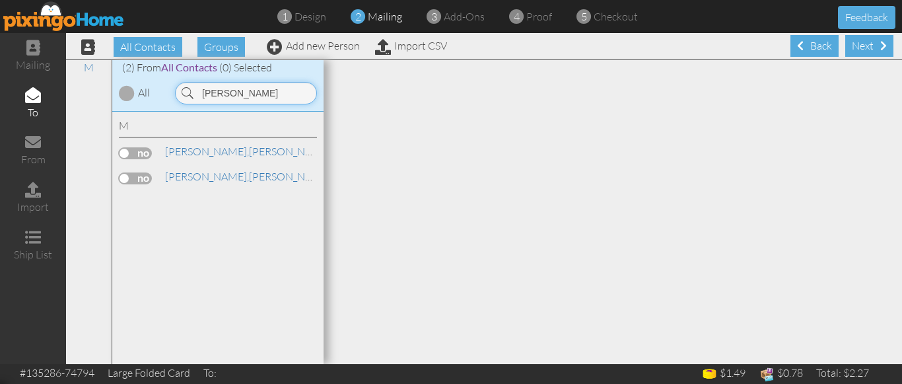
type input "[PERSON_NAME]"
click at [123, 178] on label at bounding box center [135, 178] width 33 height 12
click at [0, 0] on input "checkbox" at bounding box center [0, 0] width 0 height 0
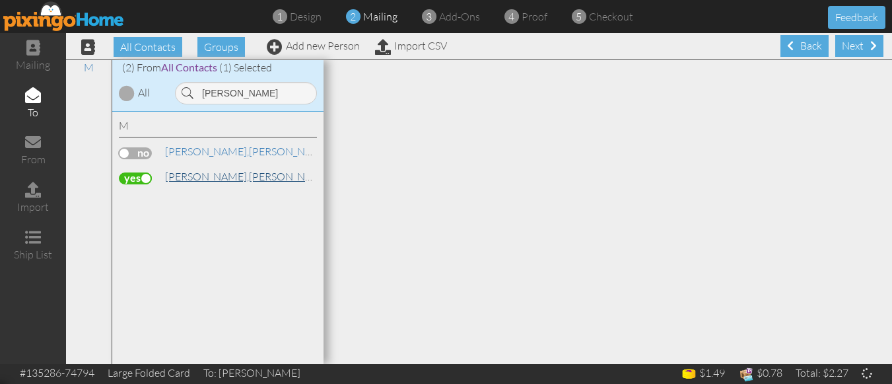
click at [207, 174] on span "[PERSON_NAME]," at bounding box center [207, 176] width 84 height 13
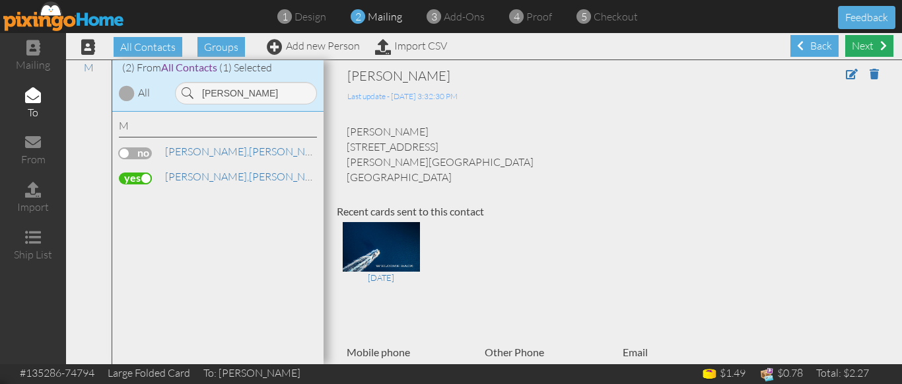
click at [861, 40] on div "Next" at bounding box center [870, 46] width 48 height 22
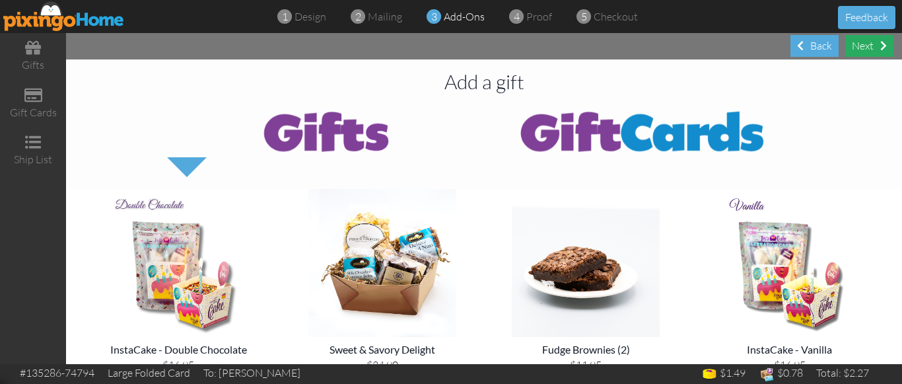
click at [859, 48] on div "Next" at bounding box center [870, 46] width 48 height 22
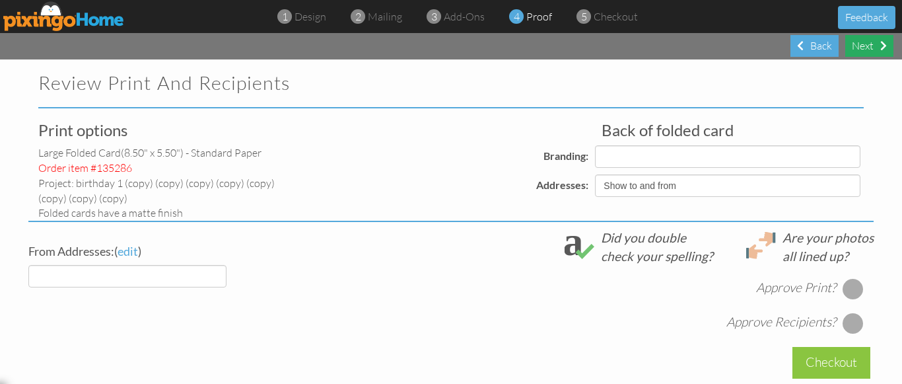
select select "object:6222"
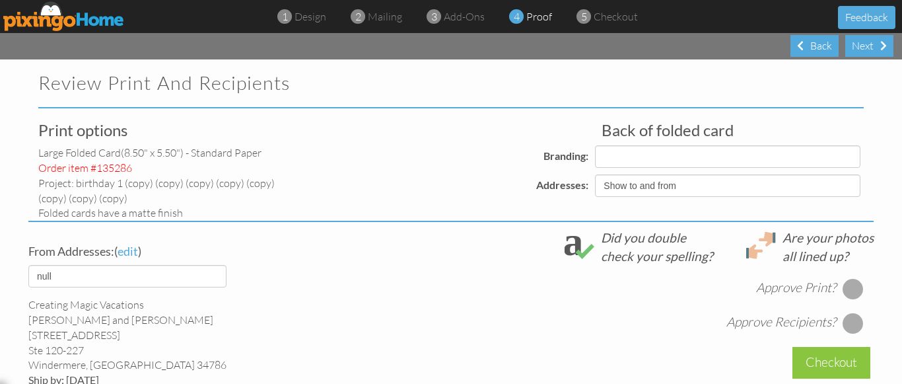
select select "object:6235"
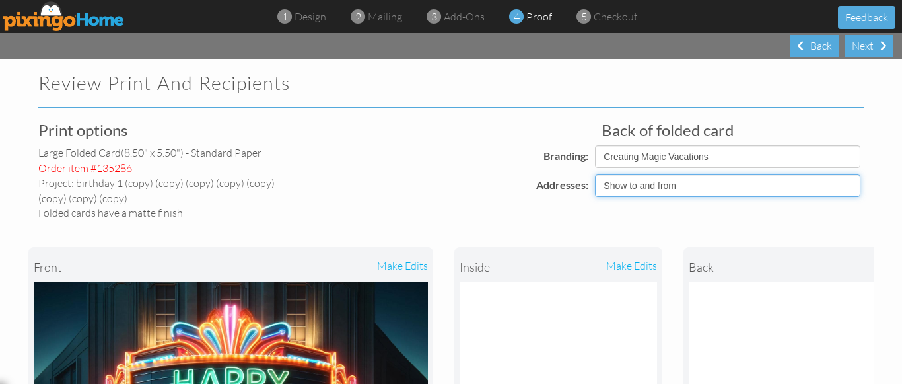
click at [654, 186] on select "Show to and from Show from only Hide to and from" at bounding box center [728, 185] width 266 height 22
select select "object:6219"
click at [595, 174] on select "Show to and from Show from only Hide to and from" at bounding box center [728, 185] width 266 height 22
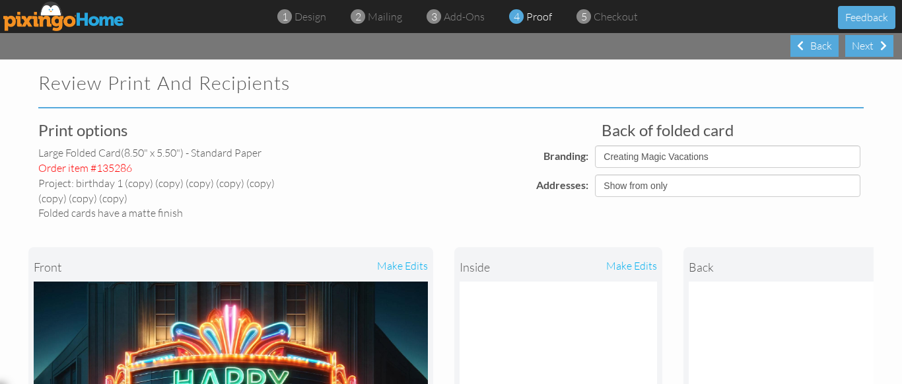
click at [419, 157] on div "Branding:" at bounding box center [456, 156] width 272 height 22
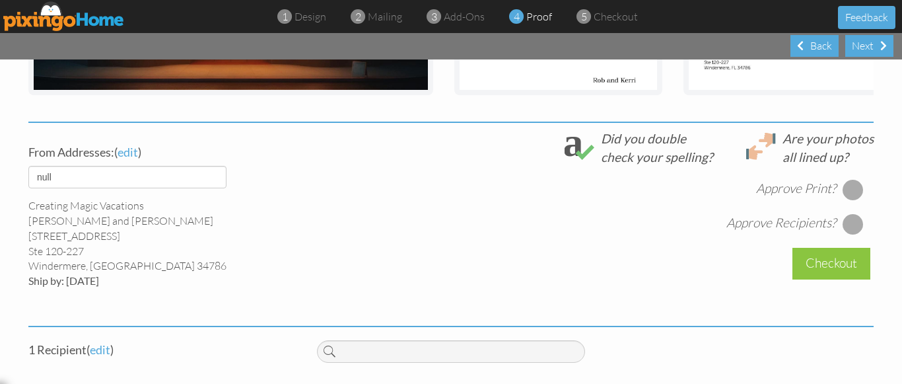
scroll to position [449, 0]
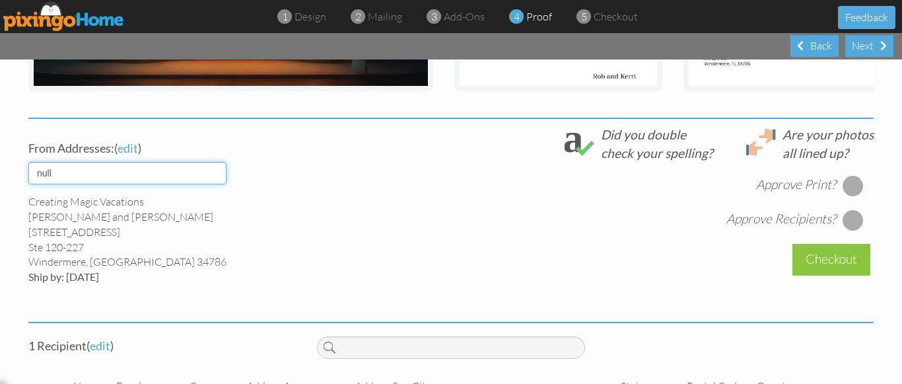
click at [159, 183] on select "default" at bounding box center [127, 173] width 198 height 22
click at [311, 183] on div "Are your photos all lined up? Did you double check your spelling? Approve Print…" at bounding box center [595, 178] width 577 height 105
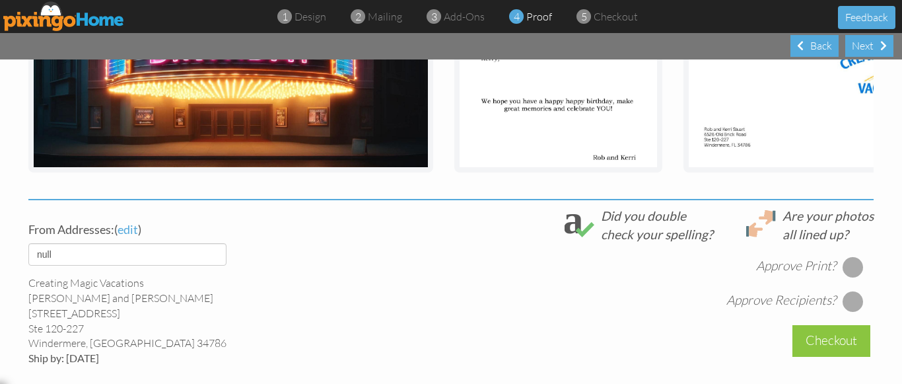
scroll to position [370, 0]
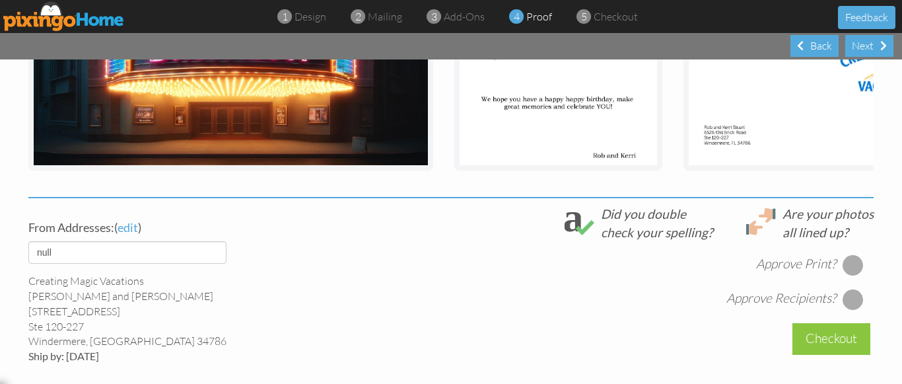
click at [849, 275] on div at bounding box center [853, 264] width 21 height 21
click at [846, 310] on div at bounding box center [853, 299] width 21 height 21
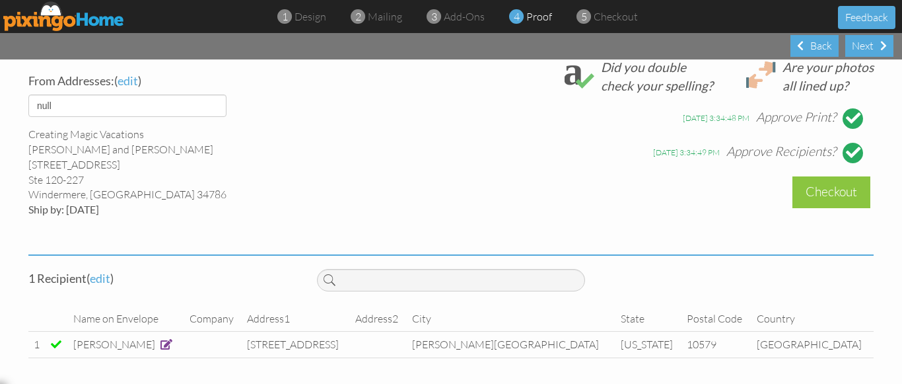
scroll to position [527, 0]
click at [816, 190] on div "Checkout" at bounding box center [832, 191] width 78 height 31
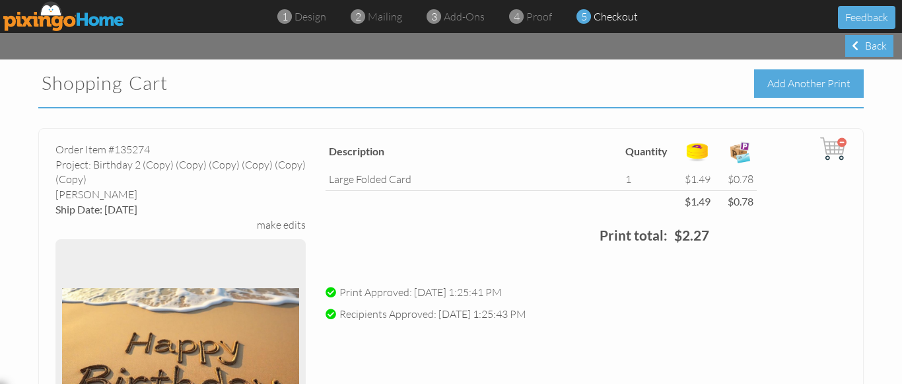
click at [797, 83] on div "Add Another Print" at bounding box center [809, 83] width 110 height 28
